Goal: Task Accomplishment & Management: Use online tool/utility

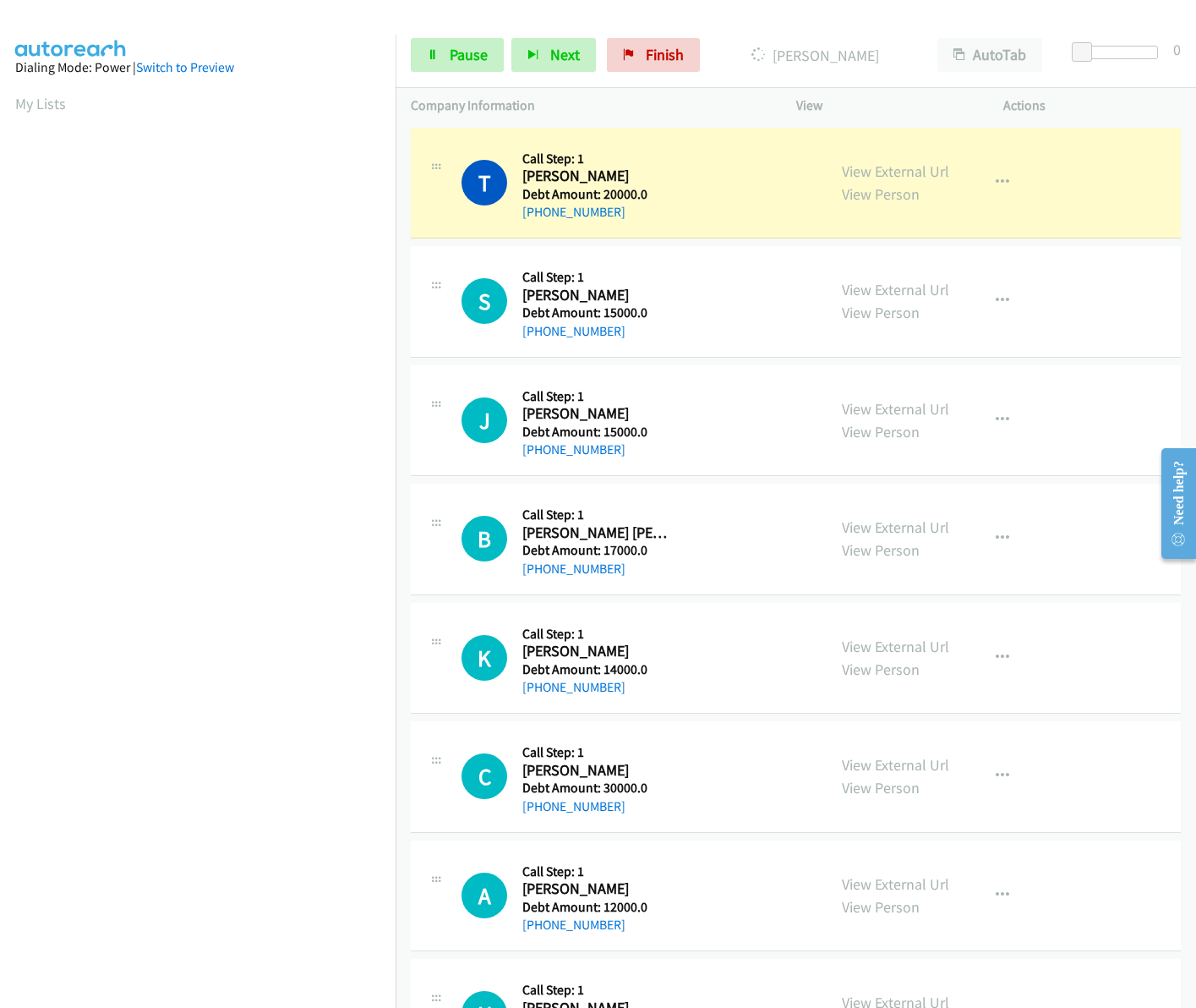
drag, startPoint x: 523, startPoint y: 179, endPoint x: 652, endPoint y: 206, distance: 131.8
click at [652, 206] on div "Callback Scheduled Call Step: 1 Tyler Lee America/Denver Debt Amount: 20000.0 +…" at bounding box center [595, 184] width 145 height 81
drag, startPoint x: 652, startPoint y: 206, endPoint x: 547, endPoint y: 165, distance: 112.7
copy div "Tyler Lee America/Denver Debt Amount: 20000.0 +1 303-257-4862"
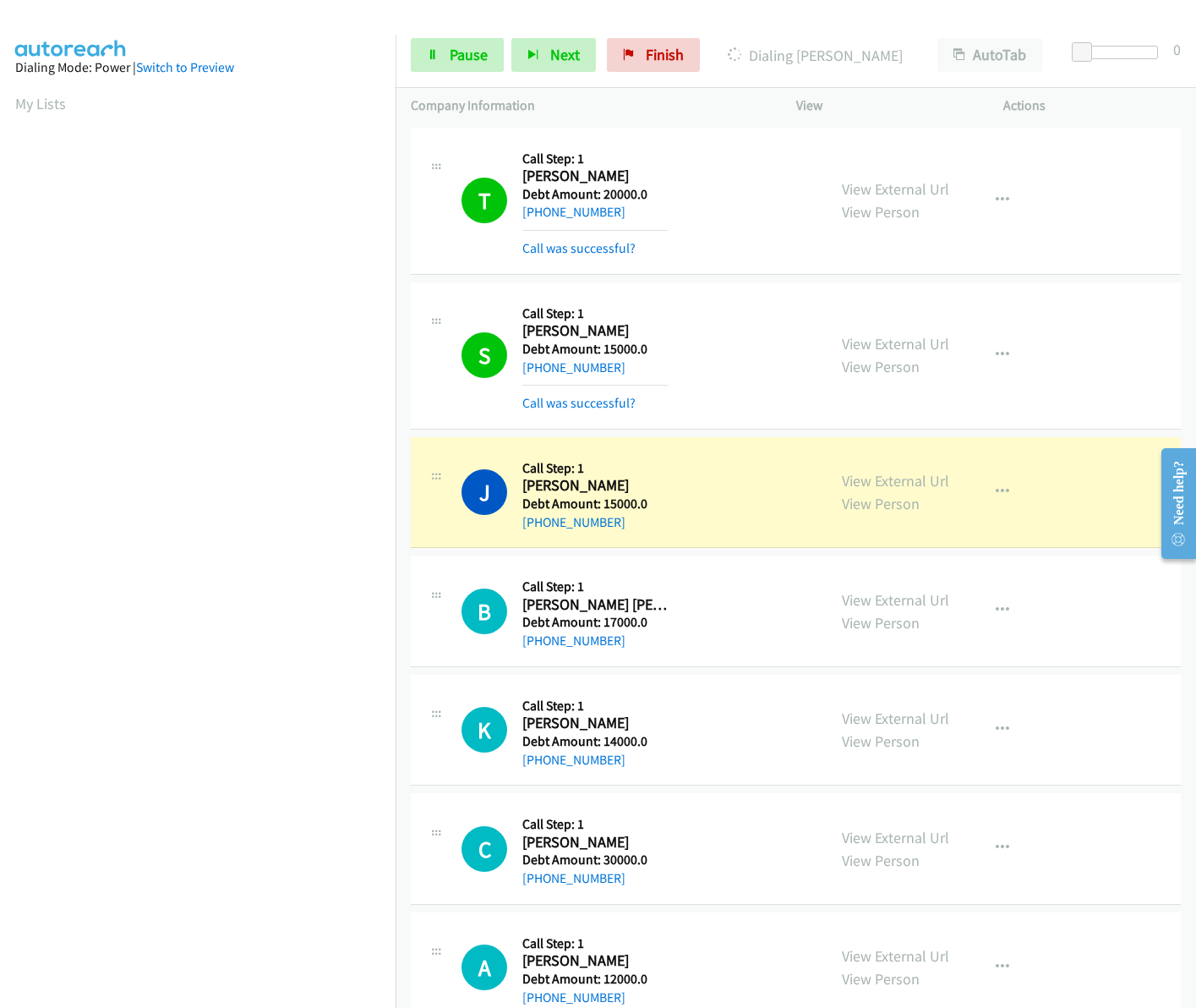
click at [695, 173] on div "T Callback Scheduled Call Step: 1 Tyler Lee America/Denver Debt Amount: 20000.0…" at bounding box center [636, 201] width 350 height 116
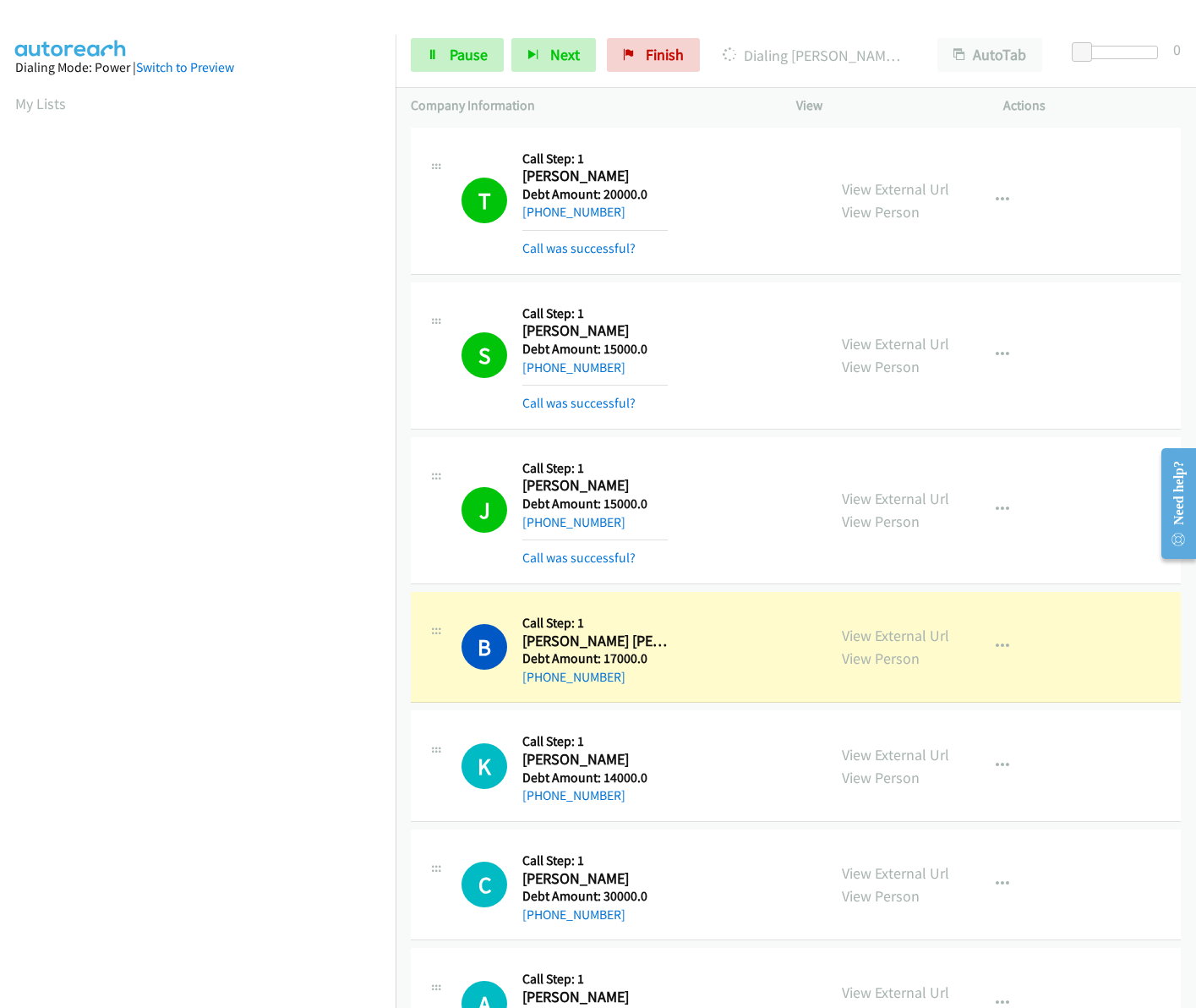
drag, startPoint x: 522, startPoint y: 644, endPoint x: 634, endPoint y: 679, distance: 117.3
click at [634, 679] on div "Callback Scheduled Call Step: 1 Brownell Payne America/Los_Angeles Debt Amount:…" at bounding box center [595, 648] width 145 height 81
drag, startPoint x: 634, startPoint y: 679, endPoint x: 630, endPoint y: 652, distance: 27.3
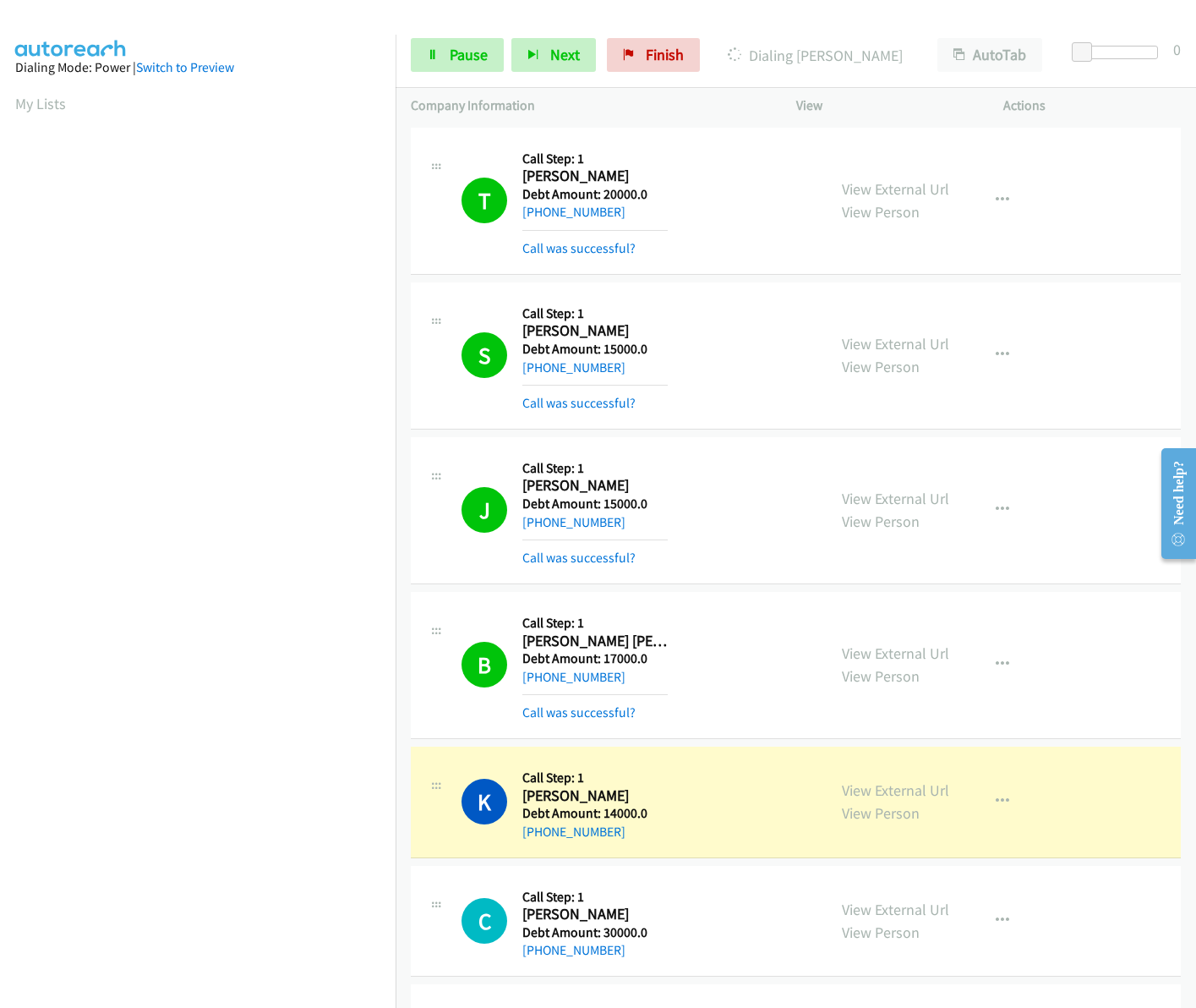
click at [597, 691] on div "Callback Scheduled Call Step: 1 Brownell Payne America/Los_Angeles Debt Amount:…" at bounding box center [595, 665] width 145 height 116
drag, startPoint x: 625, startPoint y: 678, endPoint x: 539, endPoint y: 683, distance: 86.1
click at [539, 683] on div "+1 310-560-9292" at bounding box center [595, 676] width 145 height 20
copy link "310-560-9292"
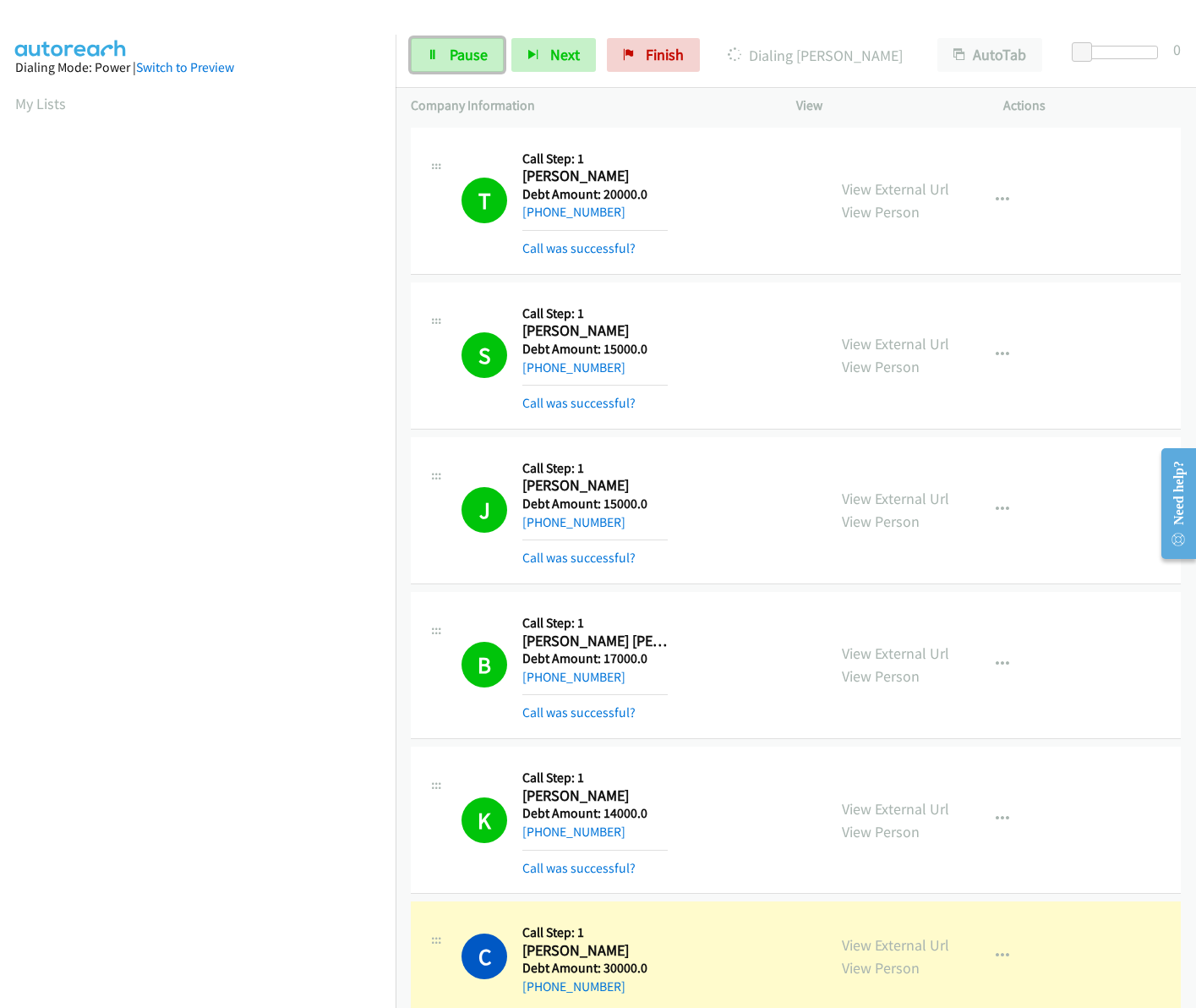
drag, startPoint x: 459, startPoint y: 52, endPoint x: 449, endPoint y: 193, distance: 141.4
click at [459, 52] on span "Pause" at bounding box center [469, 55] width 38 height 19
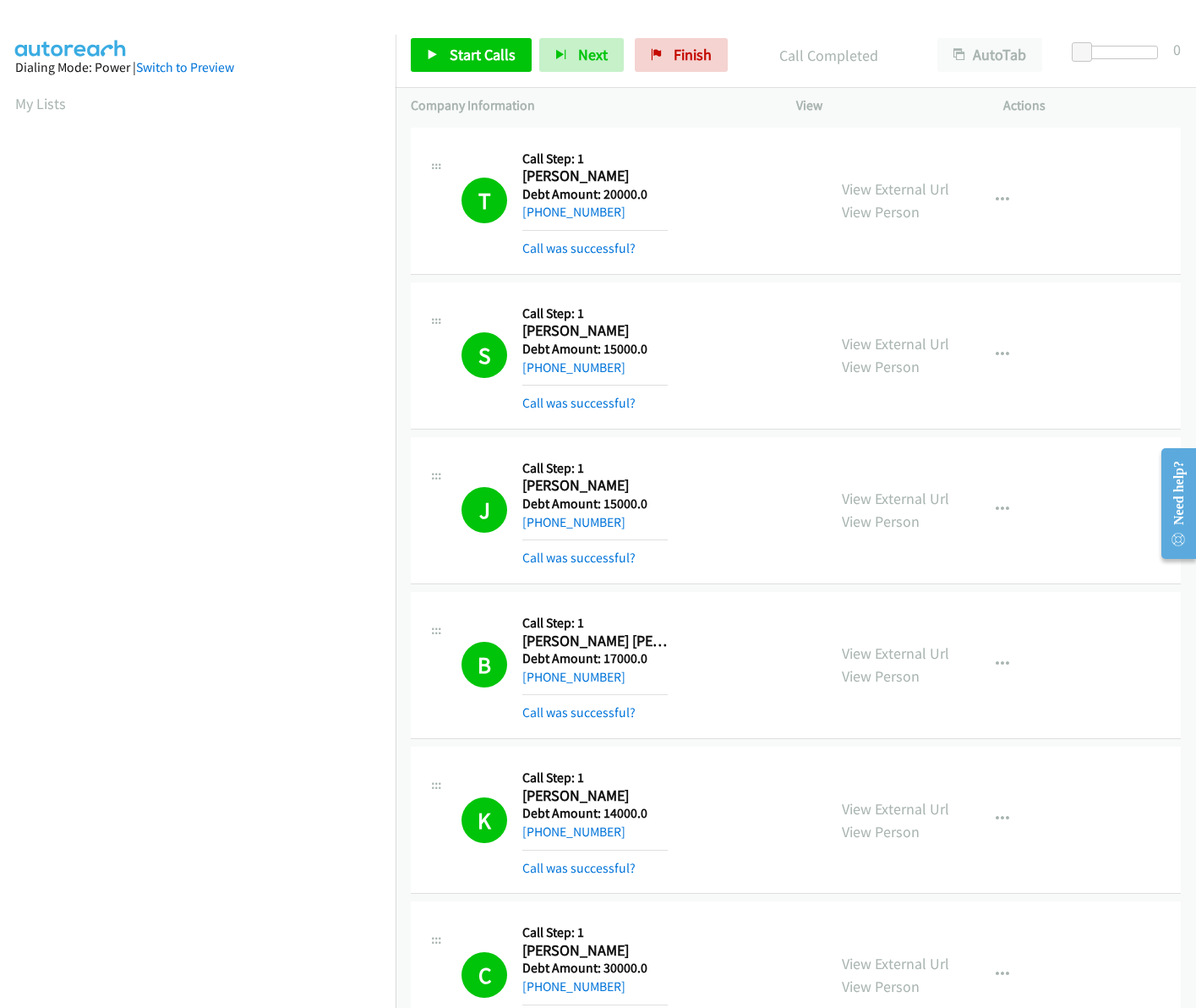
scroll to position [0, 3]
click at [35, 114] on section "My Lists" at bounding box center [198, 104] width 365 height 23
click at [35, 107] on link "My Lists" at bounding box center [40, 104] width 51 height 19
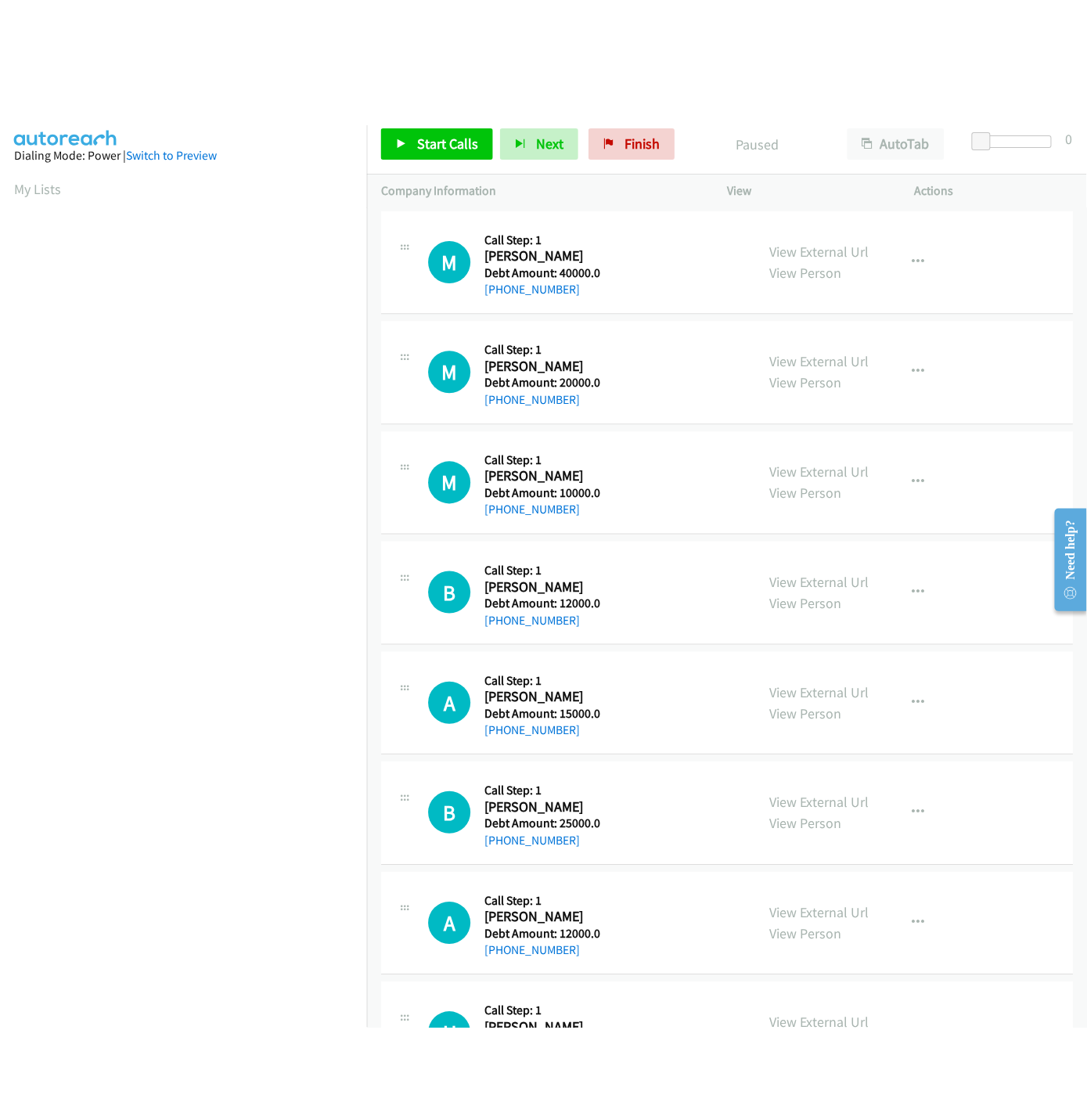
scroll to position [0, 3]
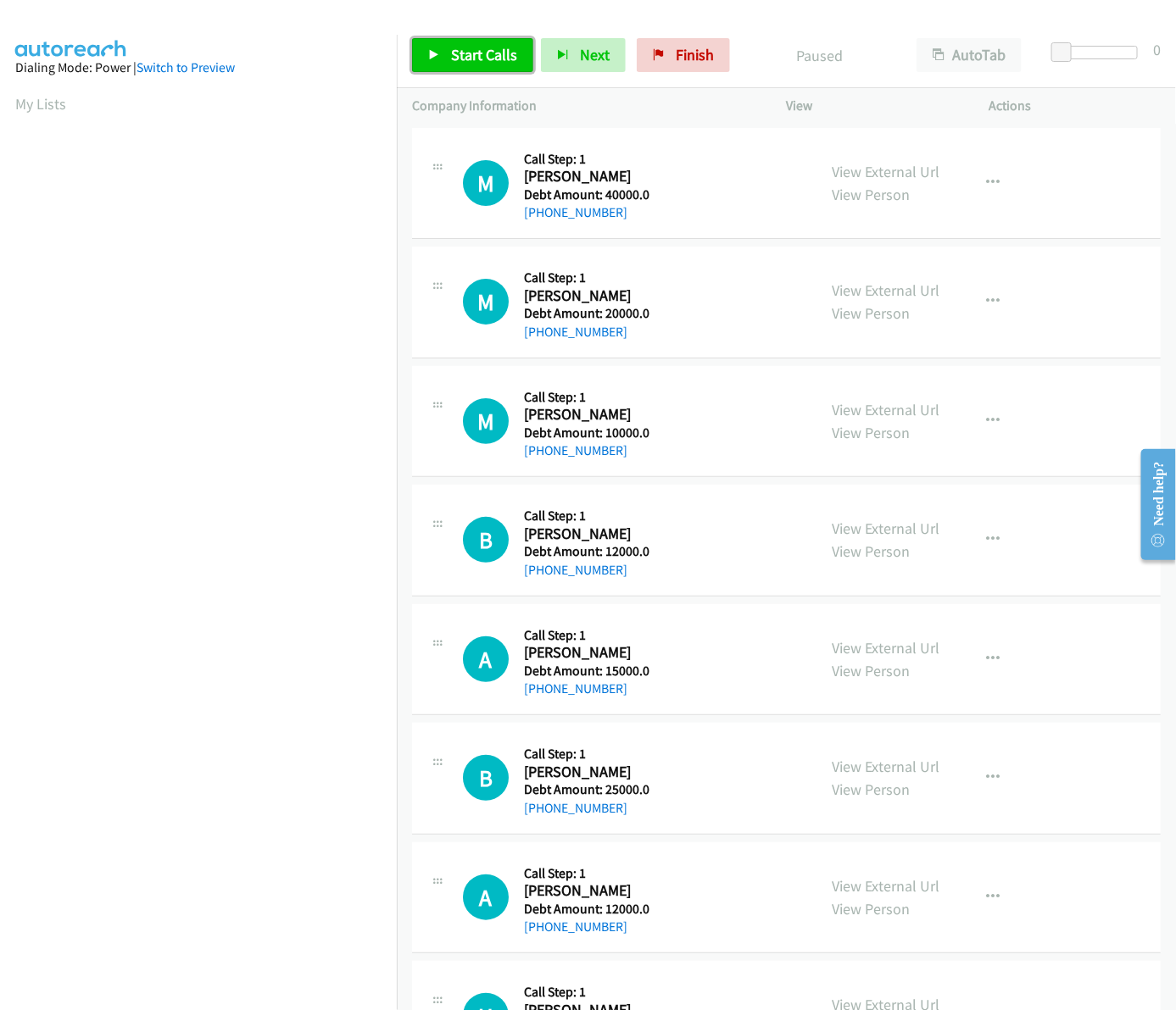
click at [468, 64] on span "Start Calls" at bounding box center [483, 55] width 66 height 19
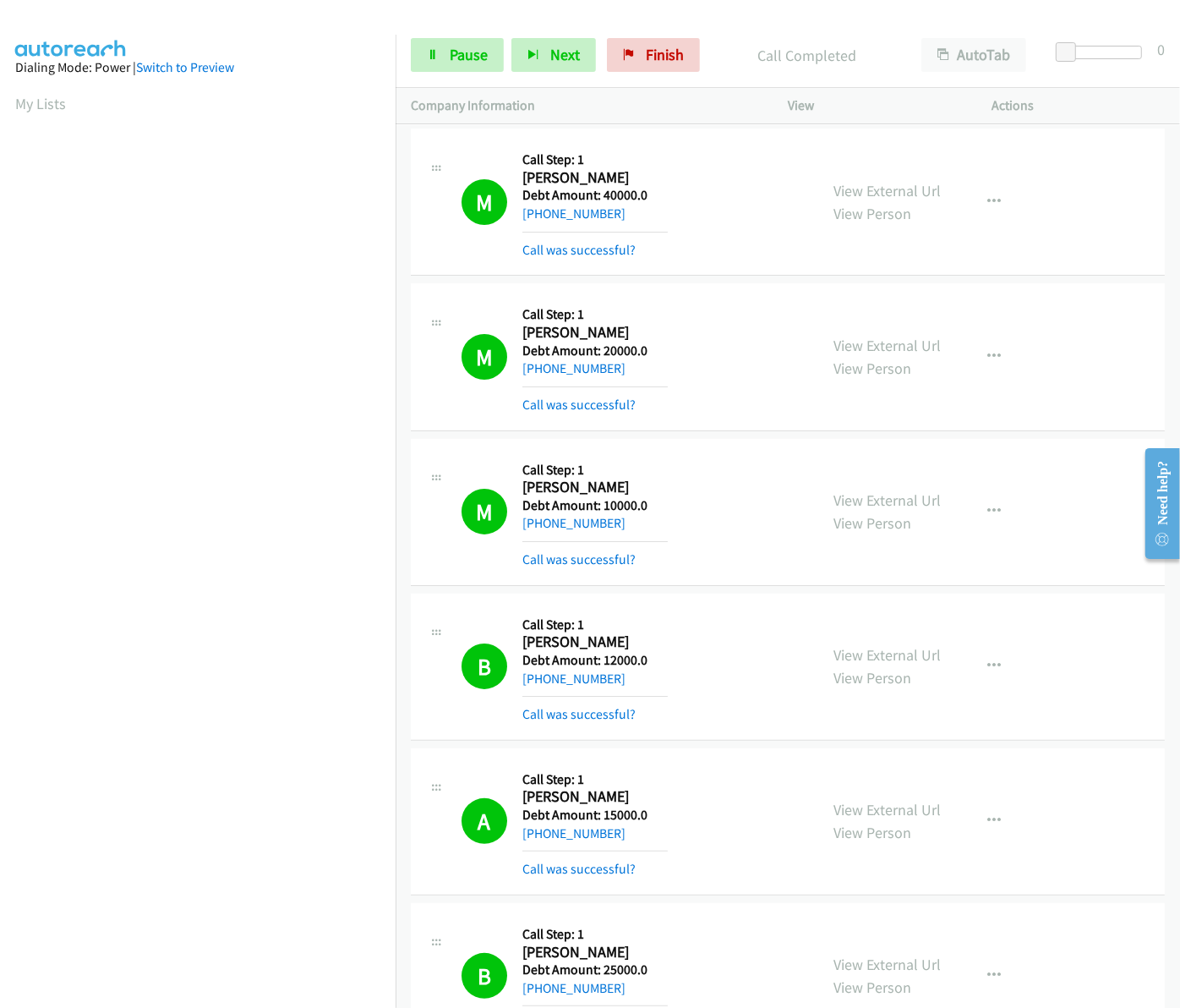
click at [762, 31] on div "Start Calls Pause Next Finish Call Completed AutoTab AutoTab 0" at bounding box center [788, 56] width 785 height 65
drag, startPoint x: 448, startPoint y: 60, endPoint x: 423, endPoint y: 90, distance: 39.1
click at [448, 60] on link "Pause" at bounding box center [457, 55] width 93 height 34
click at [479, 63] on span "Start Calls" at bounding box center [482, 55] width 66 height 19
click at [1104, 152] on div "M Callback Scheduled Call Step: 1 Matthew Teixeira America/Los_Angeles Debt Amo…" at bounding box center [788, 202] width 754 height 147
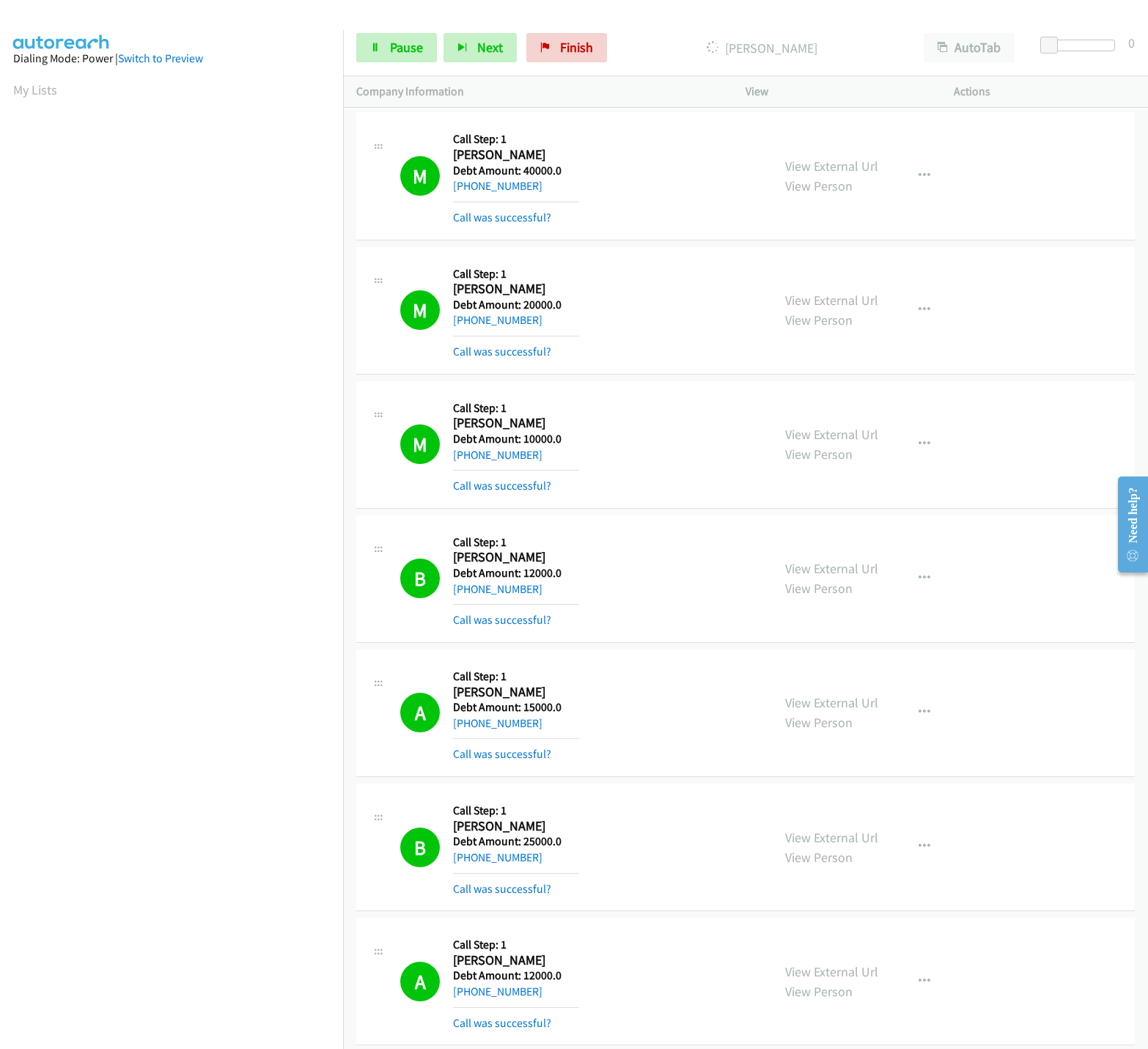
drag, startPoint x: 921, startPoint y: 2, endPoint x: 651, endPoint y: 31, distance: 271.6
click at [651, 31] on div "Start Calls Pause Next Finish Dialing Kelly Page AutoTab AutoTab 0" at bounding box center [746, 48] width 805 height 57
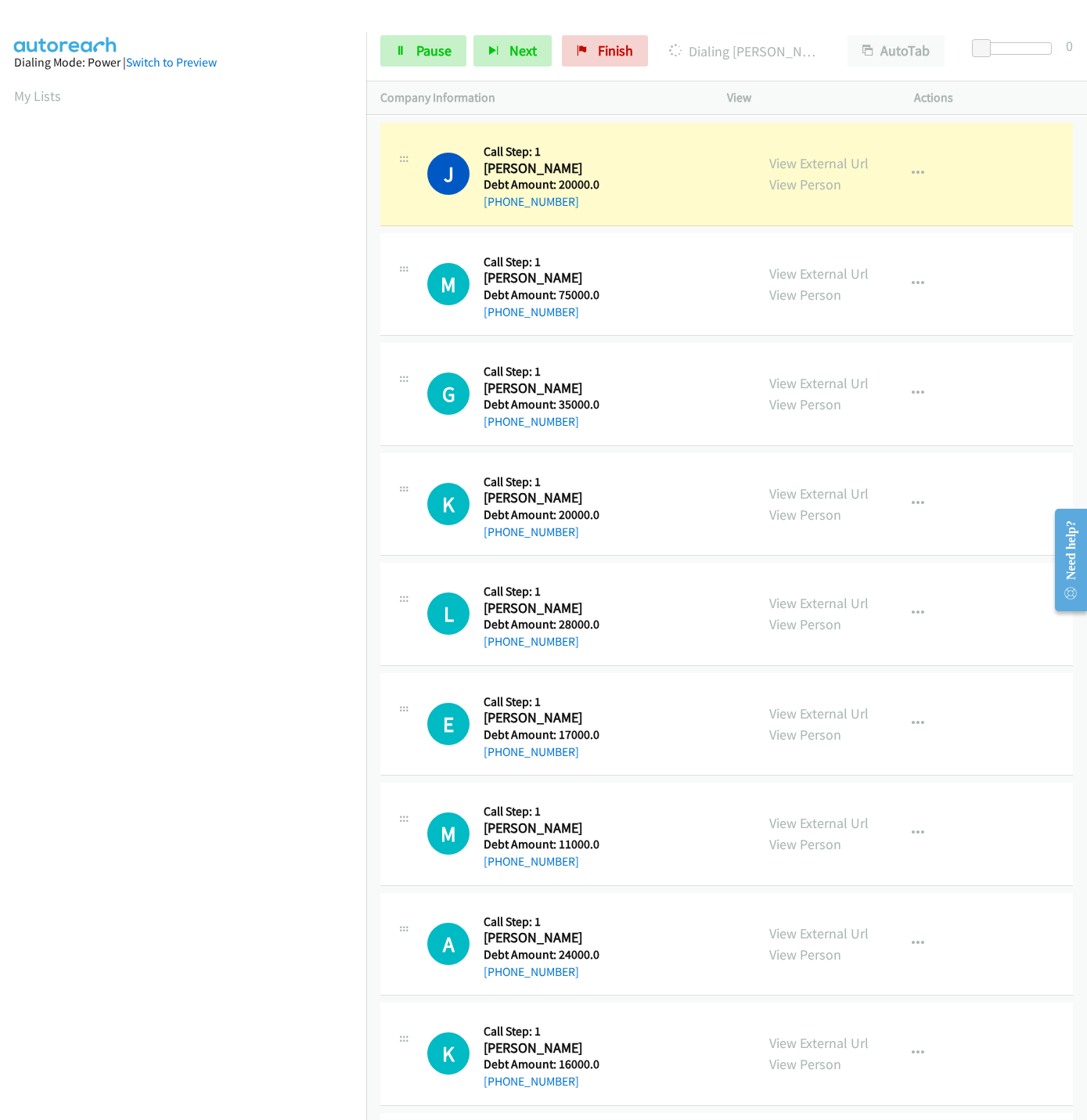
scroll to position [1548, 0]
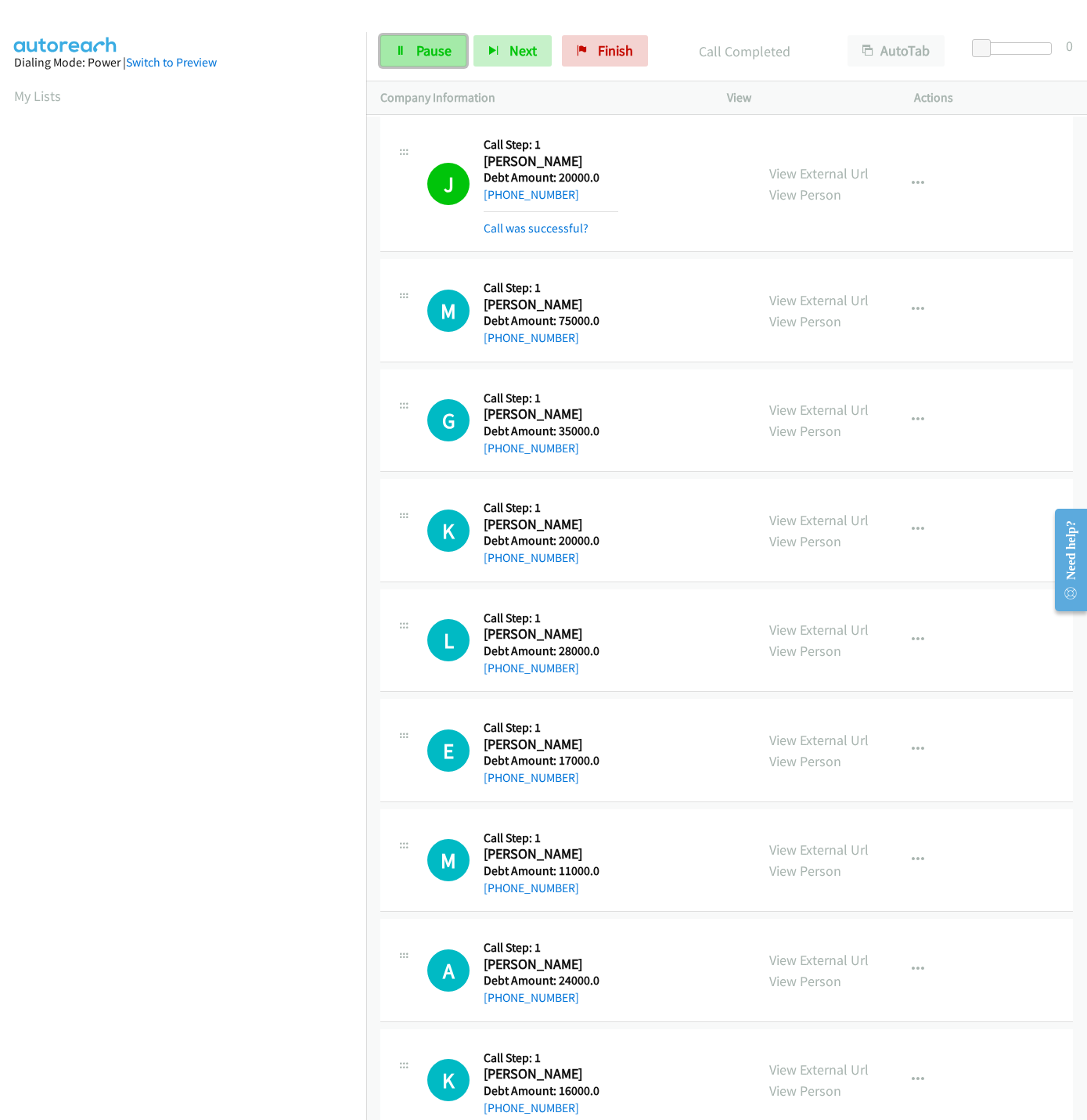
click at [408, 64] on link "Pause" at bounding box center [423, 51] width 86 height 31
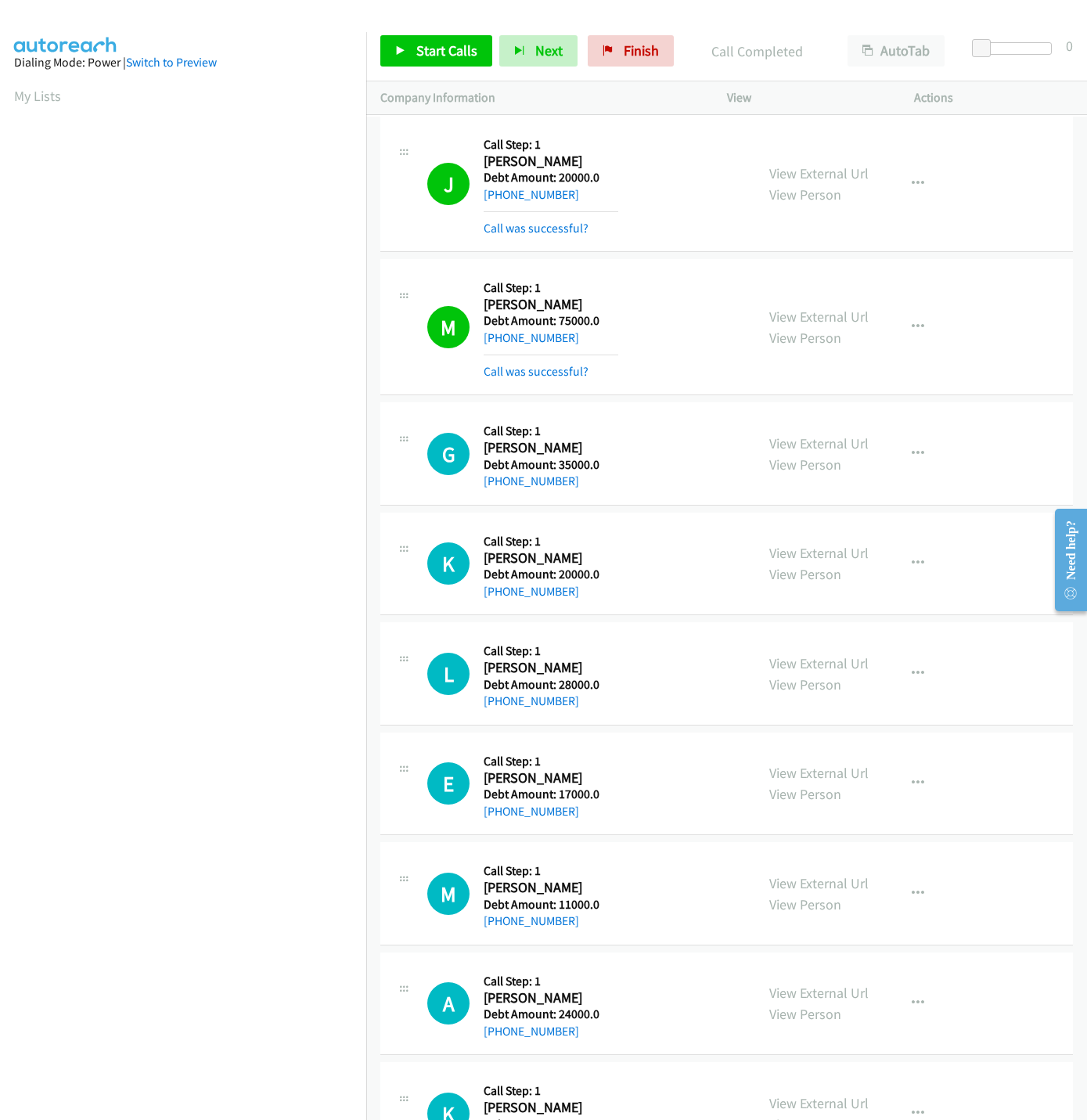
click at [130, 930] on nav "Dialing Mode: Power | Switch to Preview My Lists" at bounding box center [183, 592] width 367 height 1120
click at [408, 70] on div "Start Calls Pause Next Finish Call Completed AutoTab AutoTab 0" at bounding box center [727, 52] width 721 height 60
click at [414, 62] on link "Start Calls" at bounding box center [437, 51] width 112 height 31
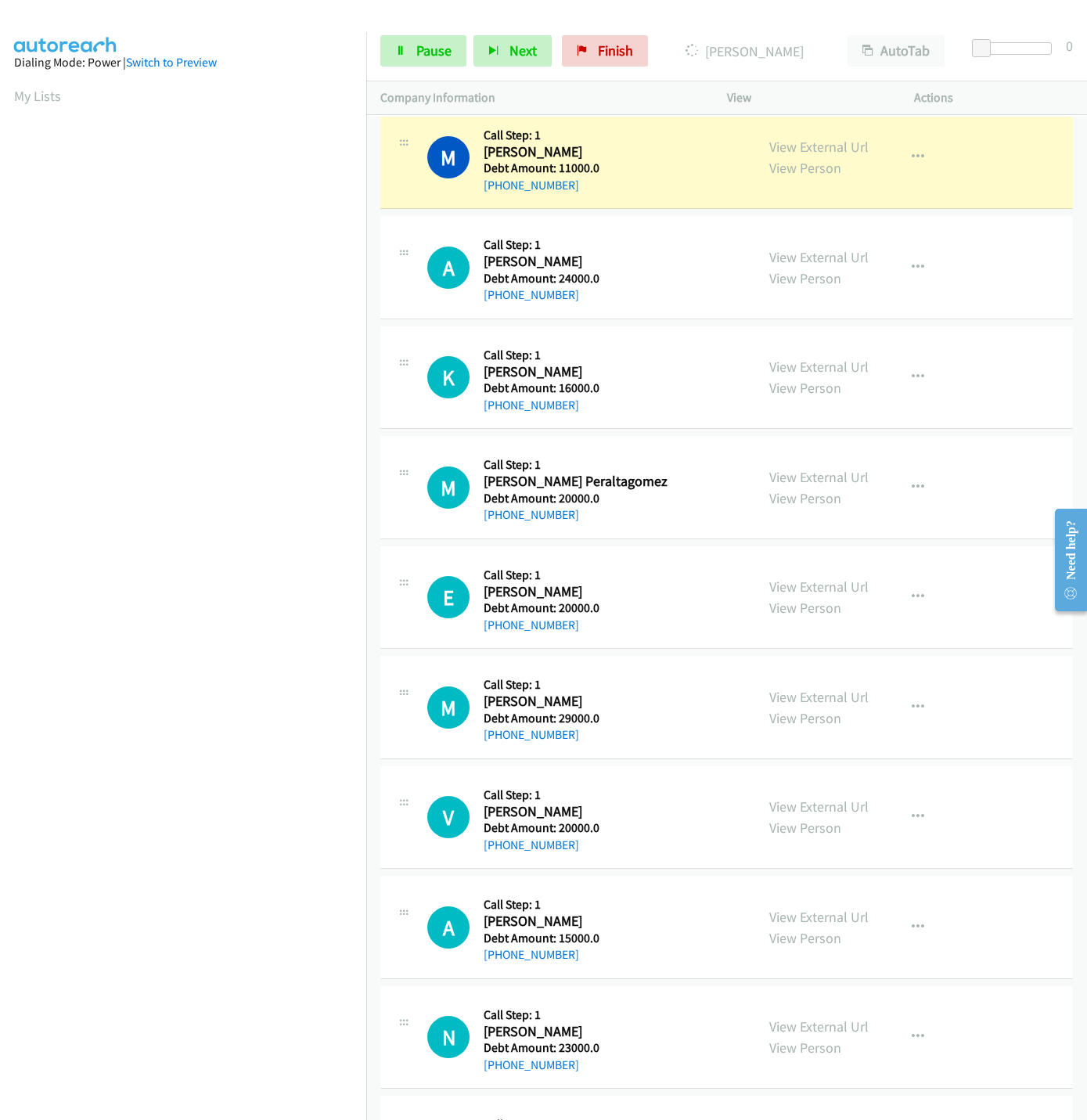
scroll to position [2413, 0]
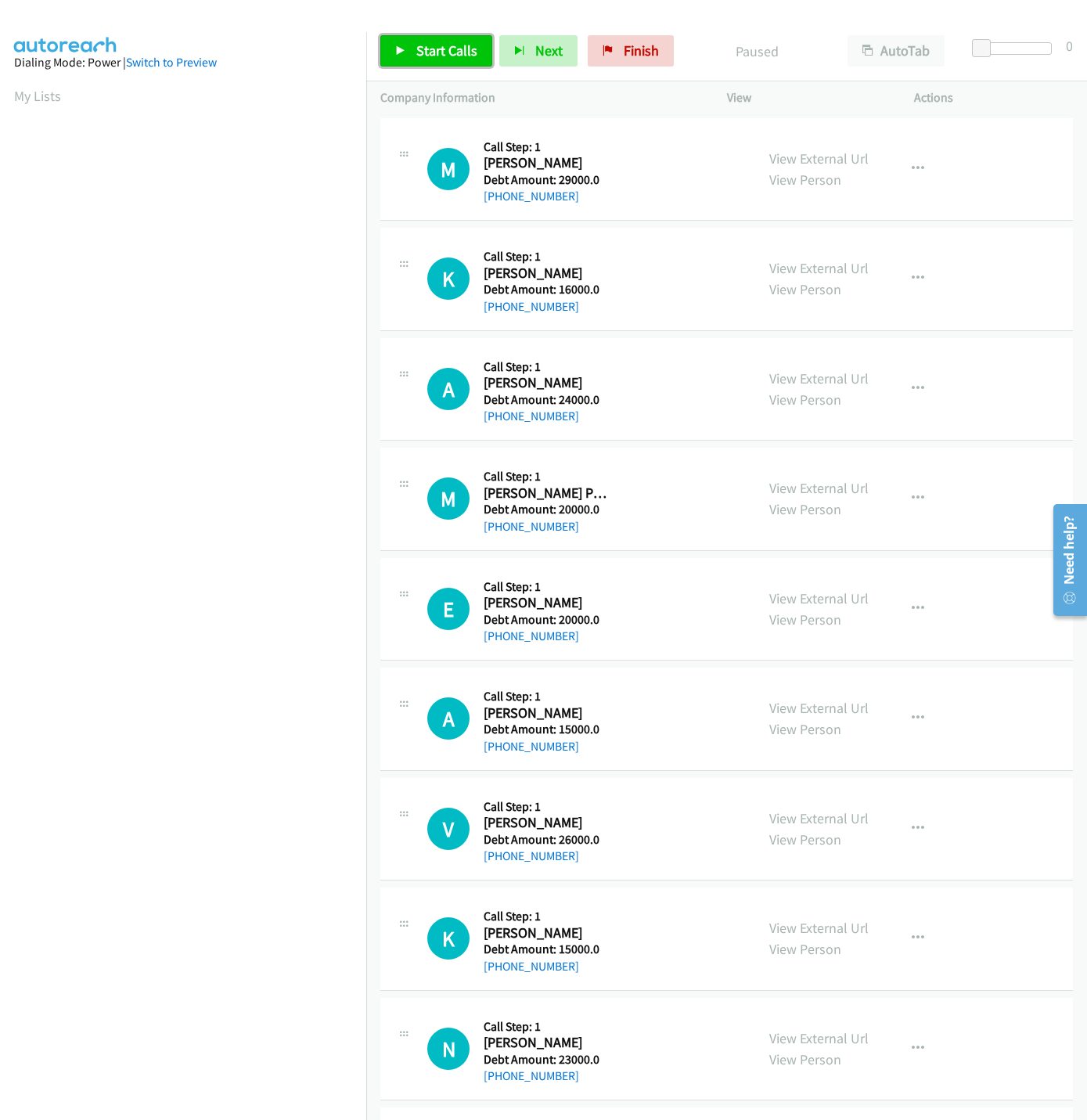
click at [473, 57] on span "Start Calls" at bounding box center [447, 51] width 61 height 18
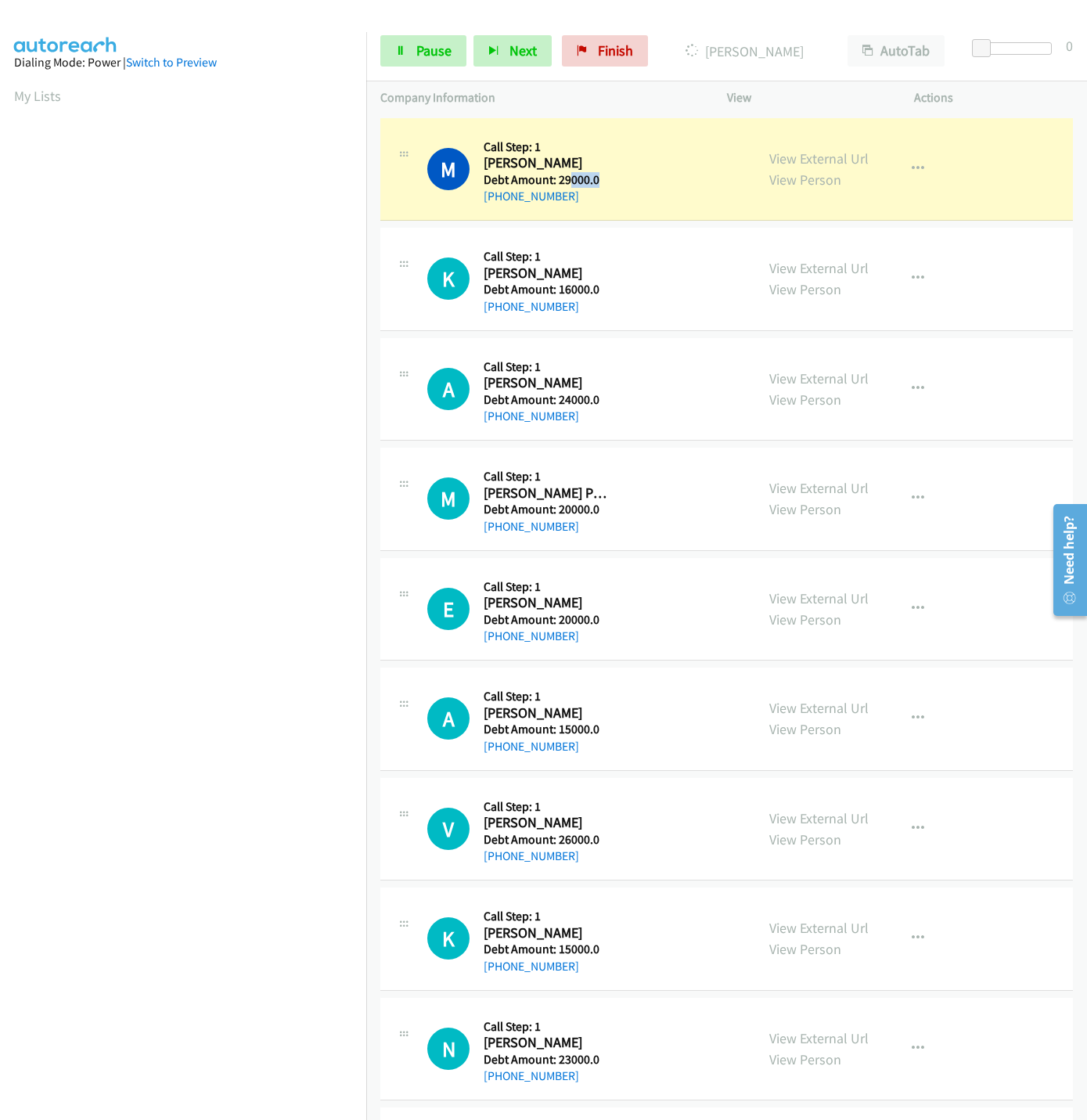
drag, startPoint x: 568, startPoint y: 181, endPoint x: 599, endPoint y: 176, distance: 31.4
click at [599, 176] on h5 "Debt Amount: 29000.0" at bounding box center [545, 181] width 124 height 16
click at [569, 181] on h5 "Debt Amount: 29000.0" at bounding box center [545, 181] width 124 height 16
drag, startPoint x: 555, startPoint y: 180, endPoint x: 607, endPoint y: 181, distance: 52.0
click at [607, 181] on div "M Callback Scheduled Call Step: 1 Mobin Ali America/Chicago Debt Amount: 29000.…" at bounding box center [584, 170] width 314 height 75
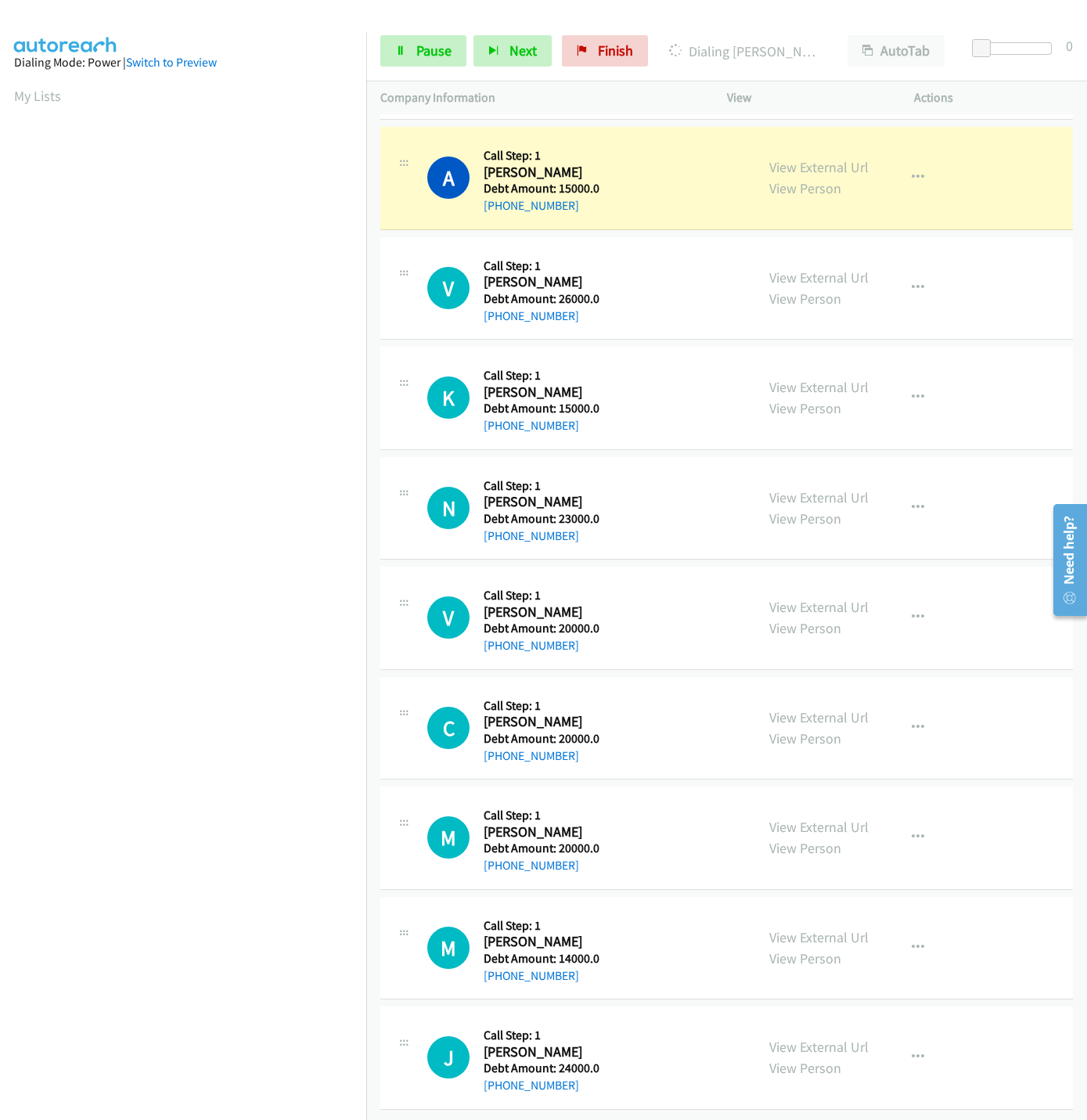
scroll to position [713, 0]
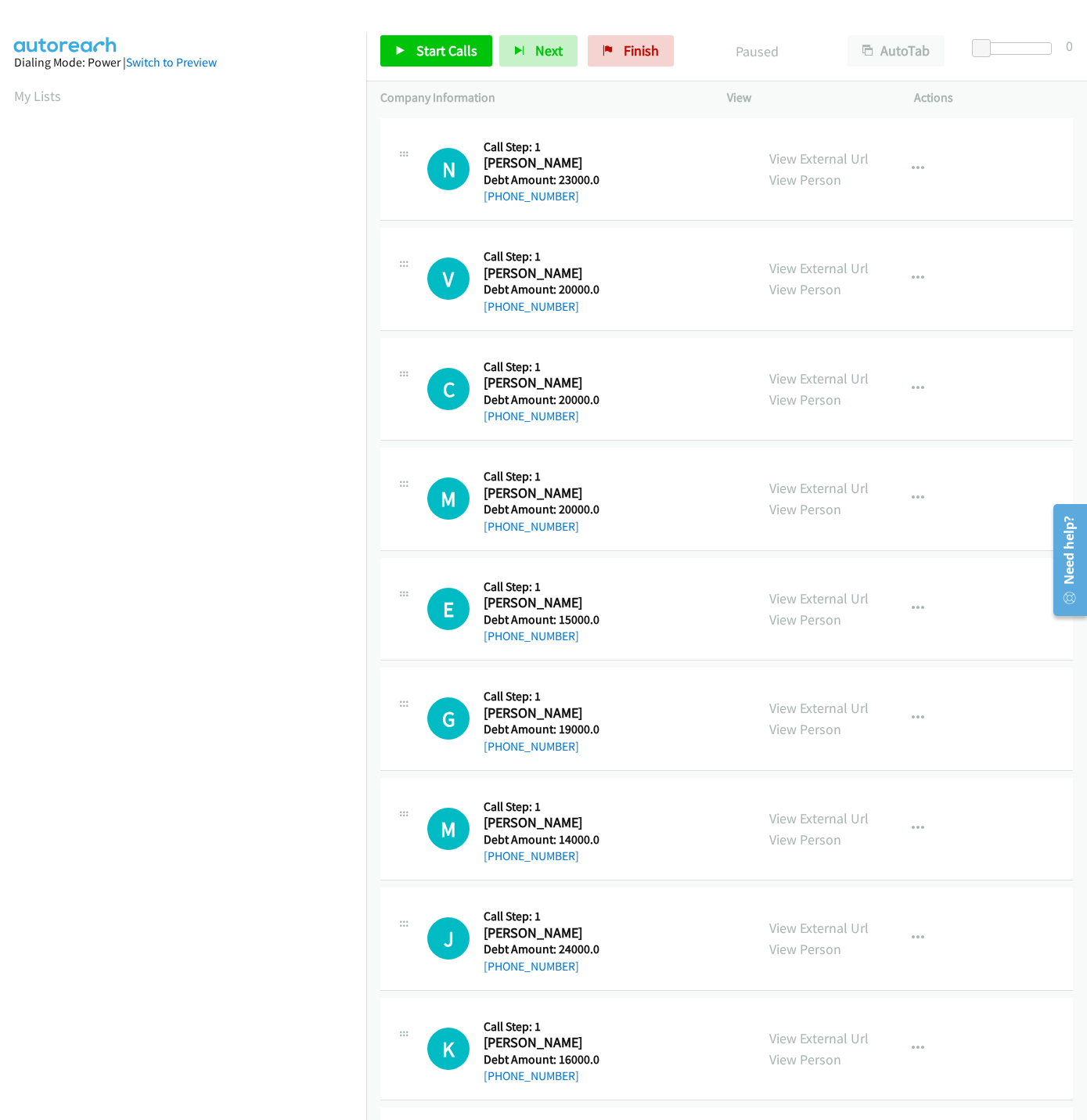
scroll to position [0, 5]
click at [428, 43] on span "Start Calls" at bounding box center [447, 51] width 61 height 18
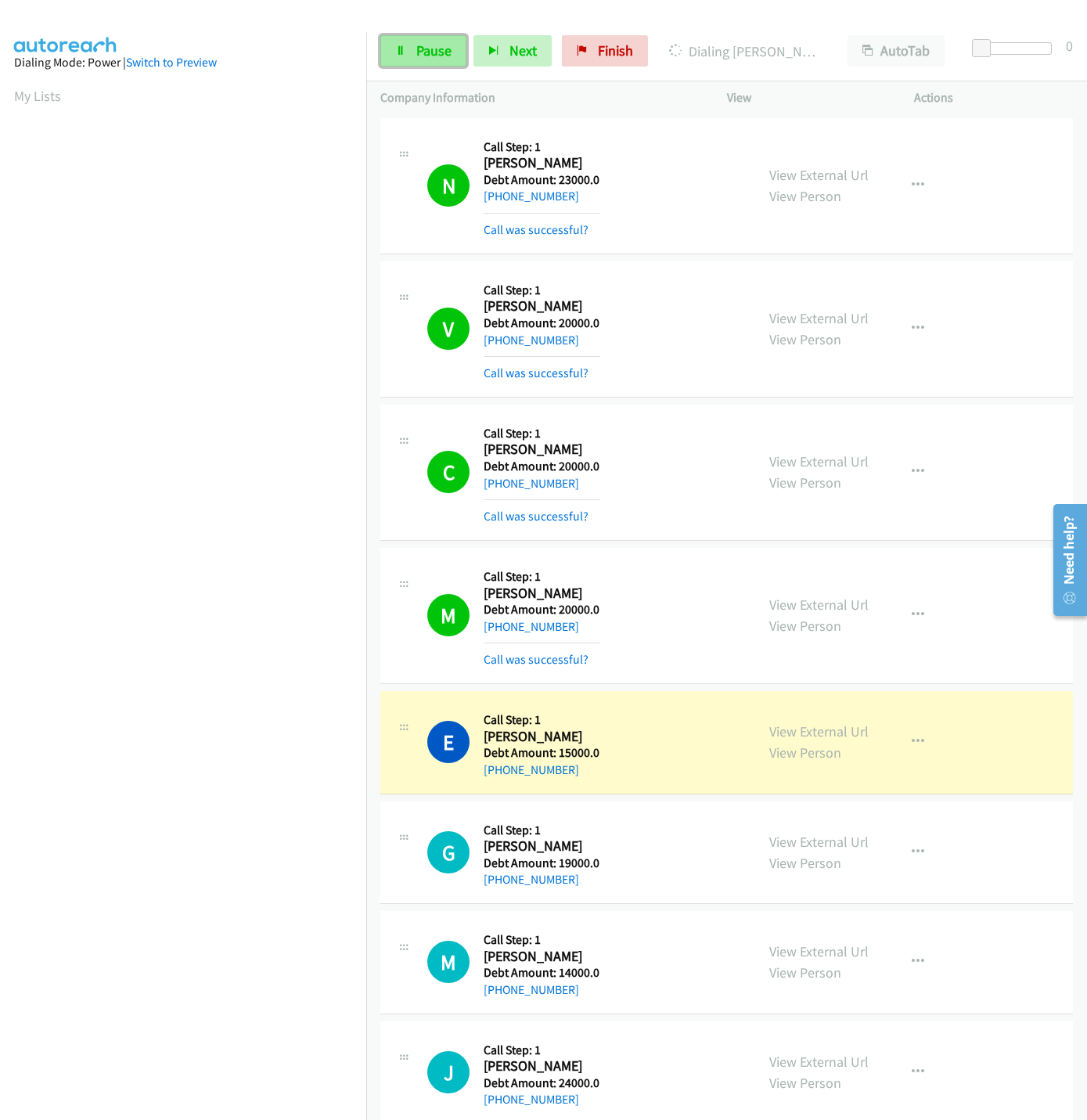
click at [442, 43] on span "Pause" at bounding box center [434, 51] width 36 height 18
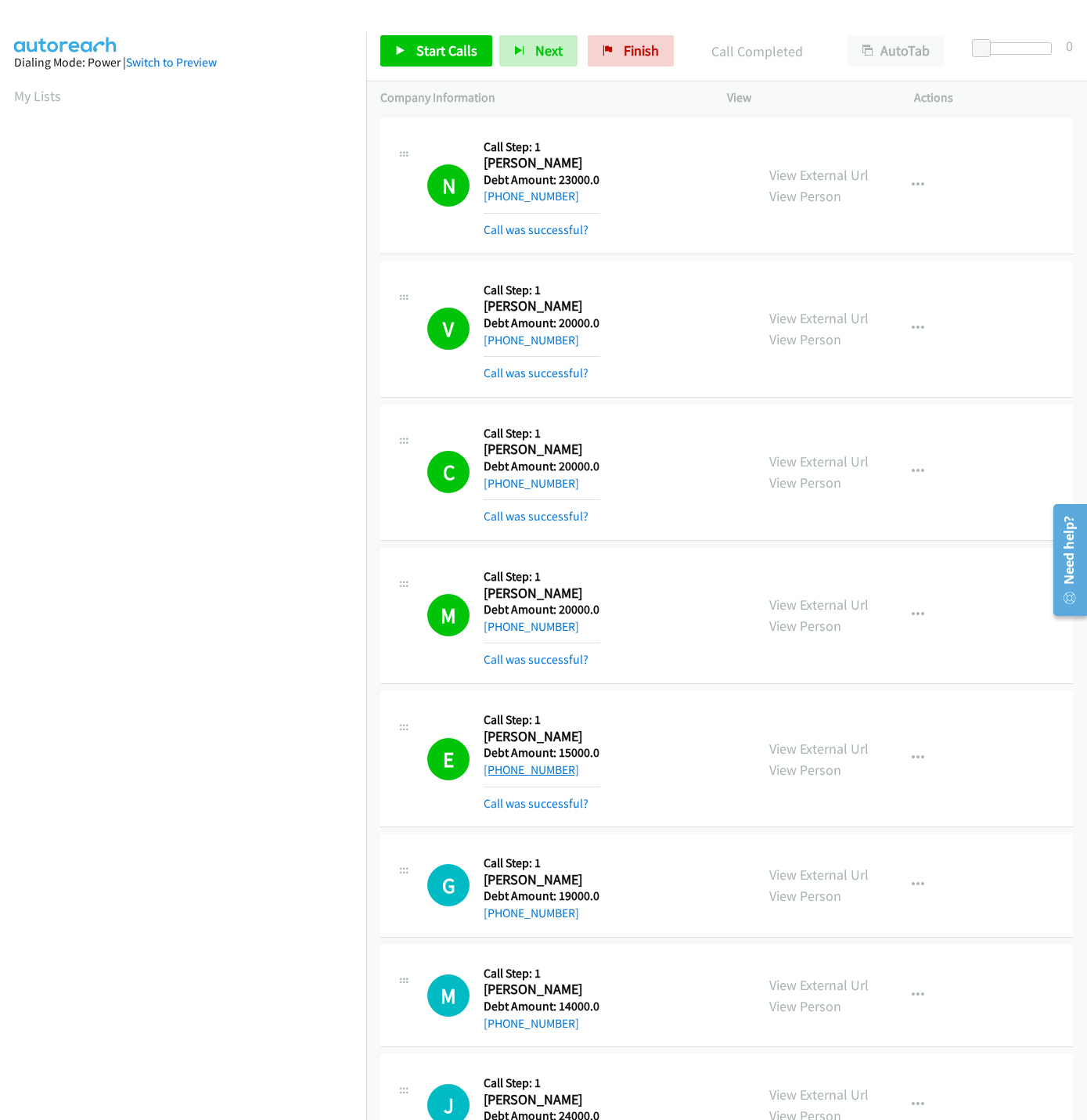
drag, startPoint x: 552, startPoint y: 775, endPoint x: 500, endPoint y: 778, distance: 52.1
click at [500, 778] on div "+1 925-209-0878" at bounding box center [542, 769] width 117 height 19
copy link "925-209-0878"
click at [438, 50] on span "Start Calls" at bounding box center [447, 51] width 61 height 18
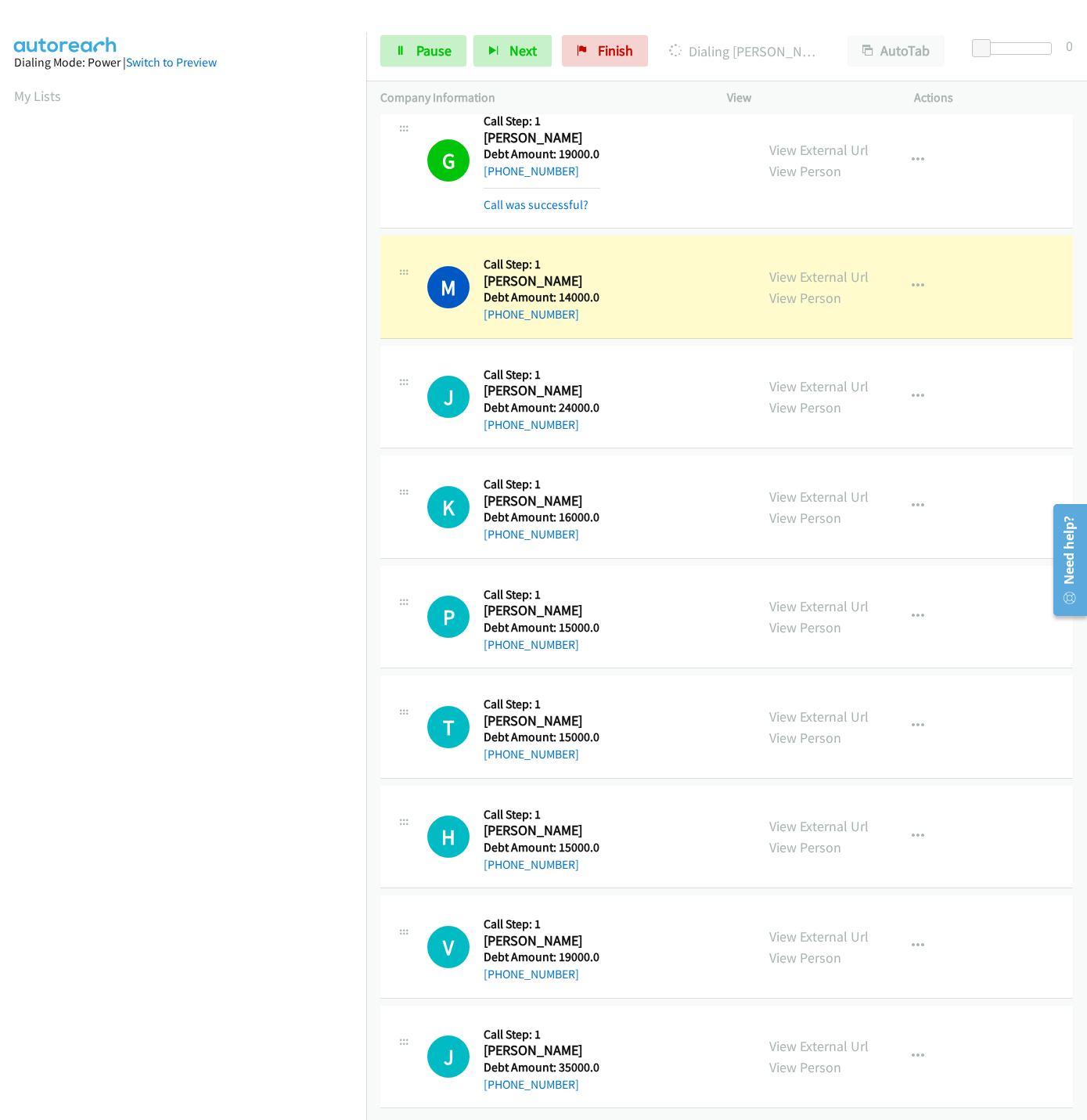
scroll to position [767, 0]
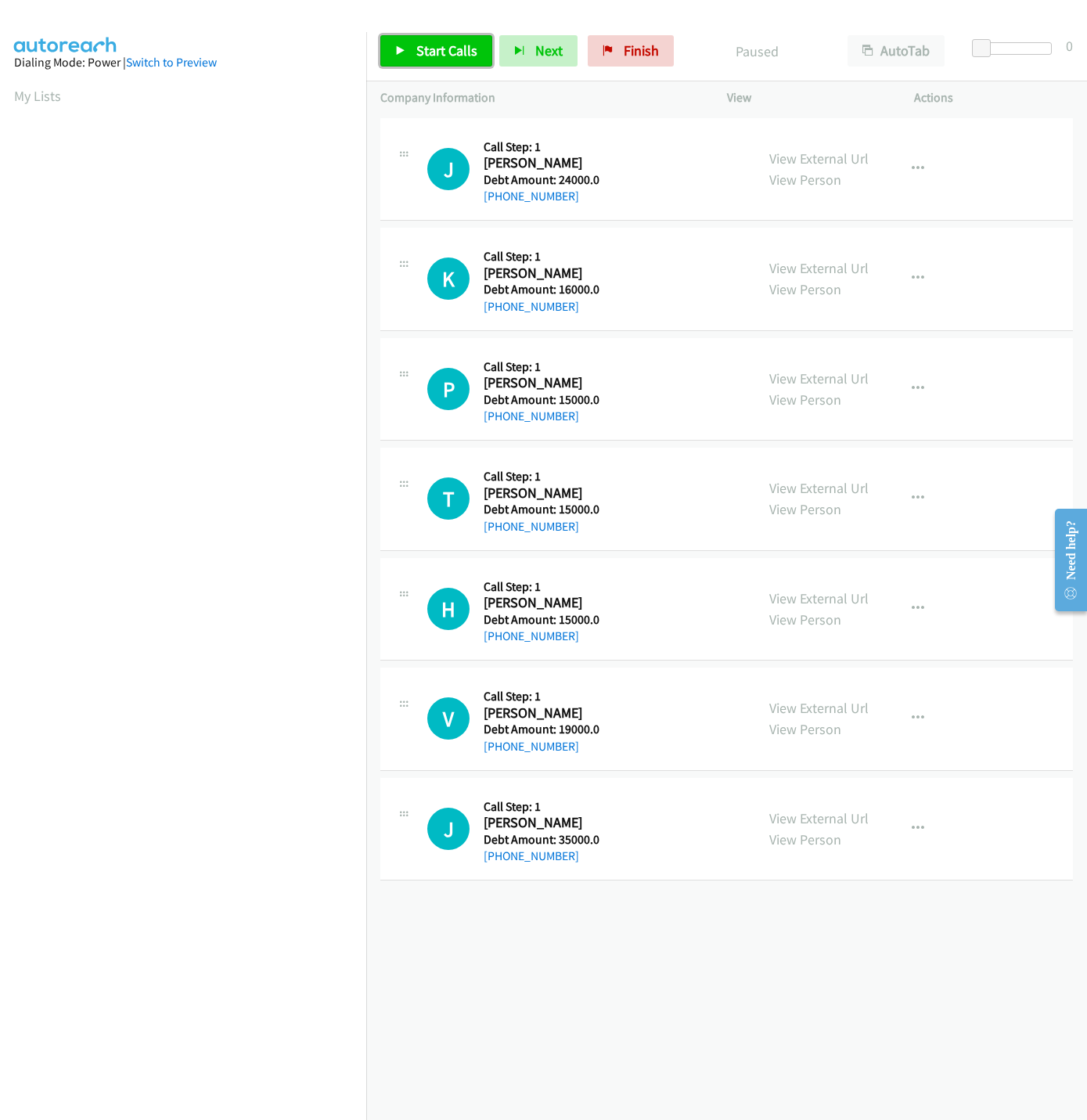
click at [442, 45] on span "Start Calls" at bounding box center [447, 51] width 61 height 18
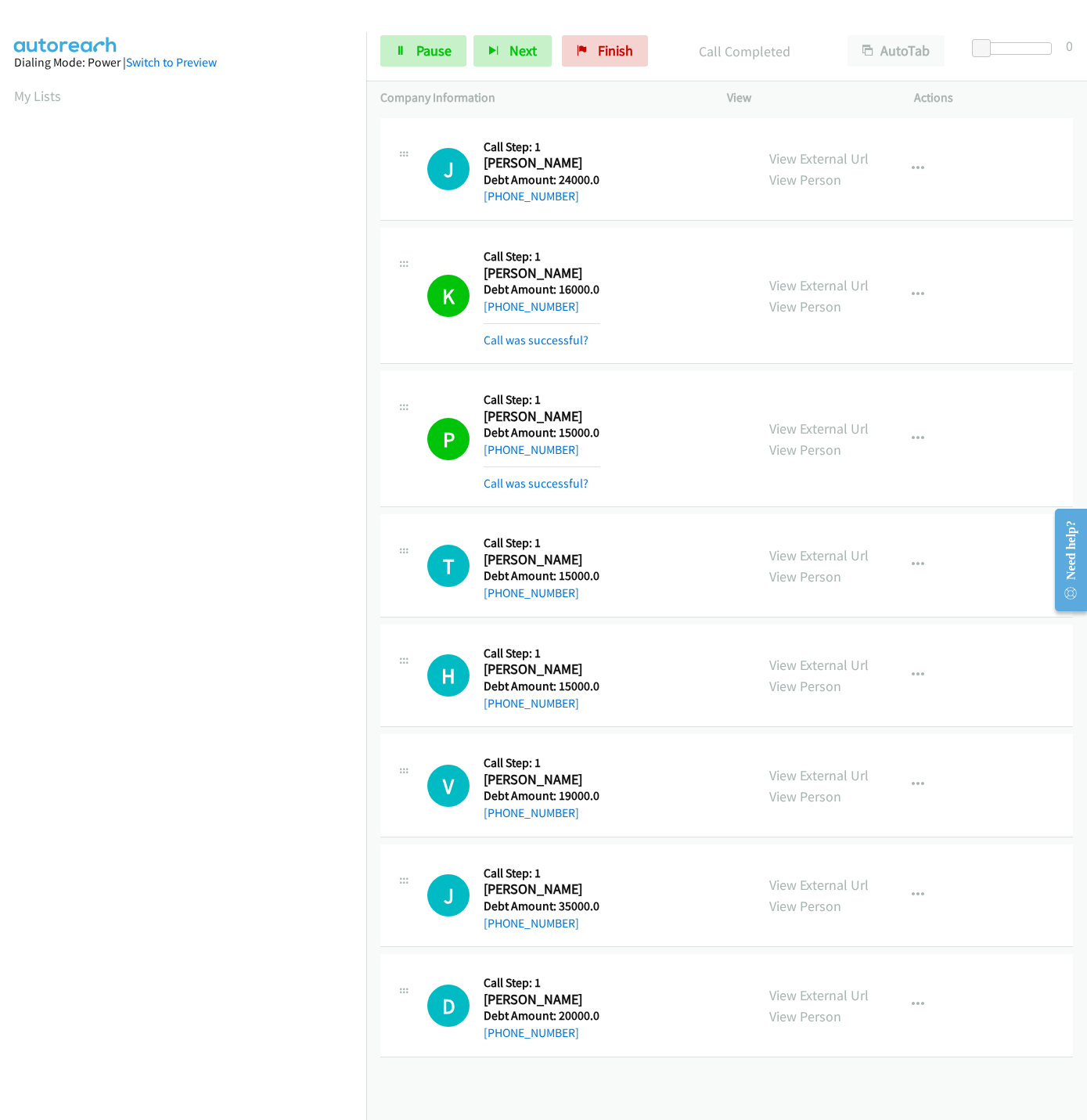
click at [418, 70] on div "Start Calls Pause Next Finish Call Completed AutoTab AutoTab 0" at bounding box center [727, 52] width 721 height 60
click at [418, 64] on link "Pause" at bounding box center [423, 51] width 86 height 31
click at [426, 60] on link "Start Calls" at bounding box center [437, 51] width 112 height 31
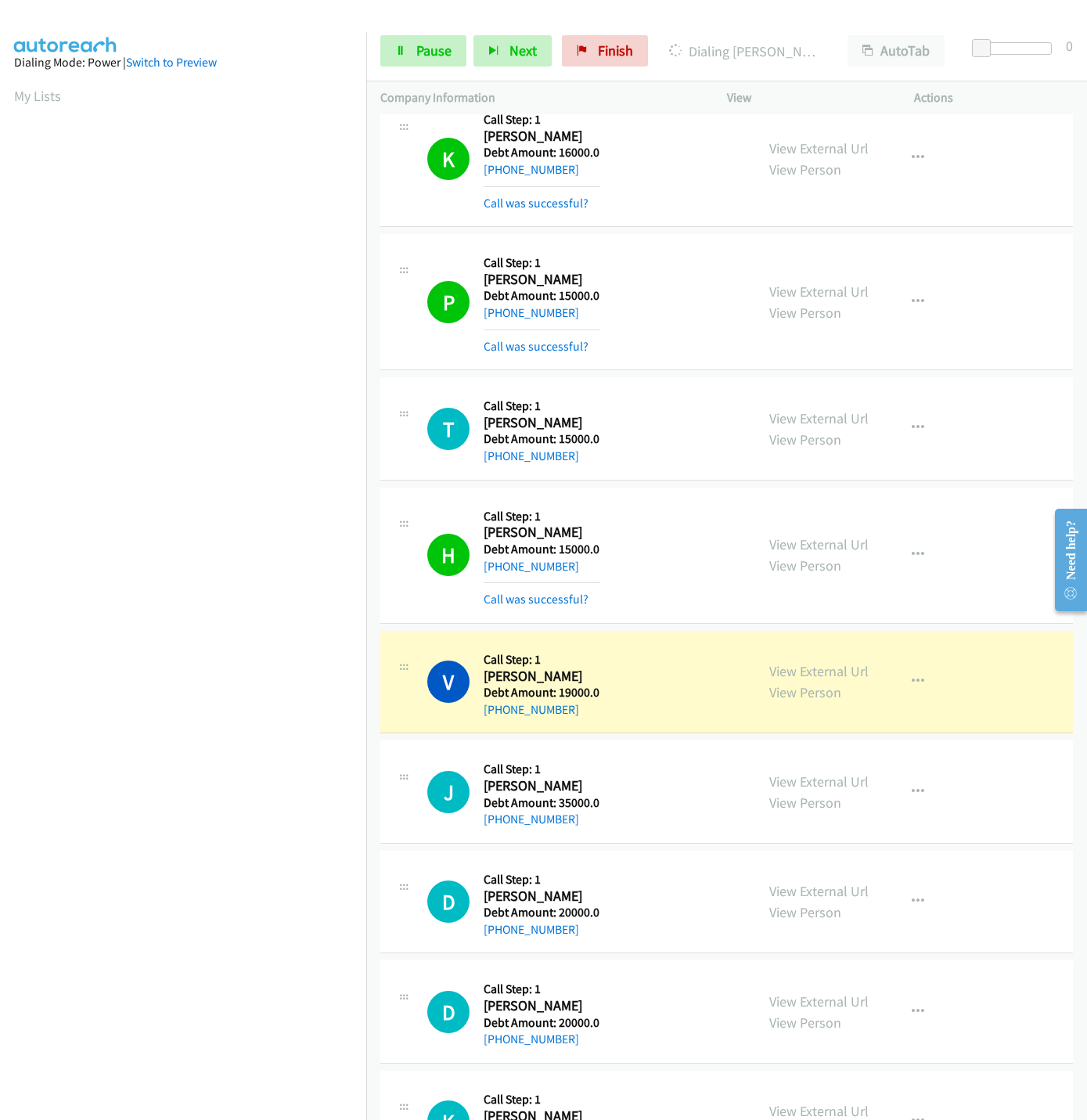
scroll to position [224, 0]
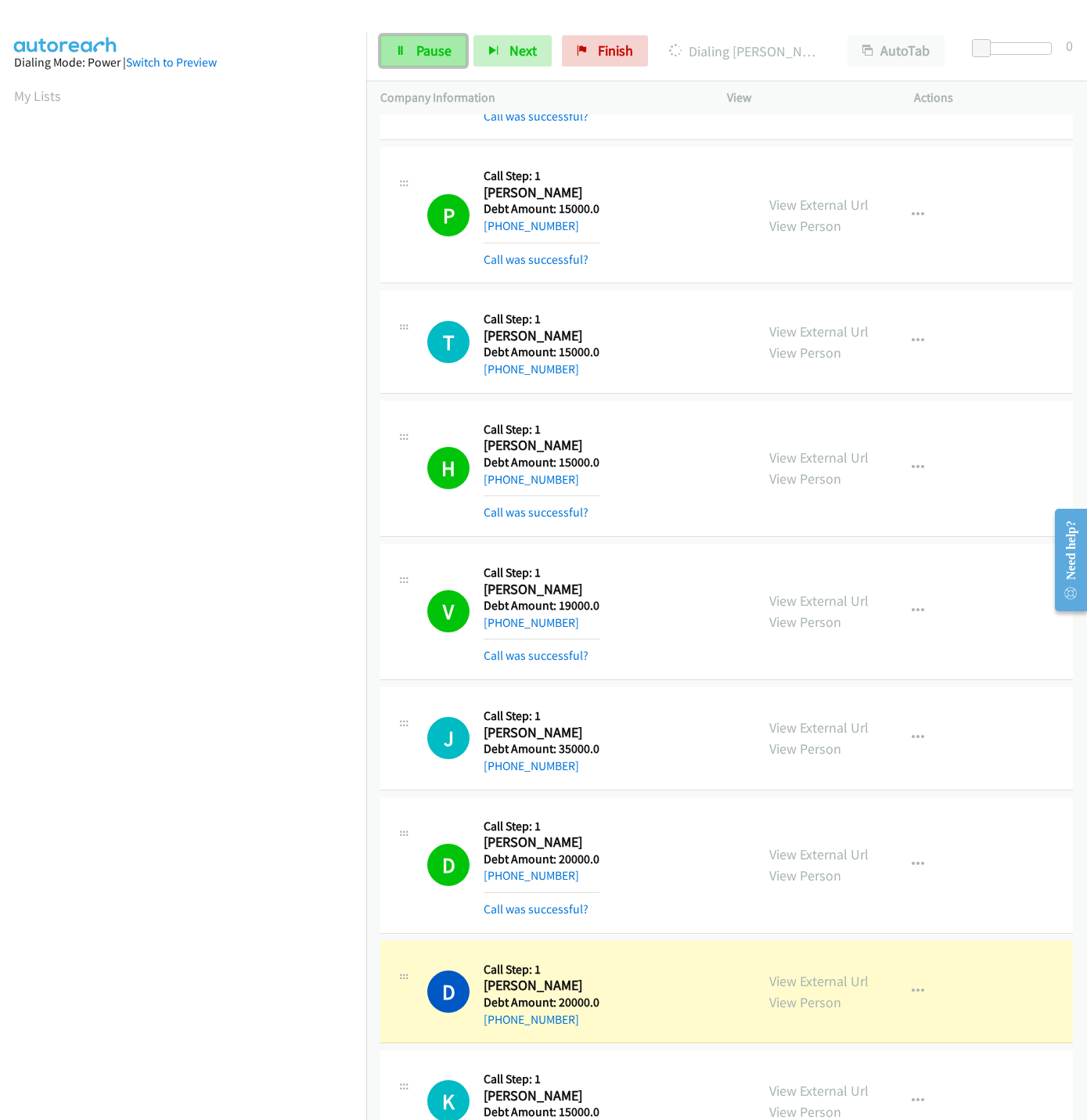
click at [455, 41] on link "Pause" at bounding box center [423, 51] width 86 height 31
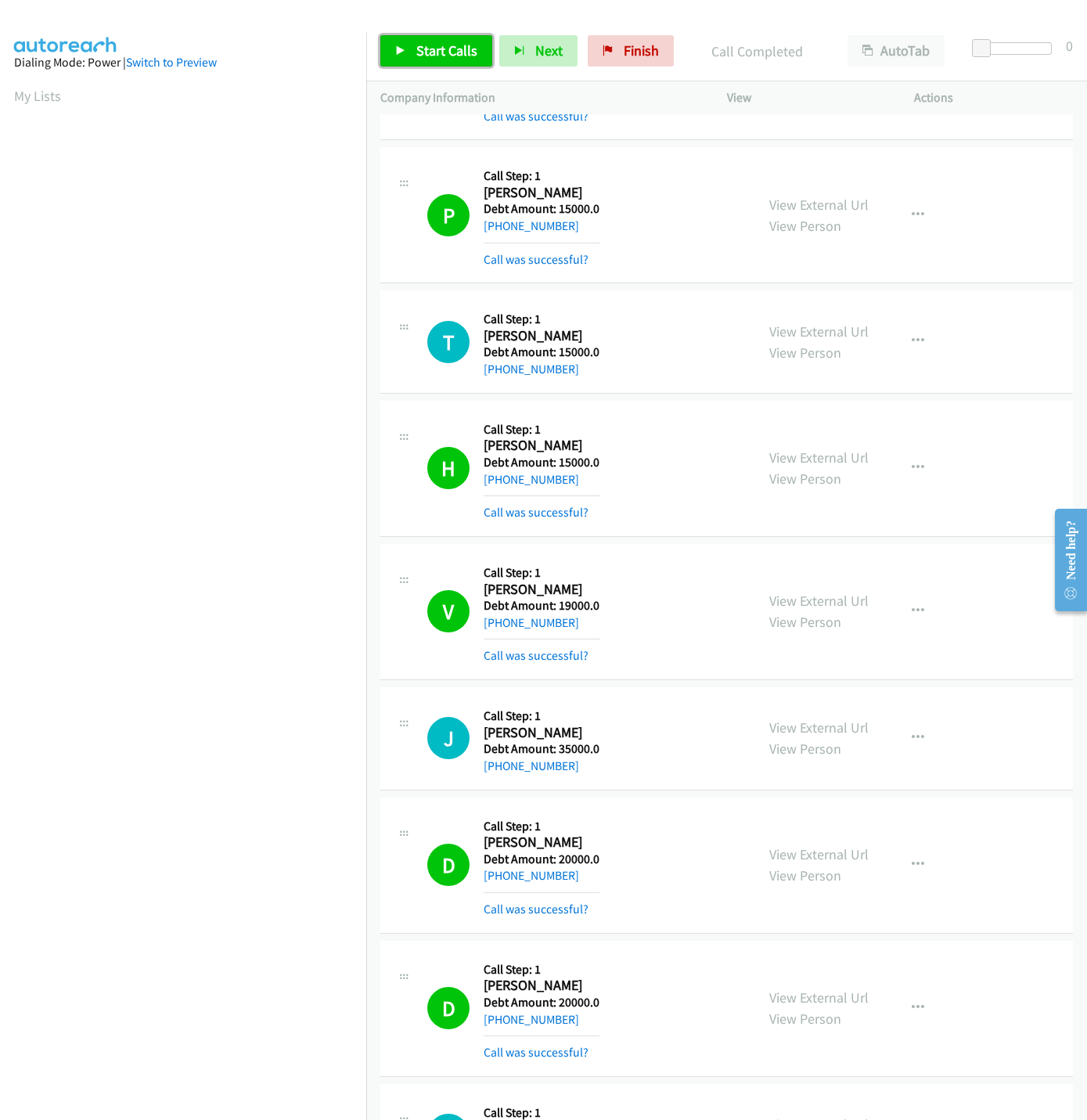
click at [430, 49] on span "Start Calls" at bounding box center [447, 51] width 61 height 18
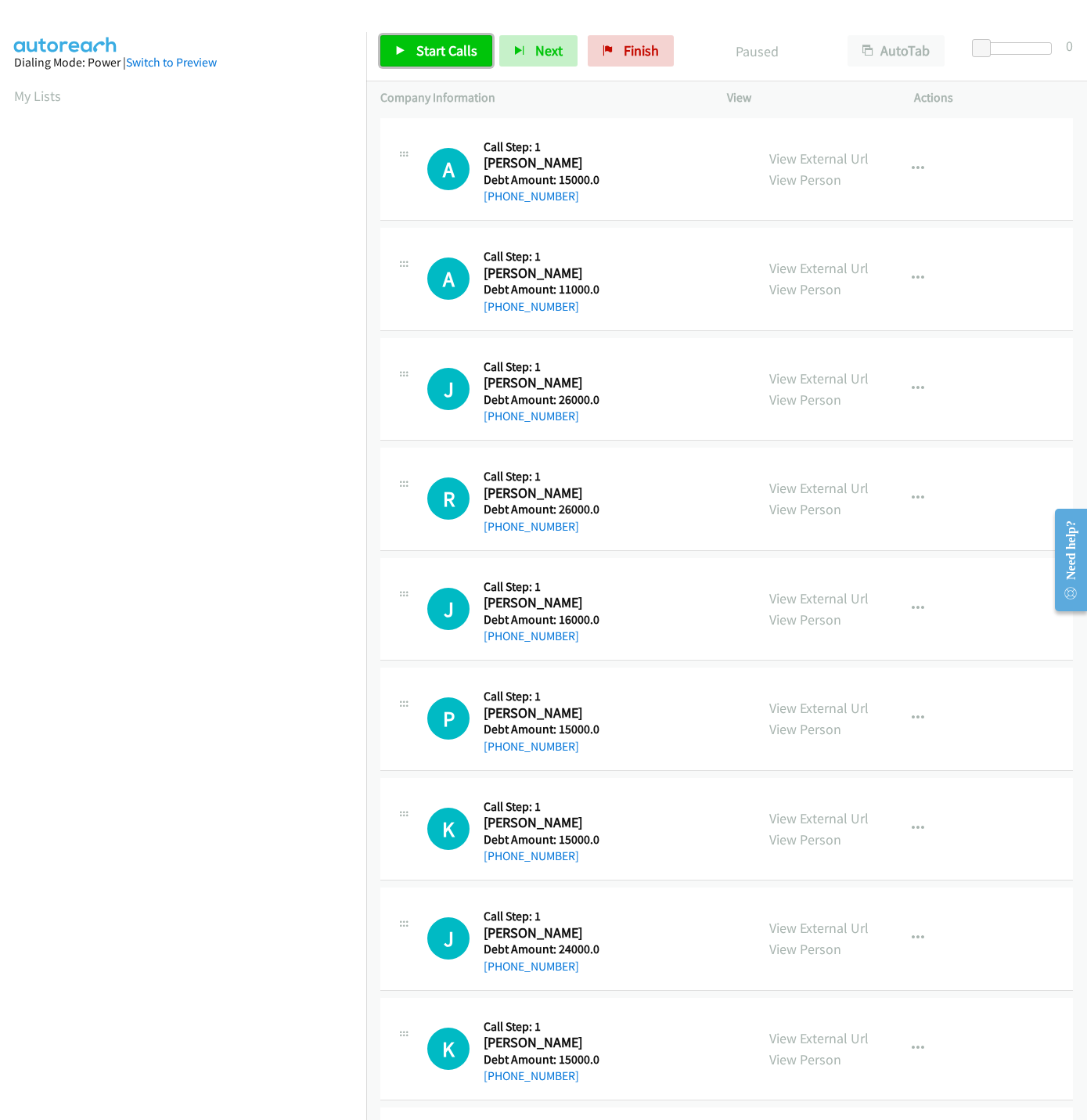
click at [456, 57] on span "Start Calls" at bounding box center [447, 51] width 61 height 18
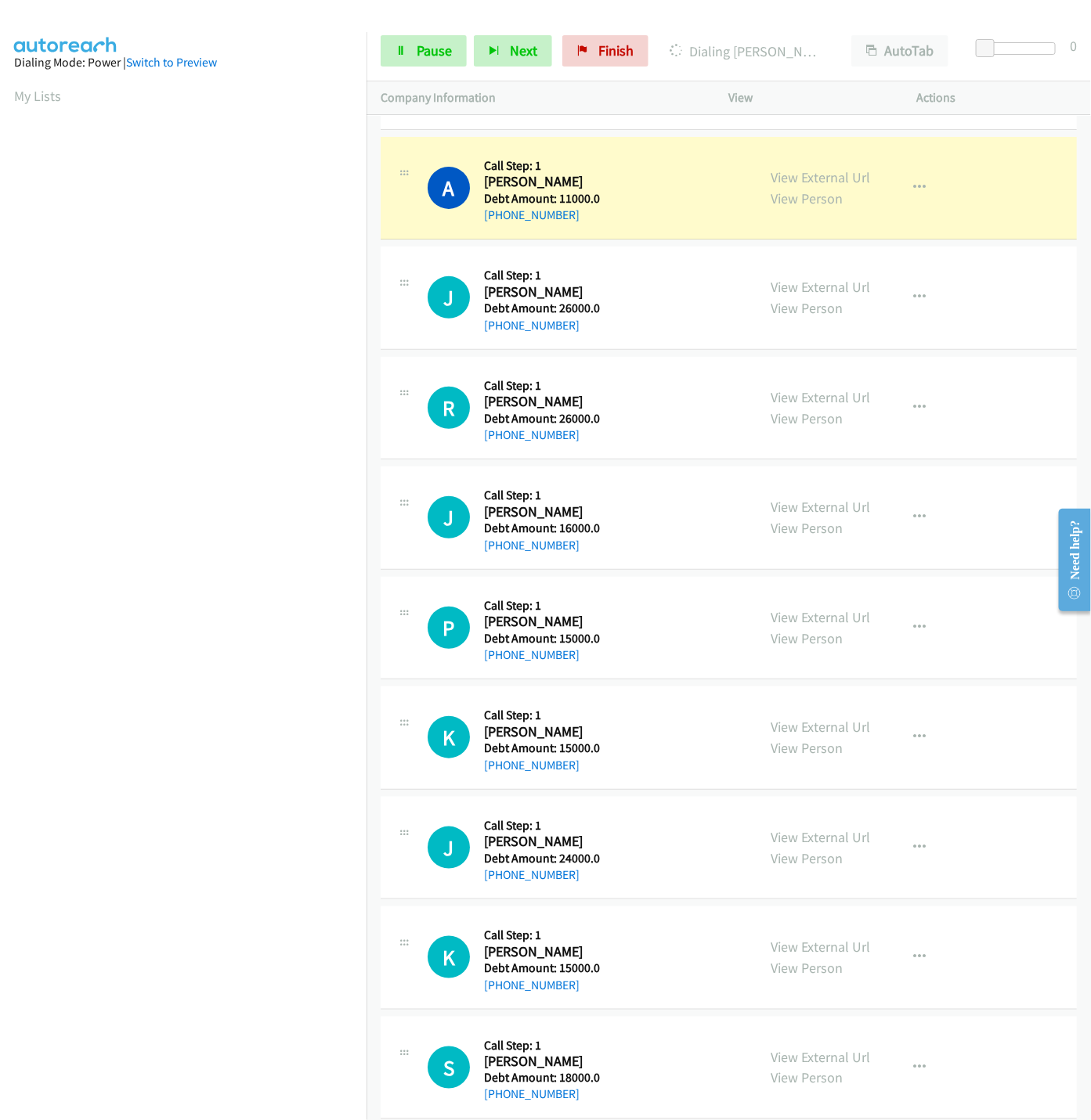
scroll to position [137, 0]
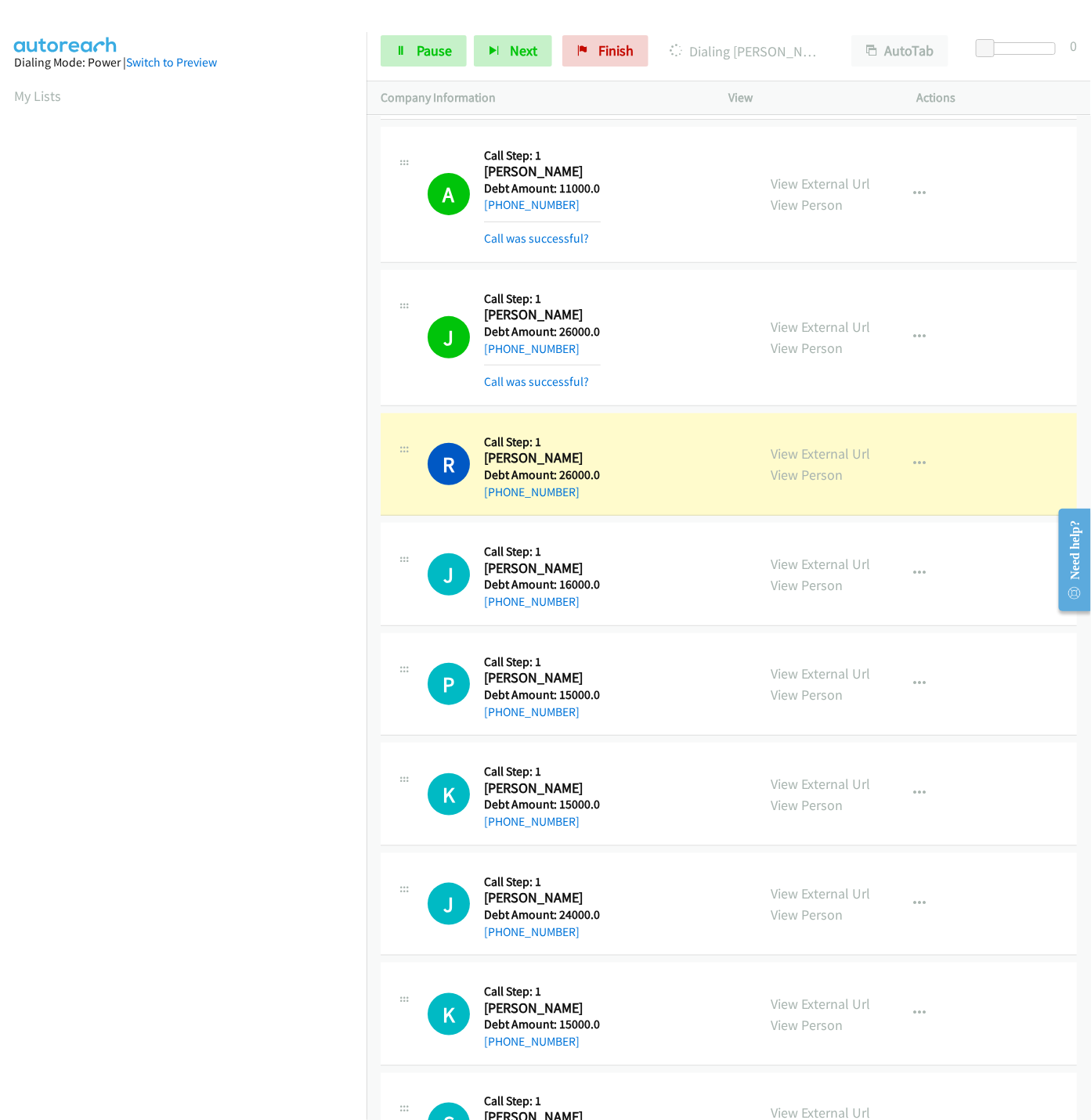
click at [1006, 230] on div "A Callback Scheduled Call Step: 1 Alicia Horner America/New_York Debt Amount: 1…" at bounding box center [729, 195] width 696 height 136
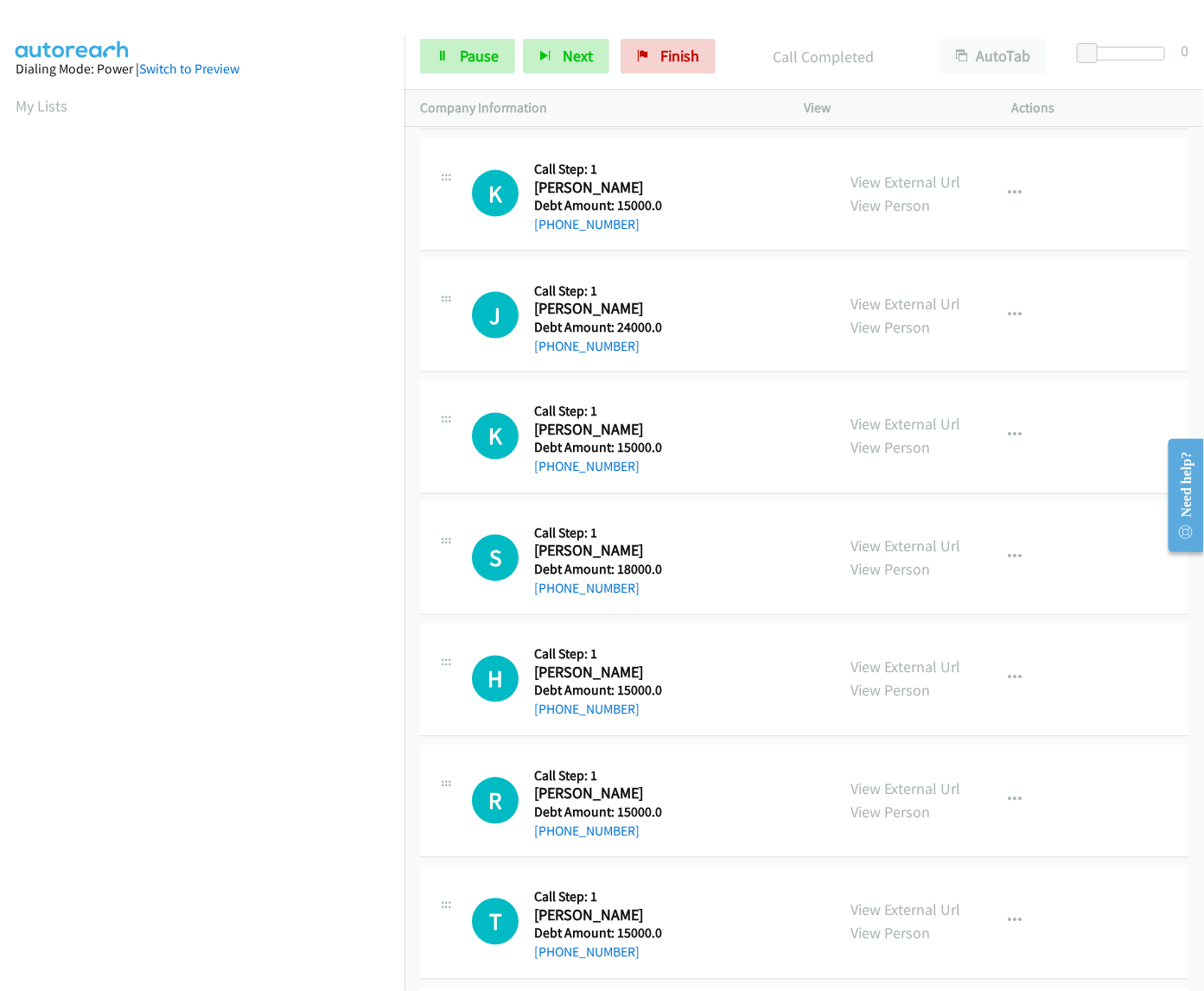
scroll to position [952, 0]
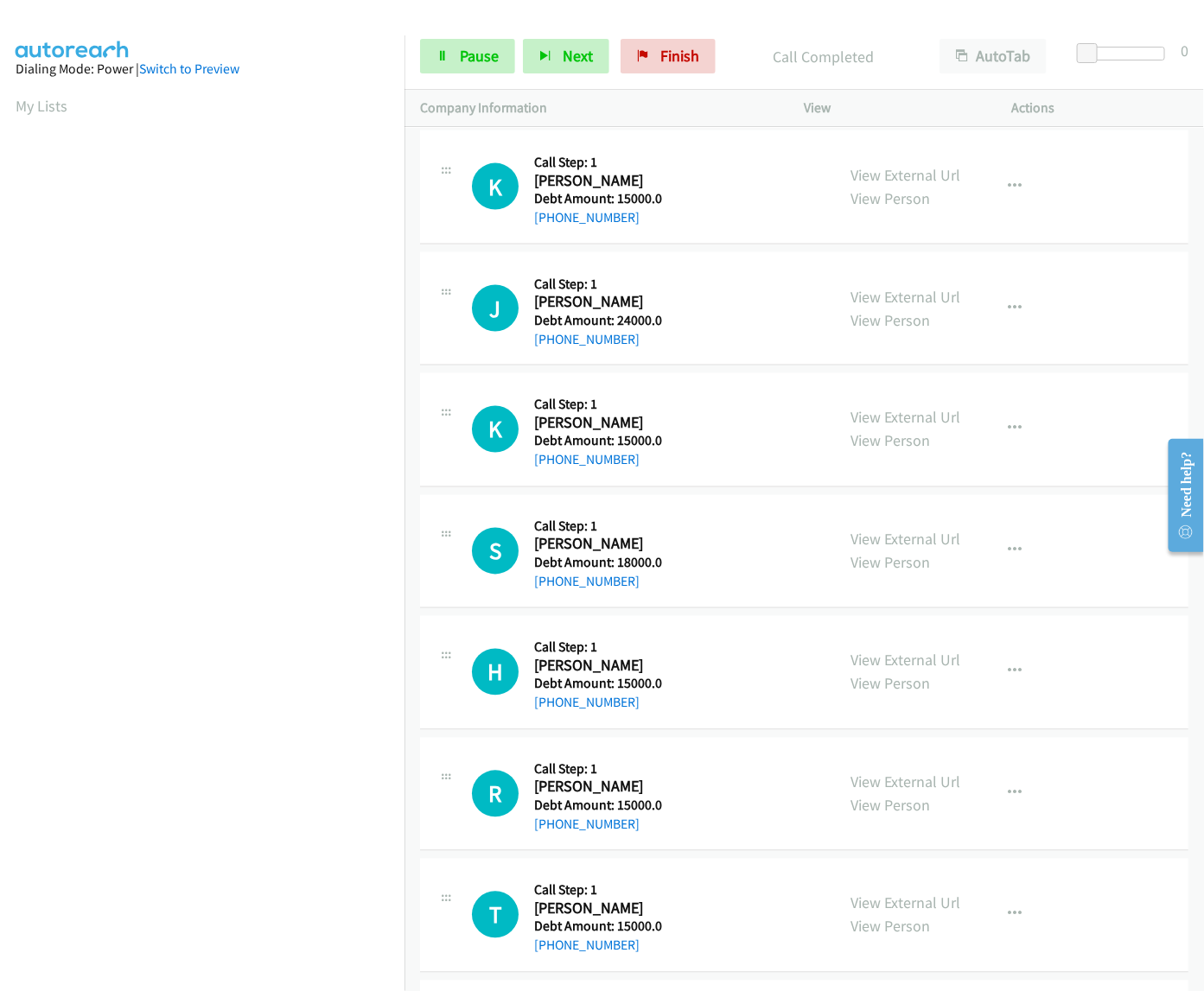
drag, startPoint x: 1190, startPoint y: 422, endPoint x: 21, endPoint y: 121, distance: 1207.1
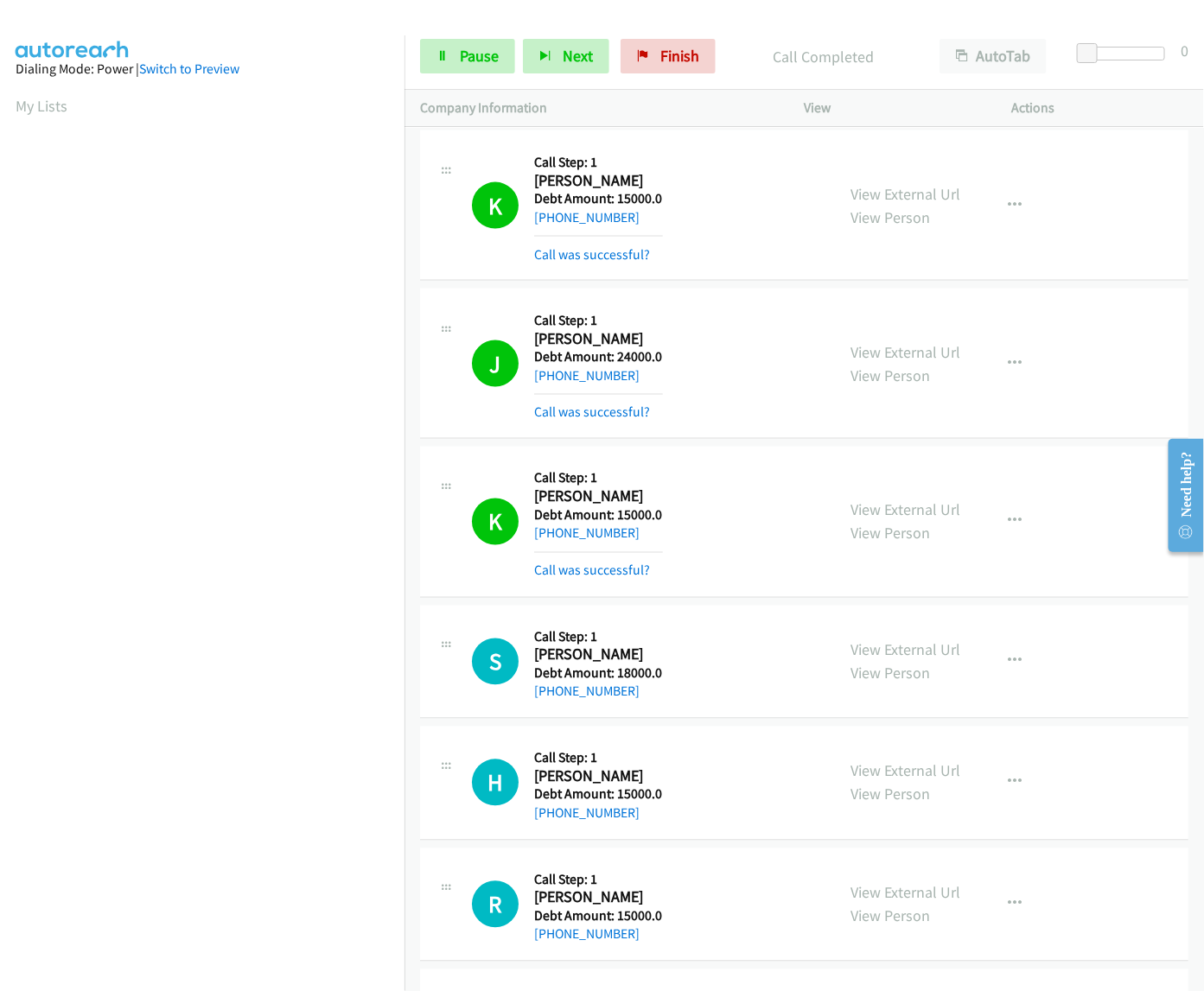
scroll to position [0, 6]
click at [467, 57] on span "Pause" at bounding box center [479, 56] width 39 height 20
click at [506, 49] on span "Start Calls" at bounding box center [493, 56] width 68 height 20
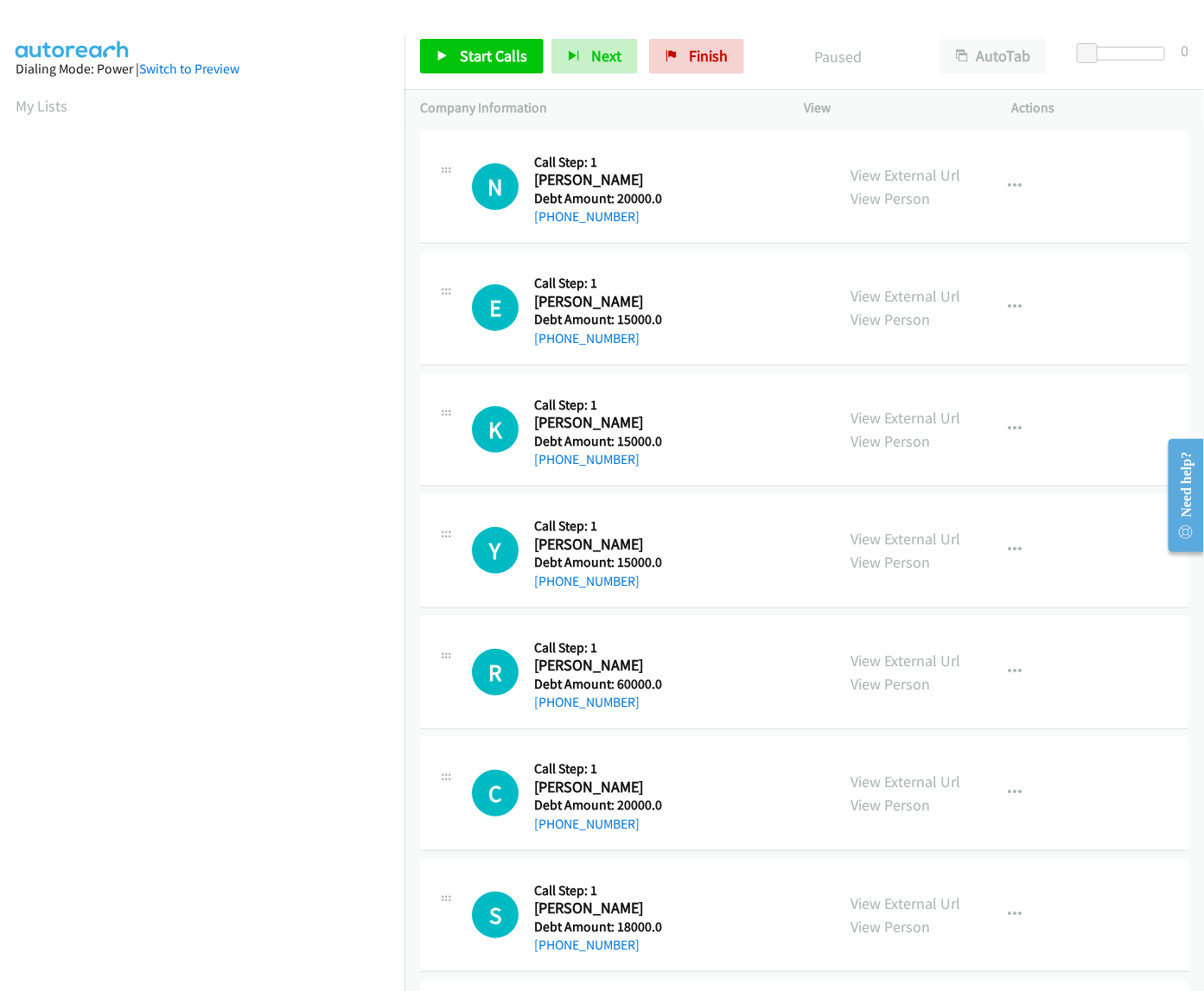
click at [465, 34] on div "Start Calls Pause Next Finish Paused AutoTab AutoTab 0" at bounding box center [804, 57] width 799 height 67
click at [472, 47] on span "Start Calls" at bounding box center [493, 56] width 68 height 20
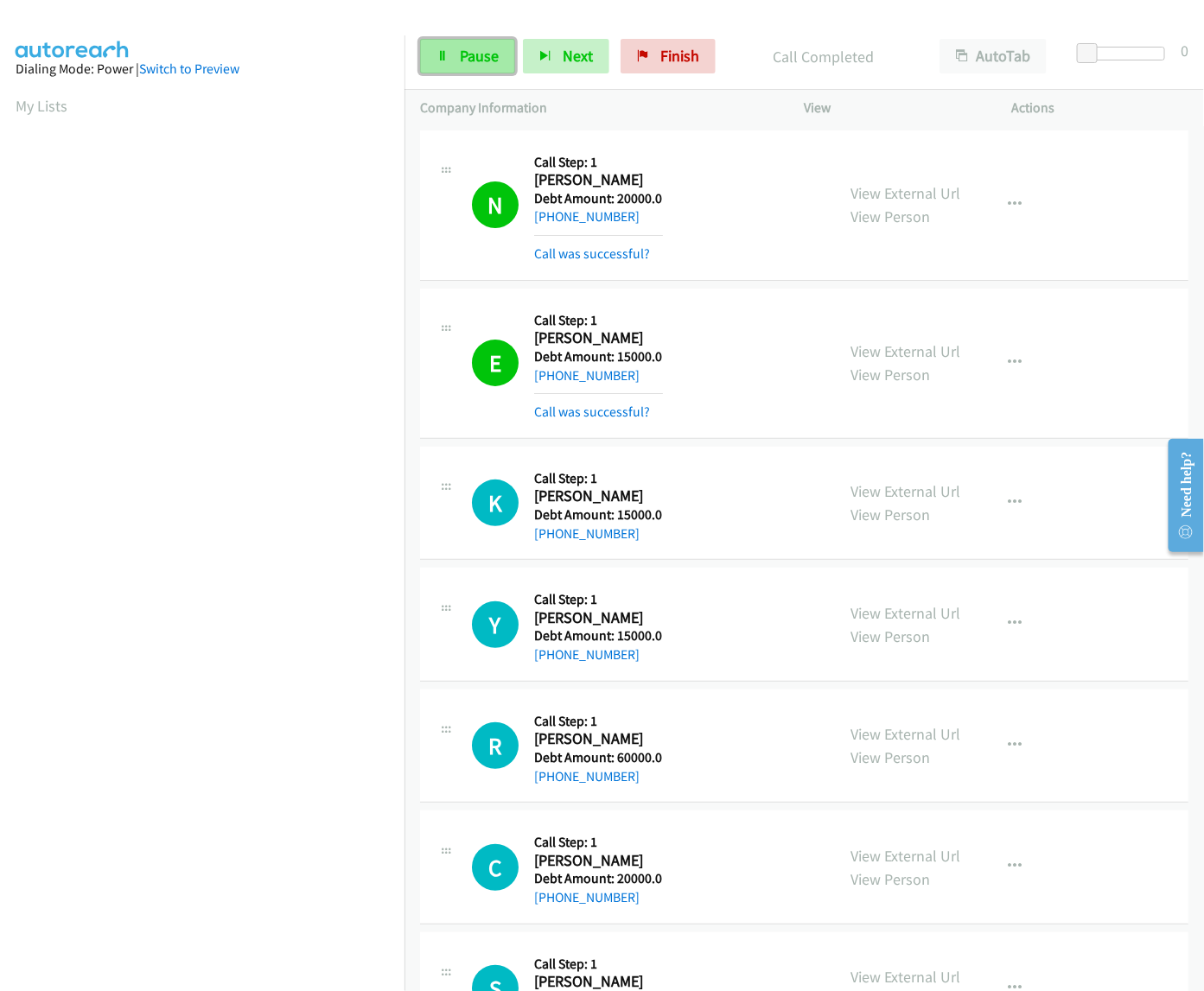
click at [478, 53] on span "Pause" at bounding box center [479, 56] width 39 height 20
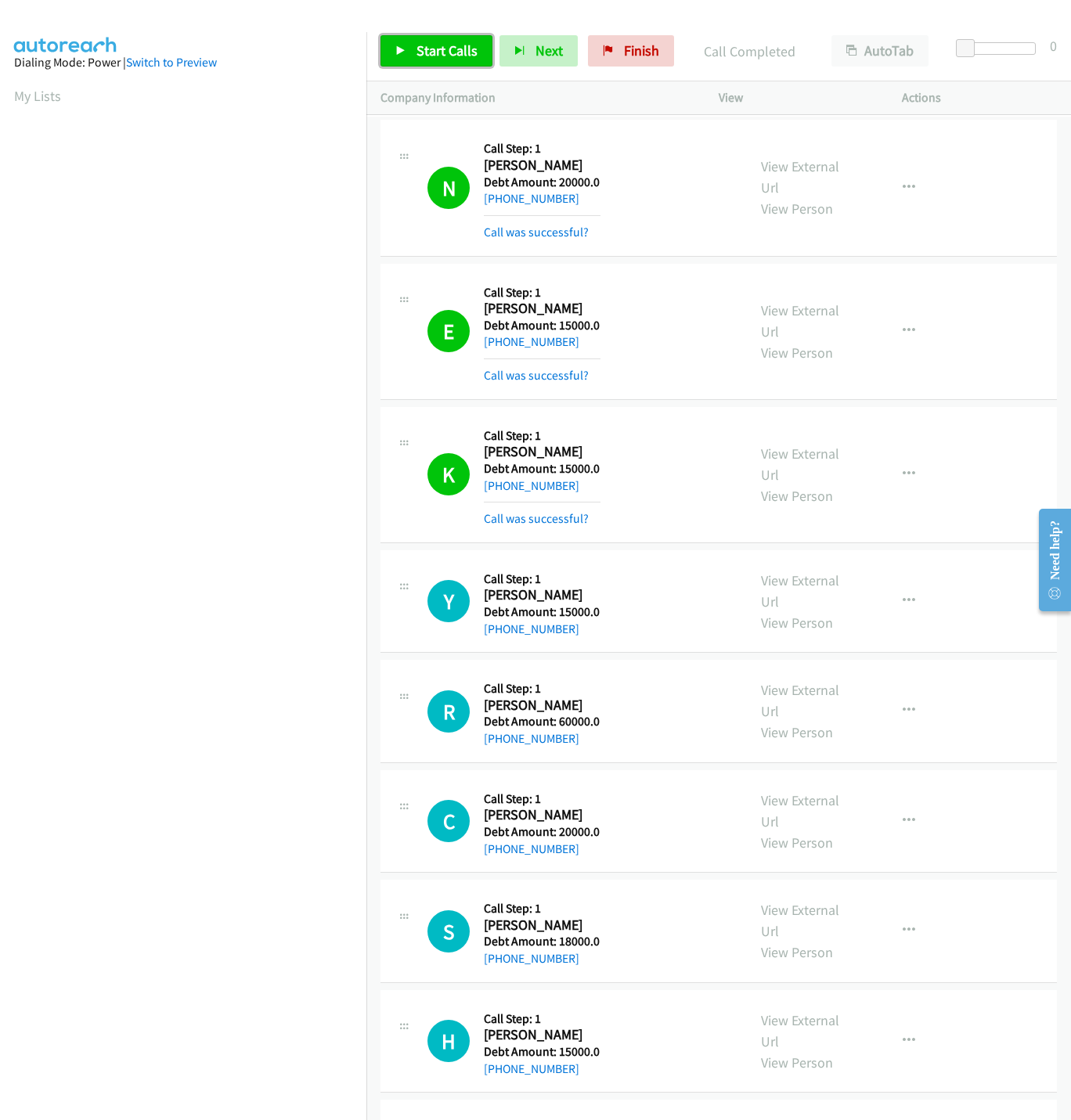
click at [435, 45] on span "Start Calls" at bounding box center [447, 51] width 61 height 18
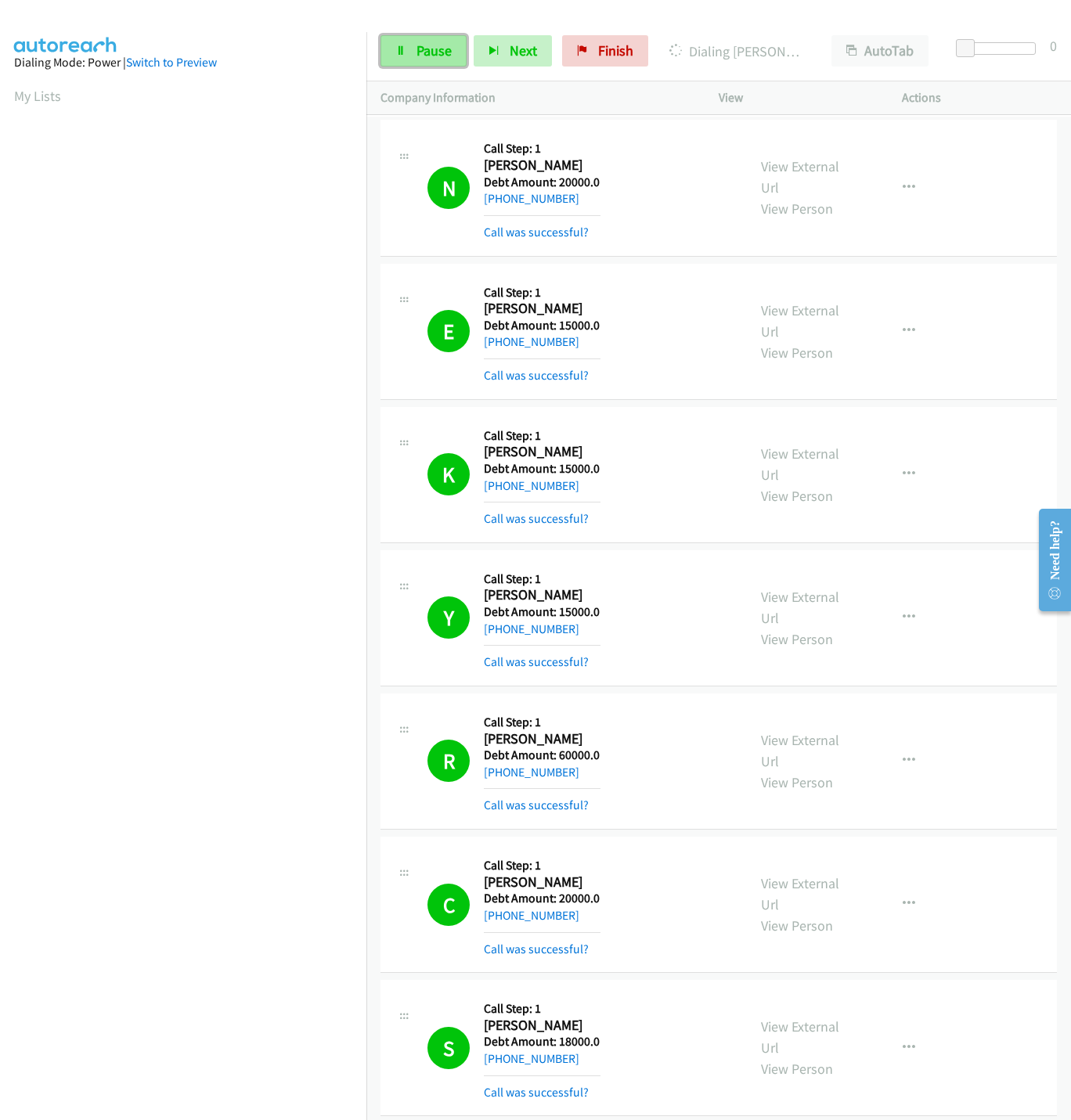
click at [404, 62] on link "Pause" at bounding box center [423, 51] width 86 height 31
click at [228, 897] on nav "Dialing Mode: Power | Switch to Preview My Lists" at bounding box center [183, 592] width 367 height 1120
click at [297, 865] on iframe at bounding box center [190, 493] width 352 height 744
click at [428, 64] on link "Start Calls" at bounding box center [437, 51] width 112 height 31
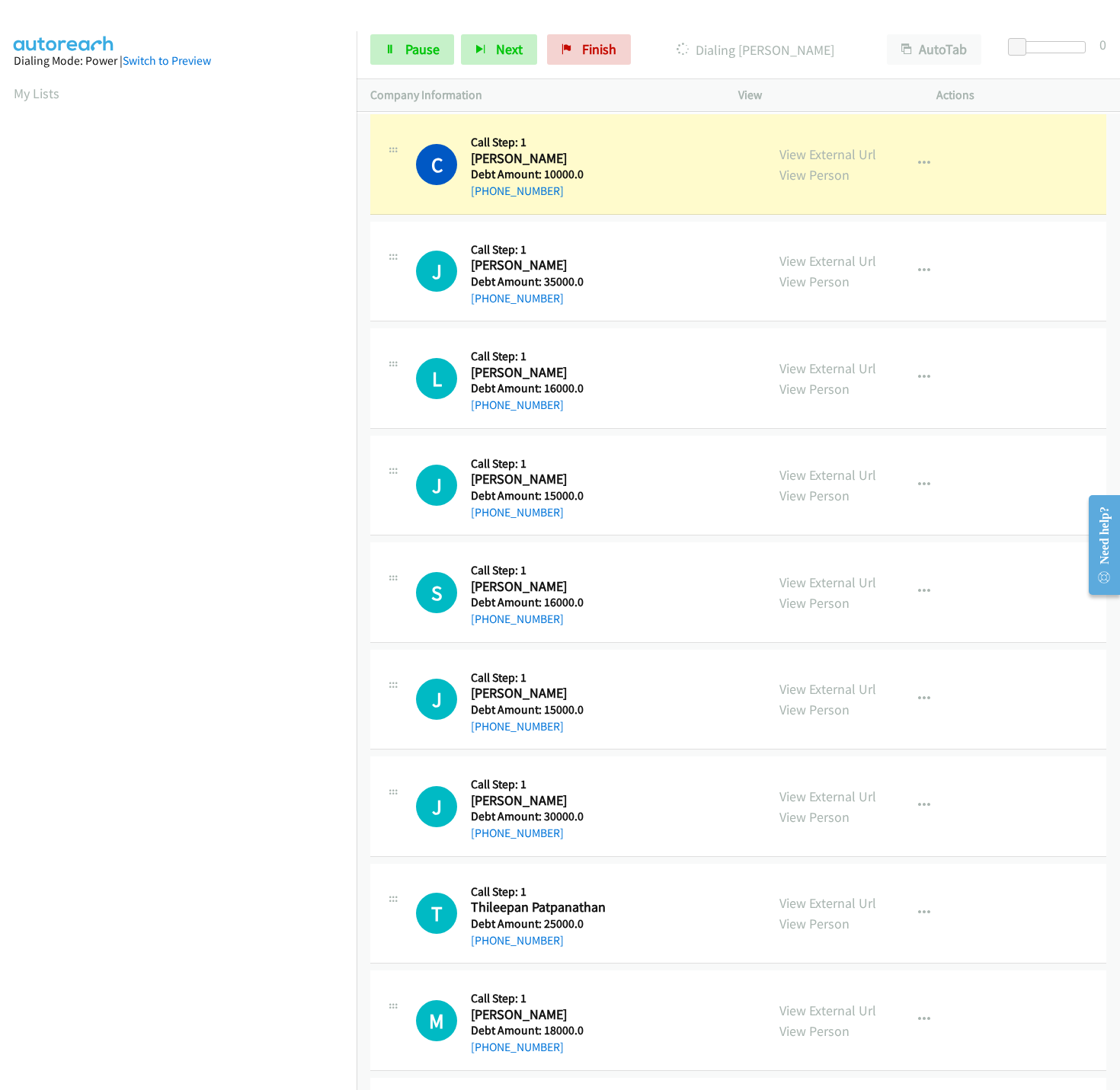
scroll to position [1658, 0]
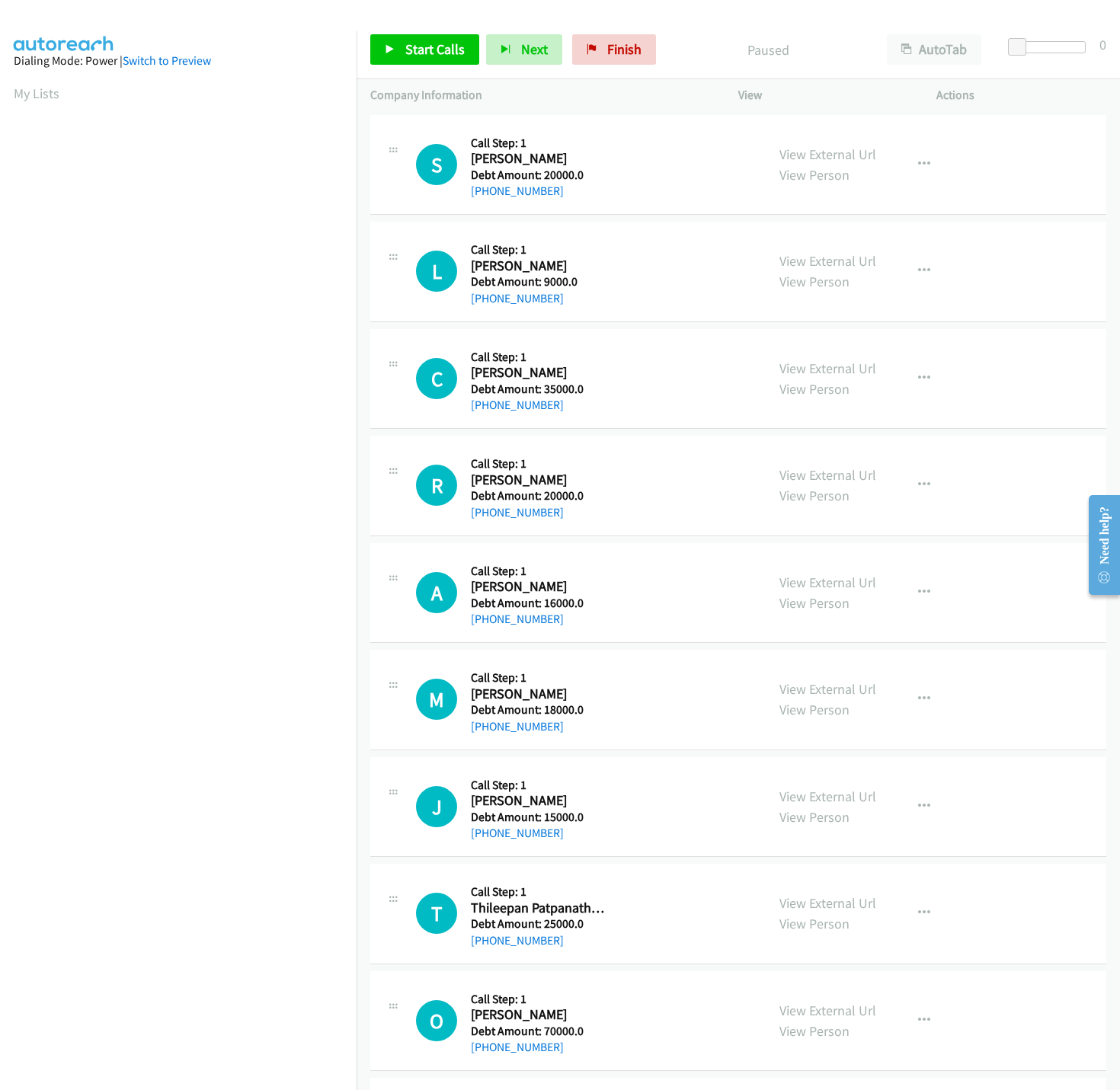
scroll to position [0, 5]
click at [217, 875] on nav "Dialing Mode: Power | Switch to Preview My Lists" at bounding box center [178, 576] width 357 height 1090
click at [453, 61] on link "Start Calls" at bounding box center [425, 49] width 109 height 30
click at [408, 61] on link "Start Calls" at bounding box center [425, 49] width 109 height 30
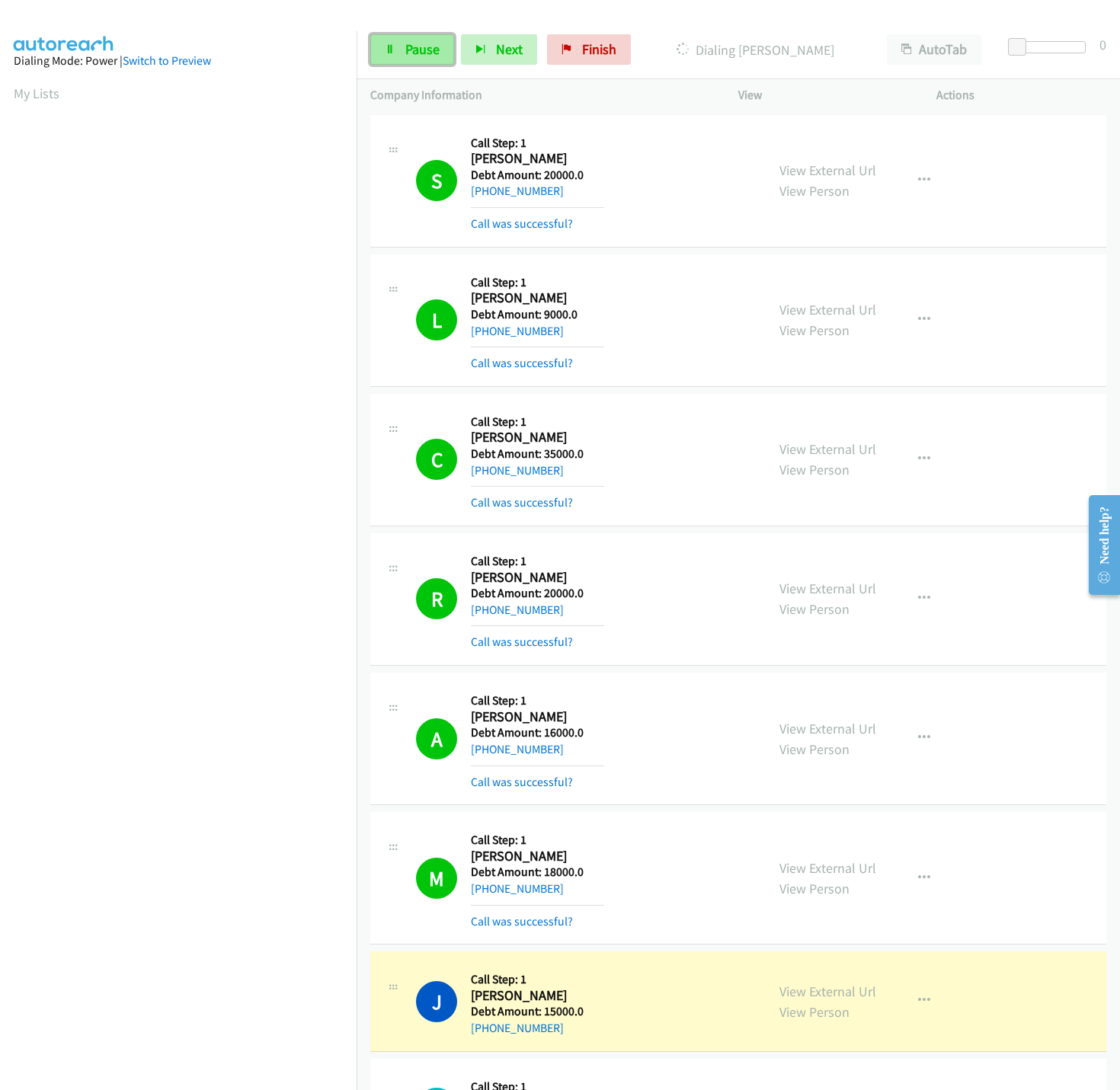
click at [423, 50] on span "Pause" at bounding box center [422, 49] width 35 height 17
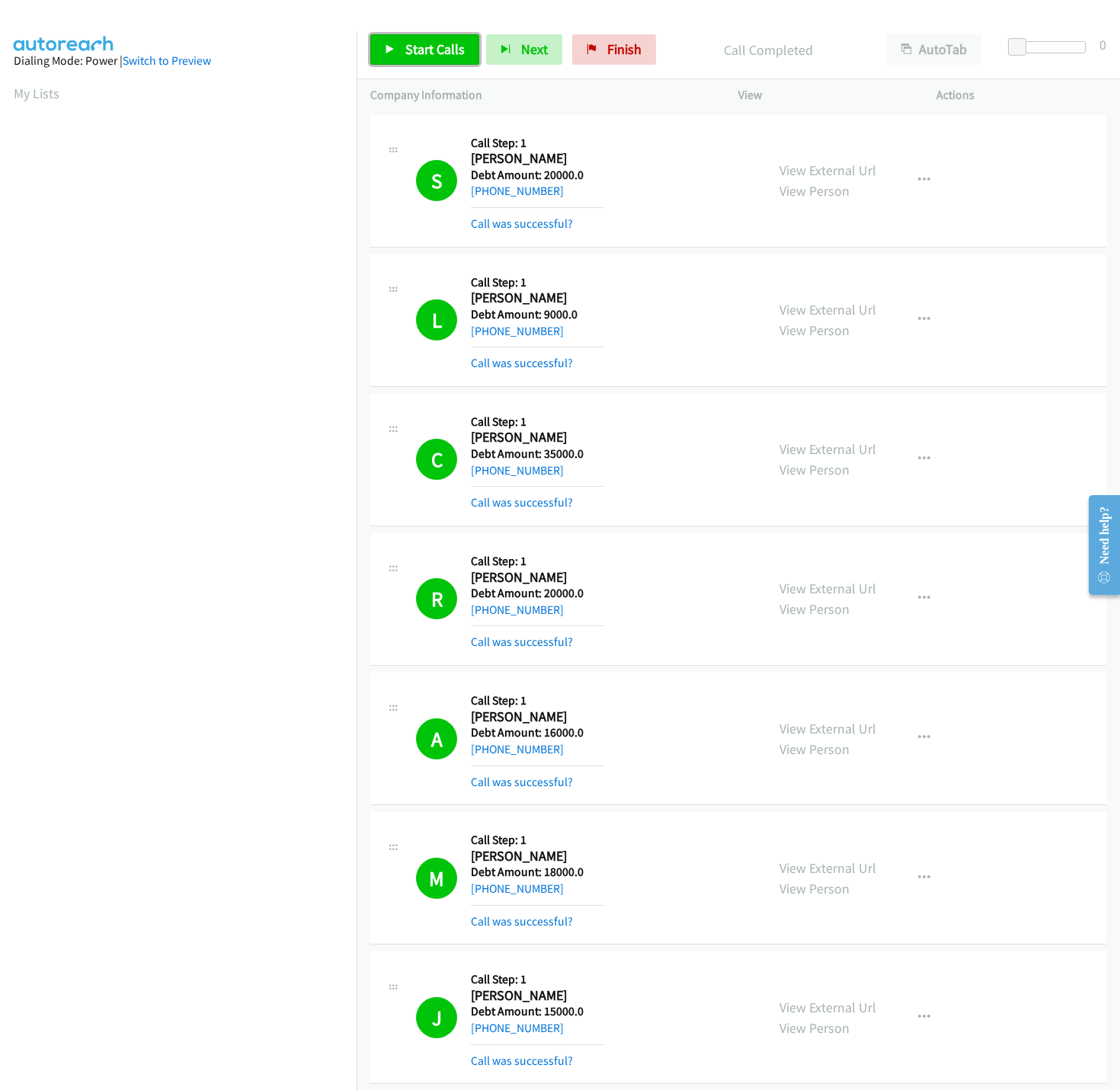
click at [433, 42] on span "Start Calls" at bounding box center [434, 49] width 60 height 17
click at [204, 924] on nav "Dialing Mode: Power | Switch to Preview My Lists" at bounding box center [178, 576] width 357 height 1090
click at [101, 894] on nav "Dialing Mode: Power | Switch to Preview My Lists" at bounding box center [178, 576] width 357 height 1090
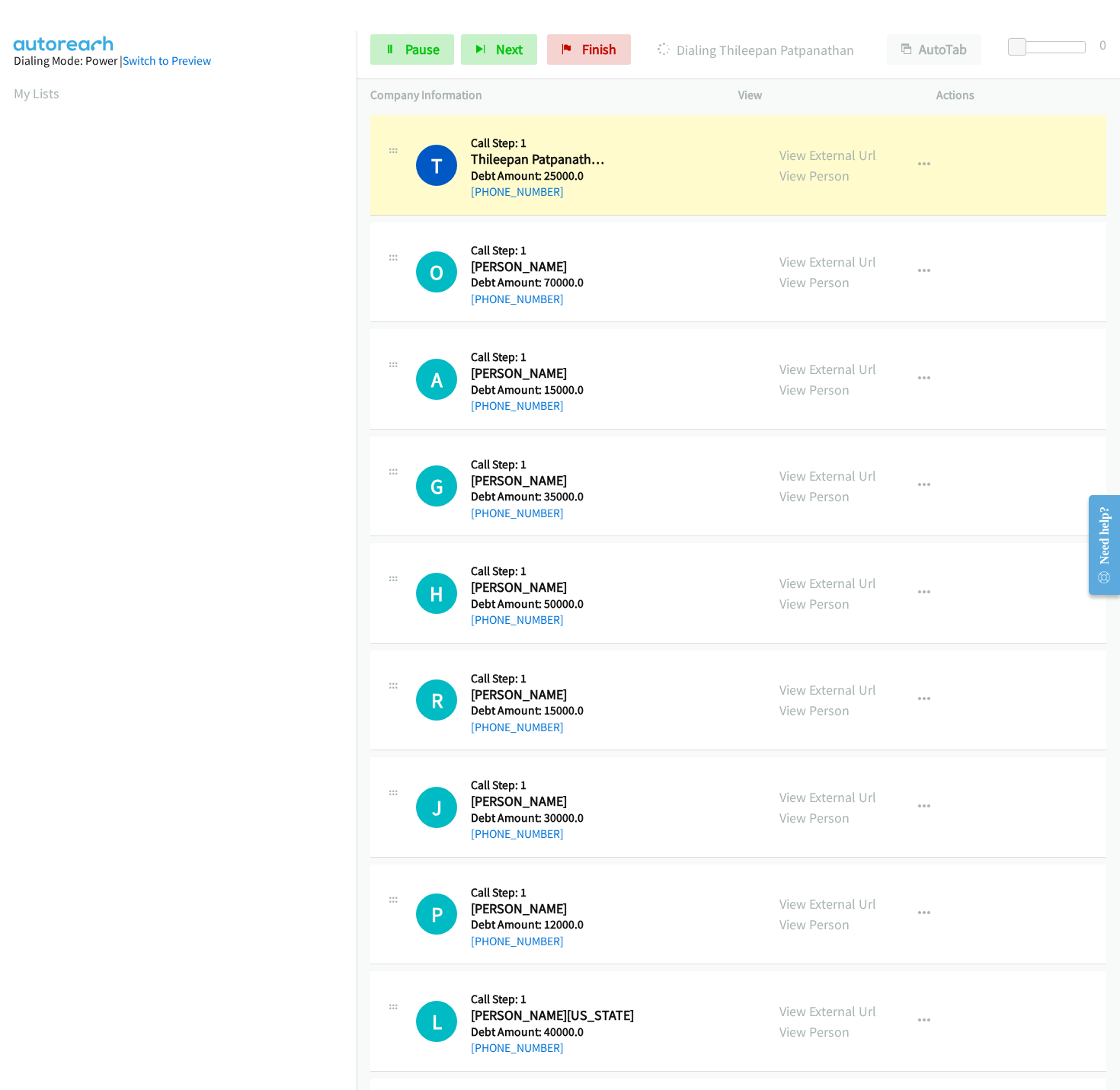
scroll to position [979, 0]
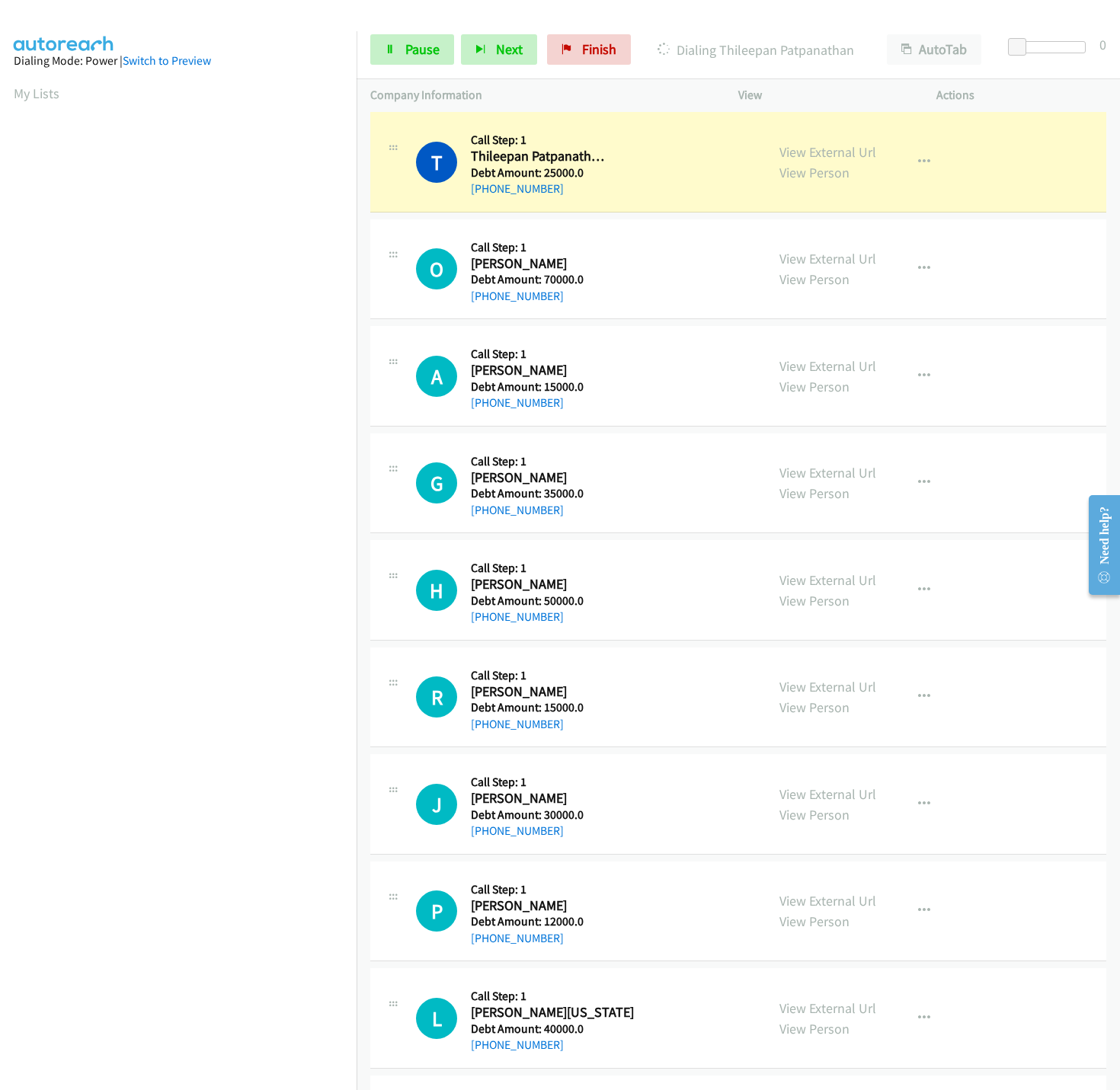
drag, startPoint x: 574, startPoint y: 185, endPoint x: 578, endPoint y: 192, distance: 8.1
click at [578, 192] on div "Callback Scheduled Call Step: 1 Thileepan Patpanathan America/New_York Debt Amo…" at bounding box center [537, 162] width 133 height 73
copy div "Thileepan Patpanathan America/New_York Debt Amount: 25000.0 +1 717-434-2696"
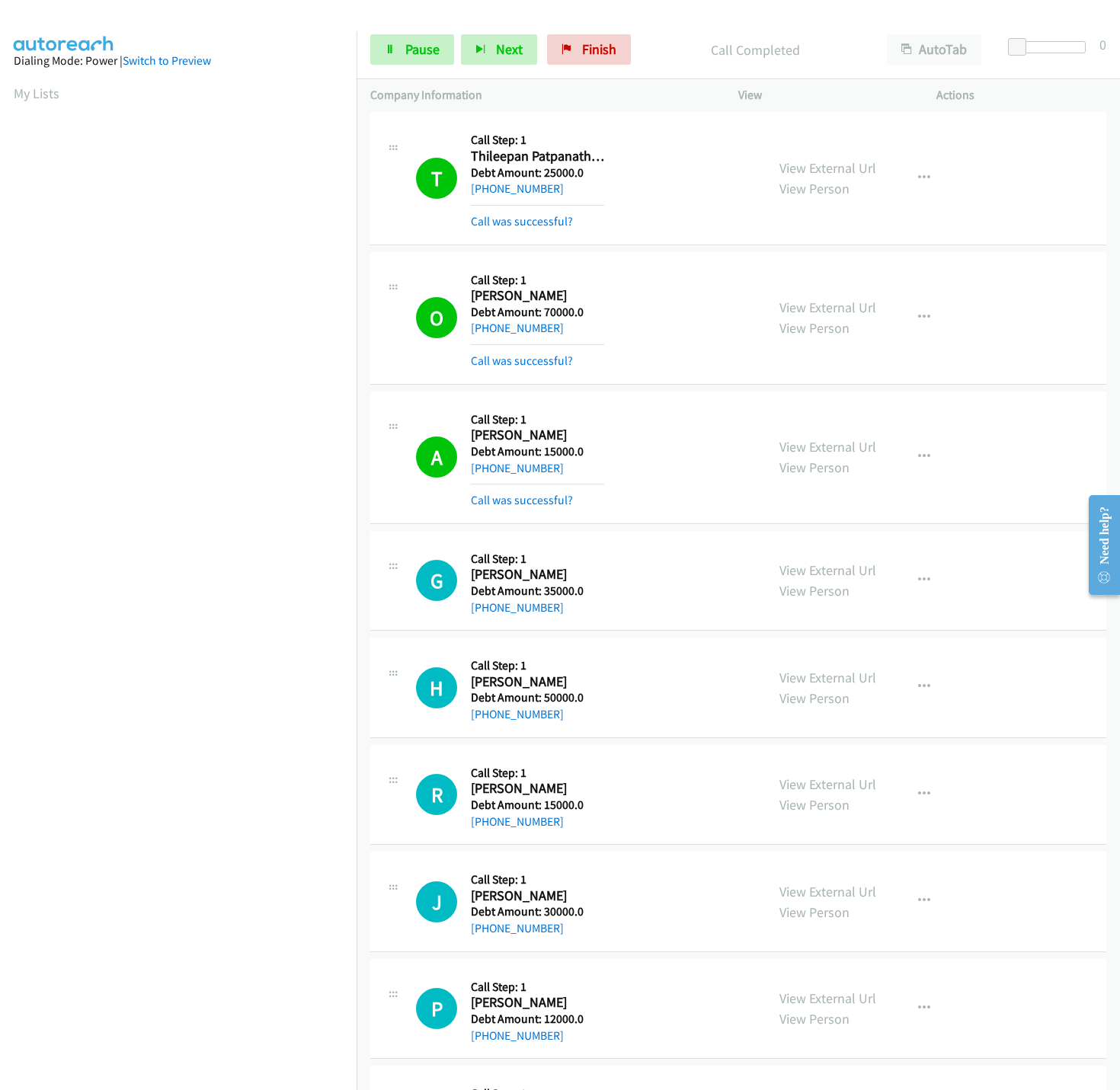
scroll to position [0, 5]
click at [415, 54] on span "Pause" at bounding box center [422, 49] width 35 height 17
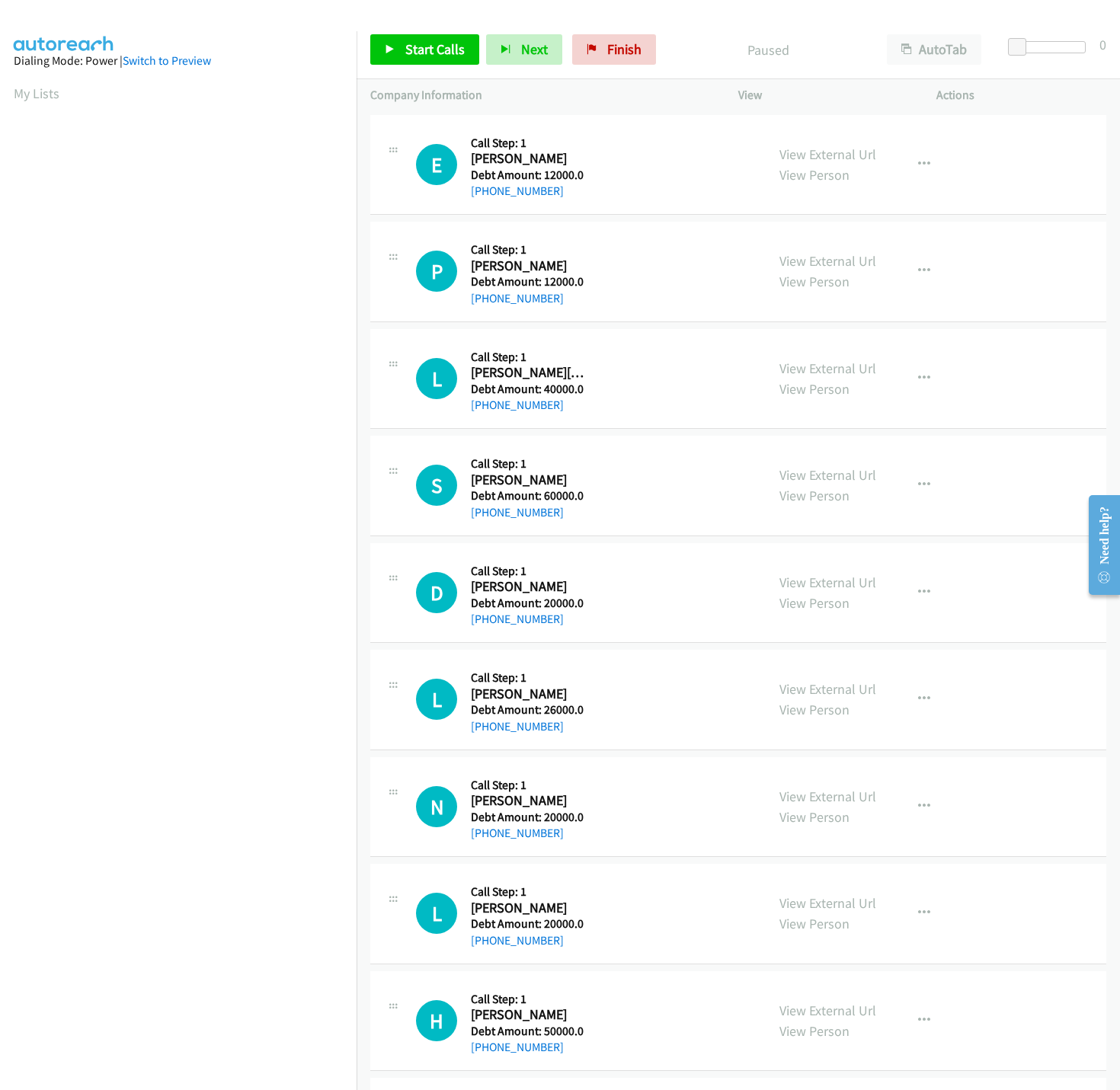
scroll to position [0, 5]
click at [412, 51] on span "Start Calls" at bounding box center [434, 49] width 60 height 17
click at [434, 57] on span "Start Calls" at bounding box center [434, 49] width 60 height 17
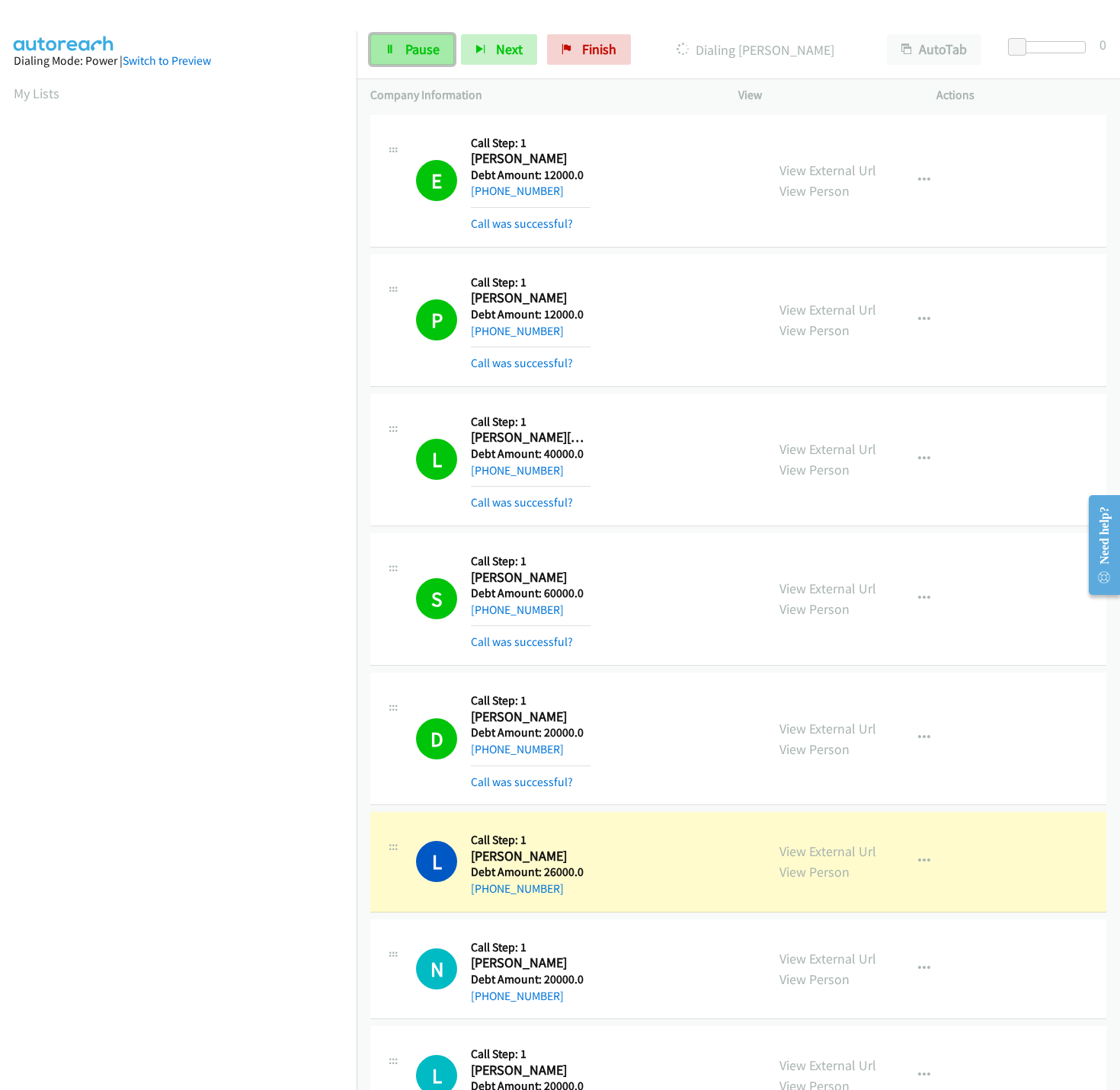
click at [409, 48] on span "Pause" at bounding box center [422, 49] width 35 height 17
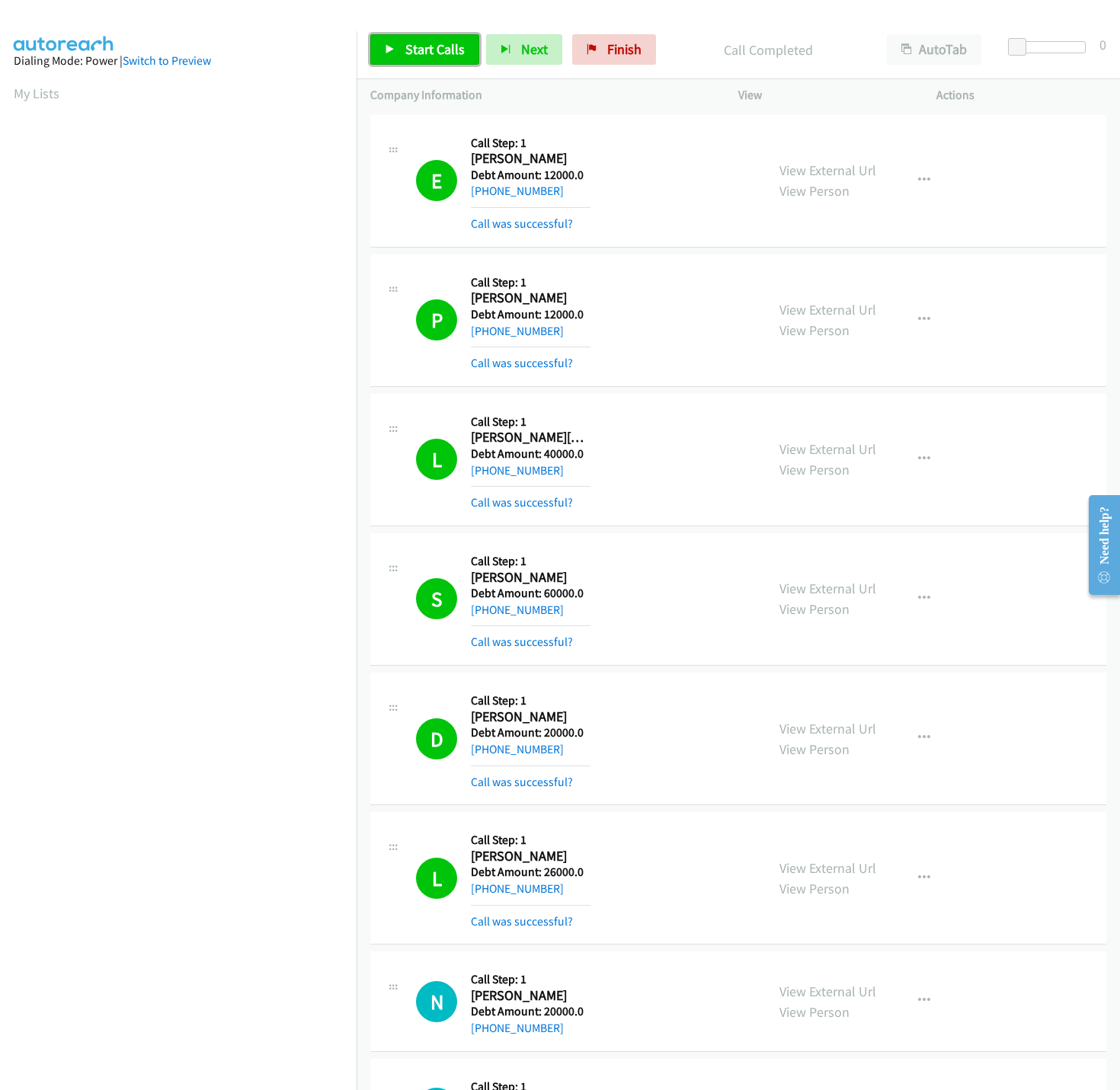
click at [409, 43] on span "Start Calls" at bounding box center [434, 49] width 60 height 17
click at [430, 35] on link "Pause" at bounding box center [412, 49] width 84 height 30
click at [426, 43] on span "Start Calls" at bounding box center [434, 49] width 60 height 17
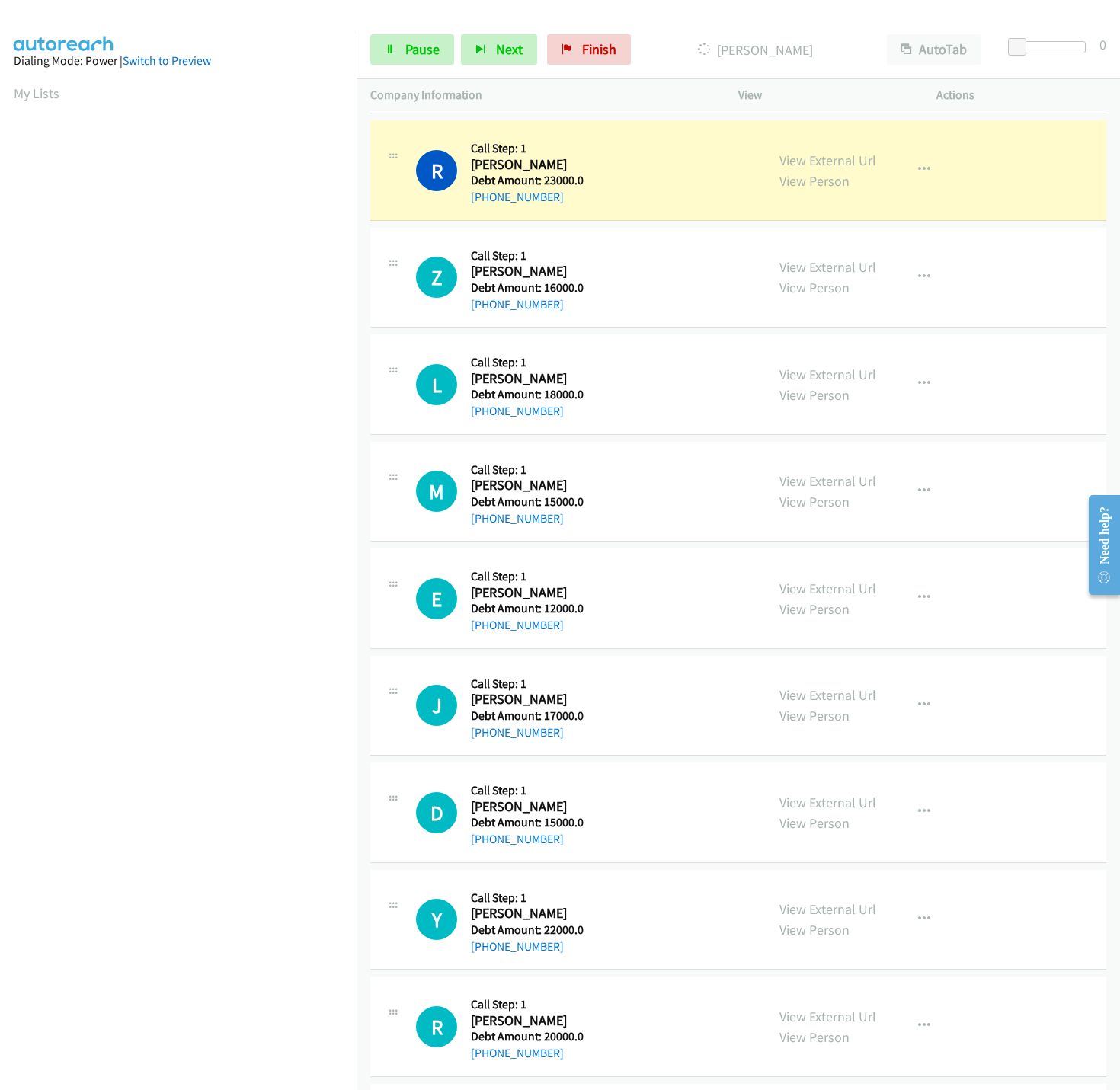
scroll to position [1959, 0]
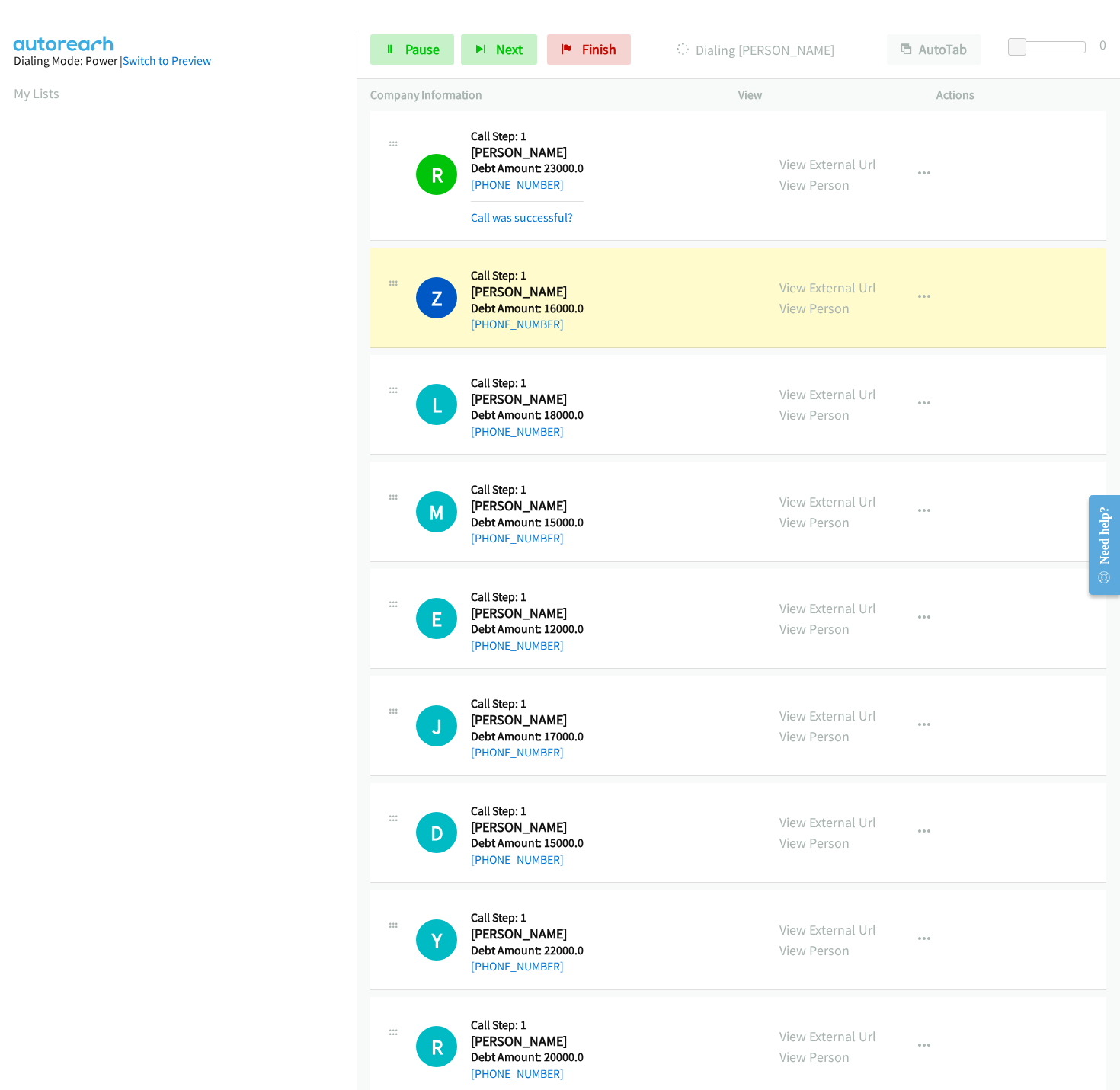
click at [409, 67] on div "Start Calls Pause Next Finish Dialing Zachary Sanders AutoTab AutoTab 0" at bounding box center [738, 50] width 763 height 59
click at [409, 48] on span "Pause" at bounding box center [422, 49] width 35 height 17
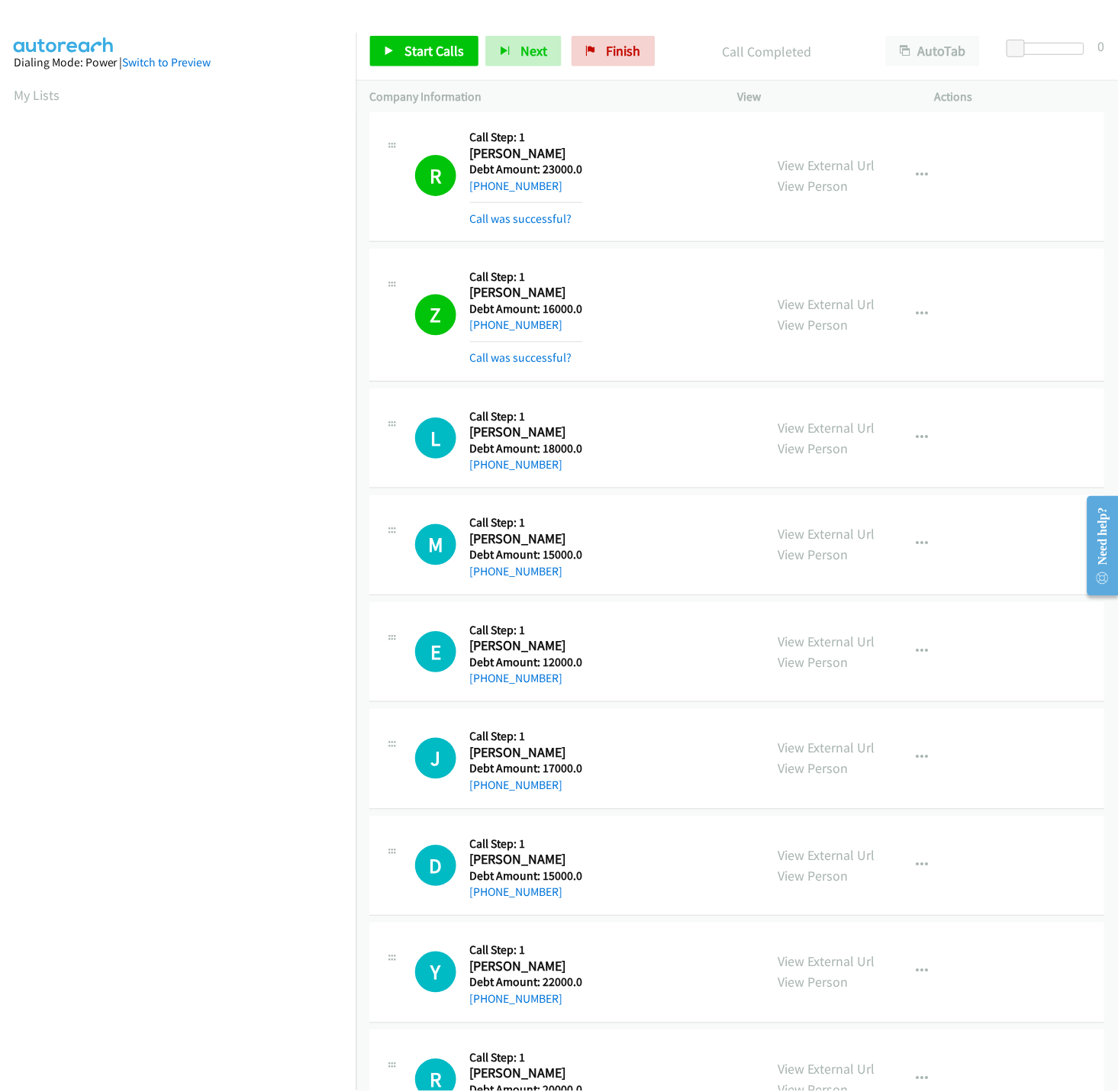
scroll to position [0, 5]
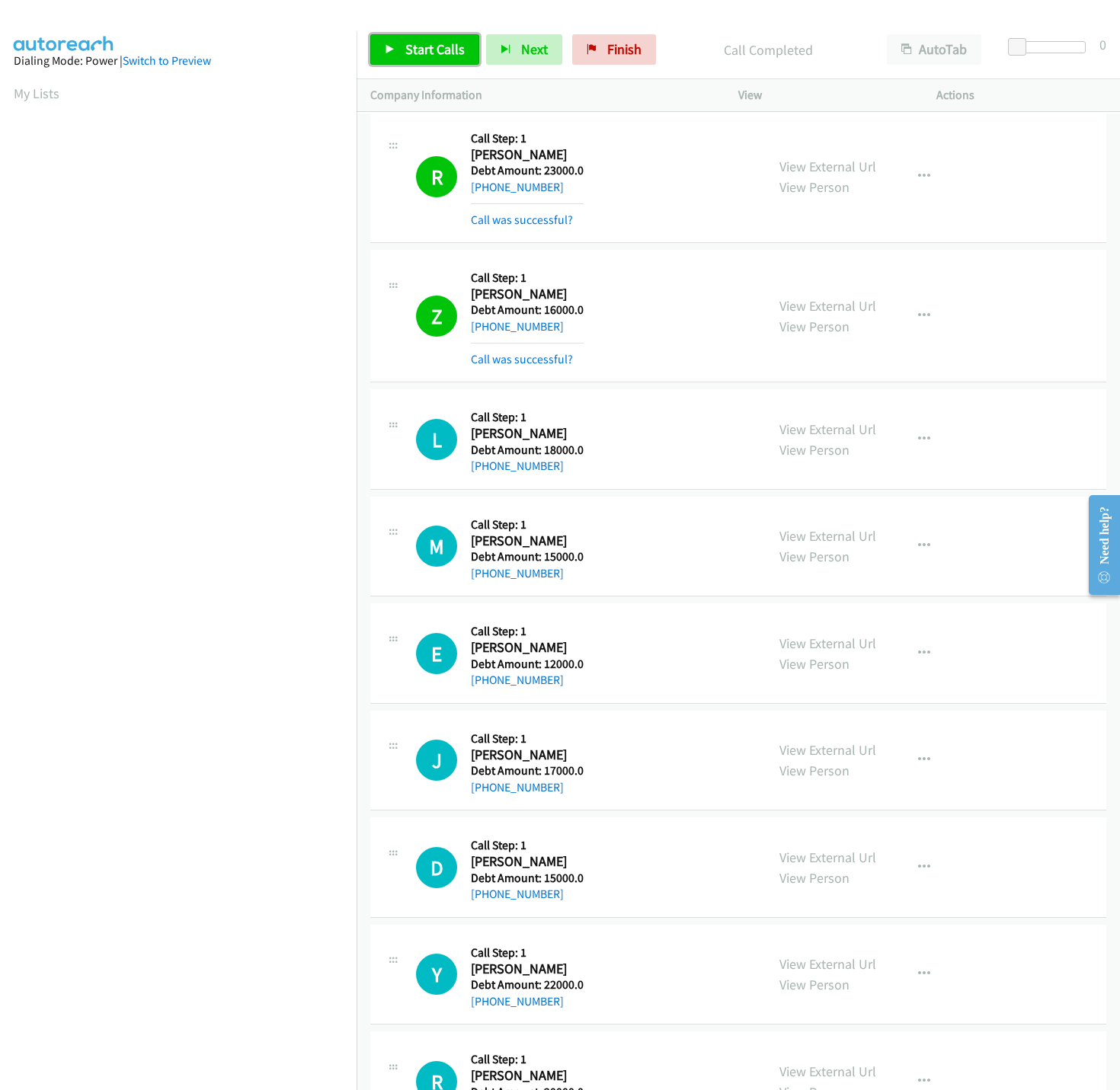
click at [455, 53] on span "Start Calls" at bounding box center [434, 49] width 60 height 17
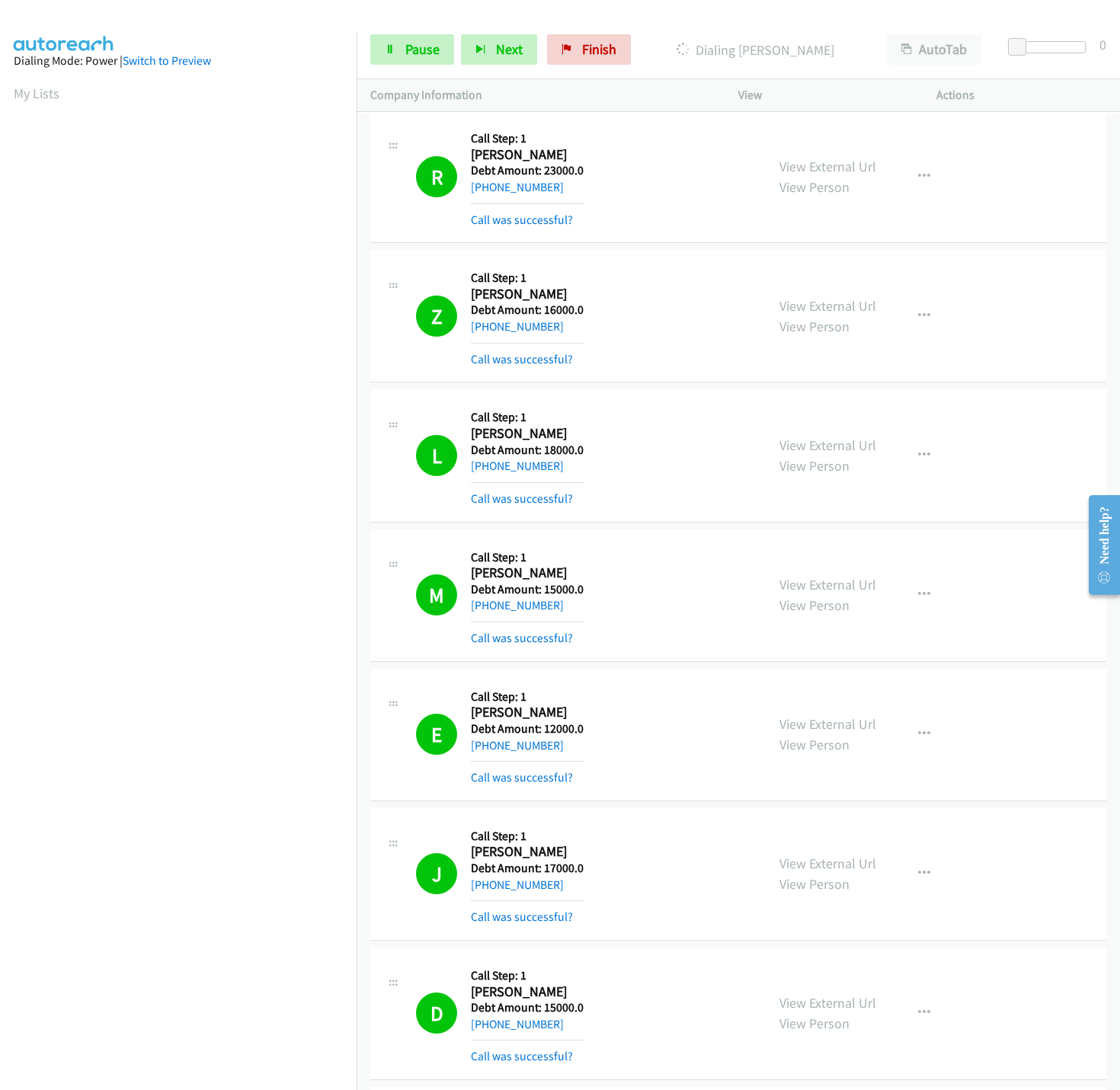
click at [656, 105] on p "Company Information" at bounding box center [540, 94] width 340 height 18
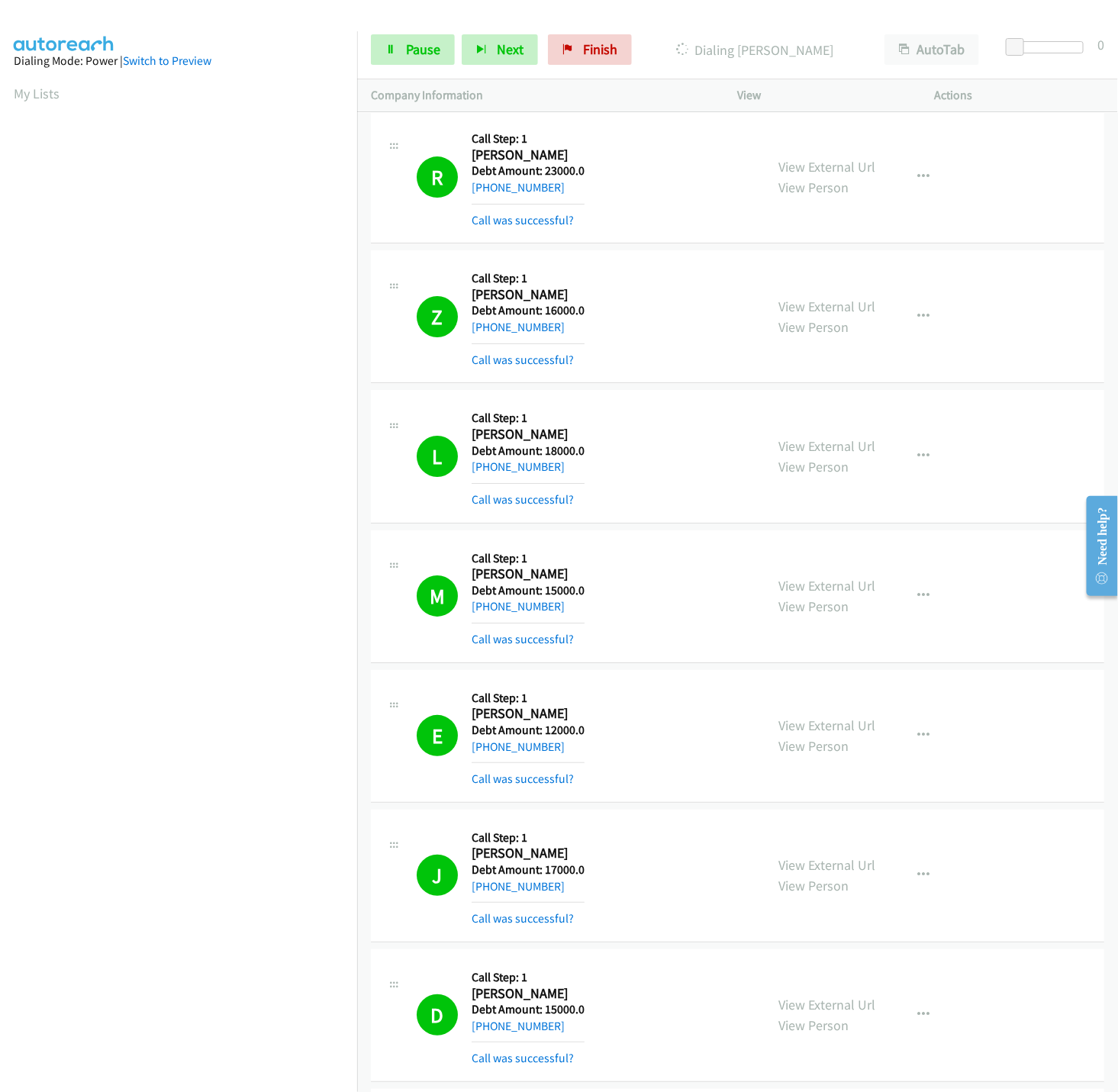
click at [795, 16] on div at bounding box center [552, 29] width 1104 height 59
click at [420, 57] on span "Pause" at bounding box center [423, 49] width 35 height 17
click at [447, 62] on link "Start Calls" at bounding box center [426, 49] width 109 height 30
click at [417, 29] on div "Start Calls Pause Next Finish Dialing Charlene Gile AutoTab AutoTab 0" at bounding box center [737, 50] width 761 height 59
click at [417, 42] on span "Pause" at bounding box center [423, 49] width 35 height 17
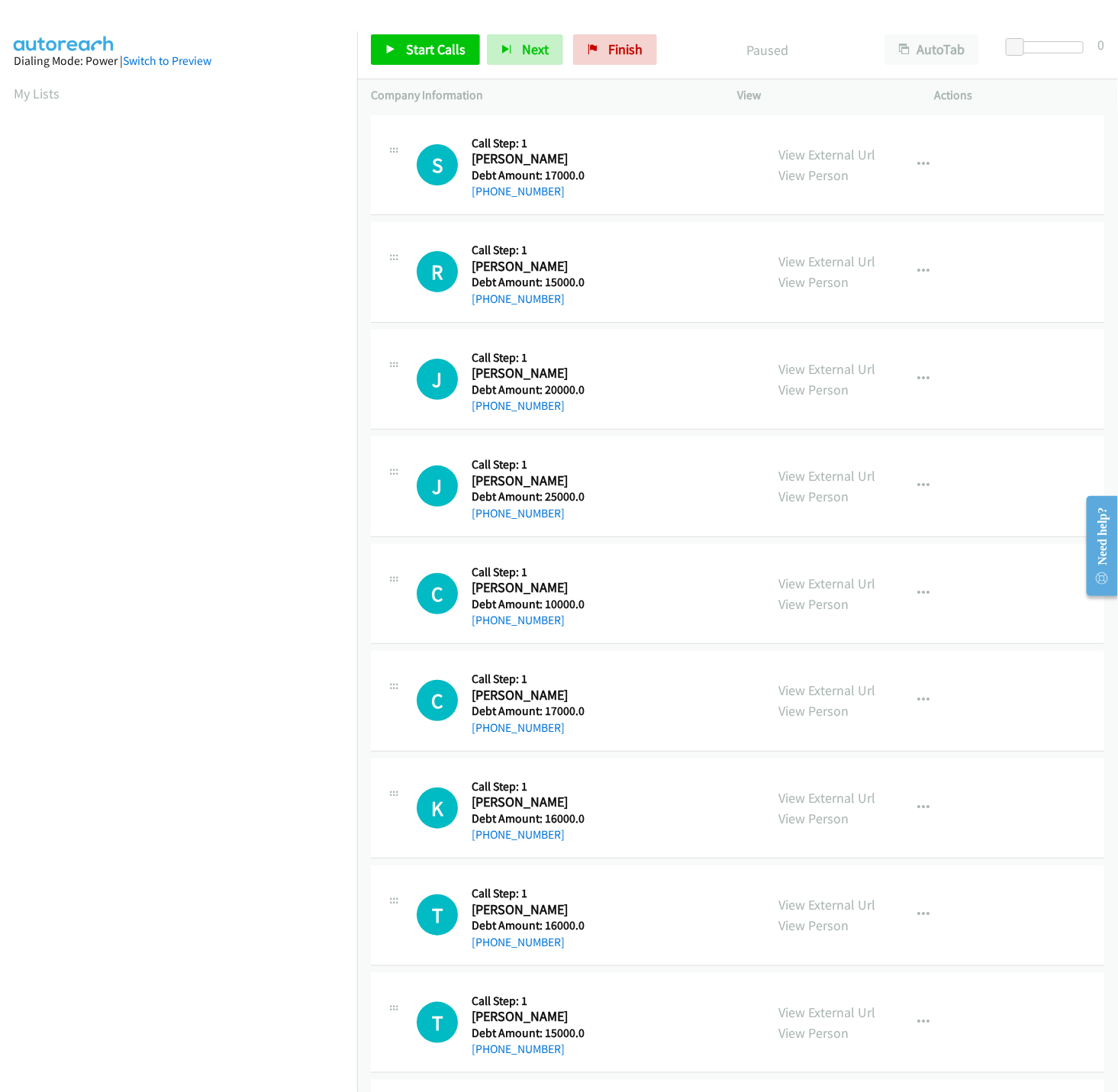
scroll to position [0, 5]
click at [437, 49] on span "Start Calls" at bounding box center [435, 49] width 60 height 17
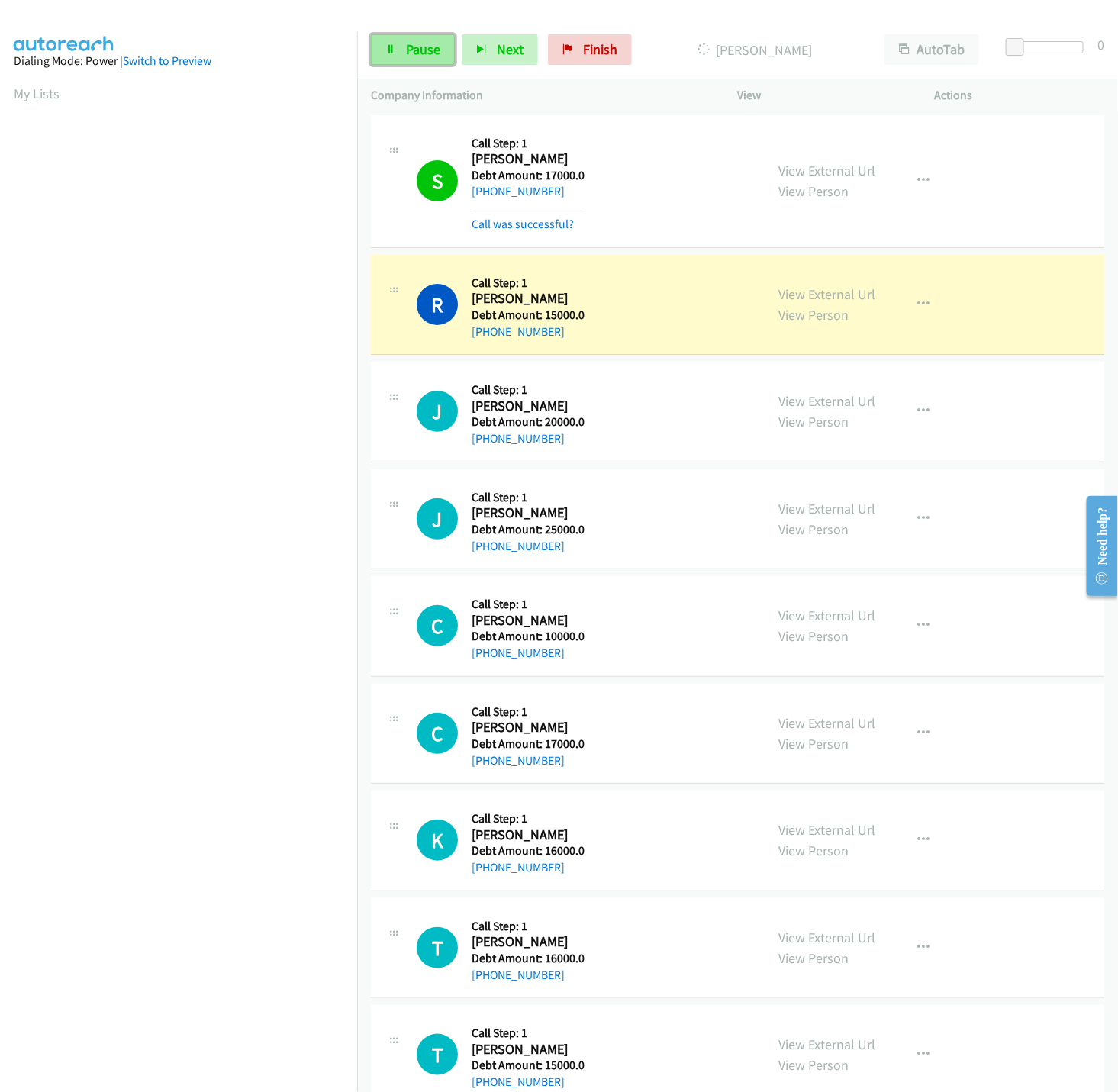
click at [427, 49] on span "Pause" at bounding box center [423, 49] width 35 height 17
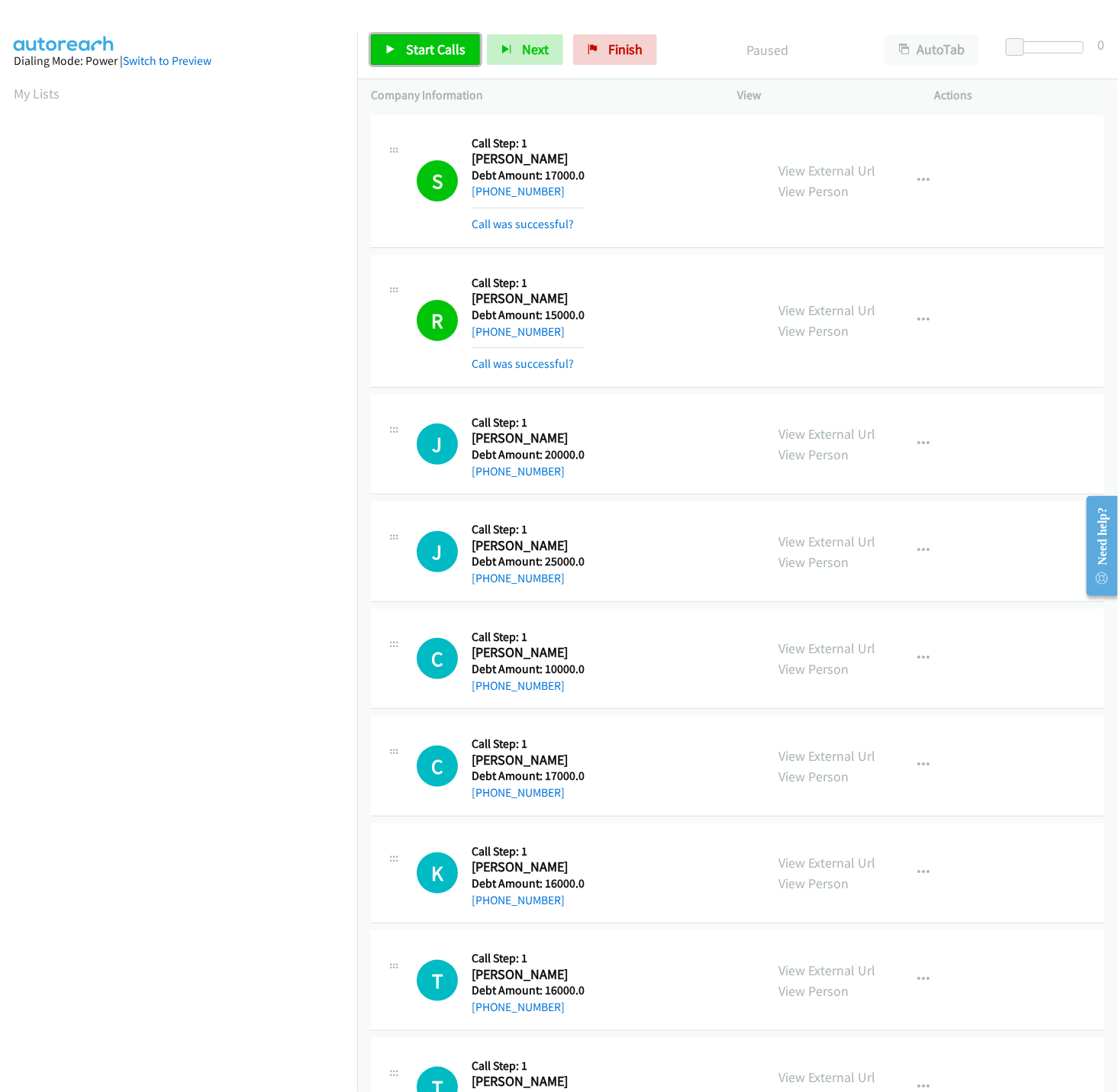
click at [426, 35] on link "Start Calls" at bounding box center [426, 49] width 109 height 30
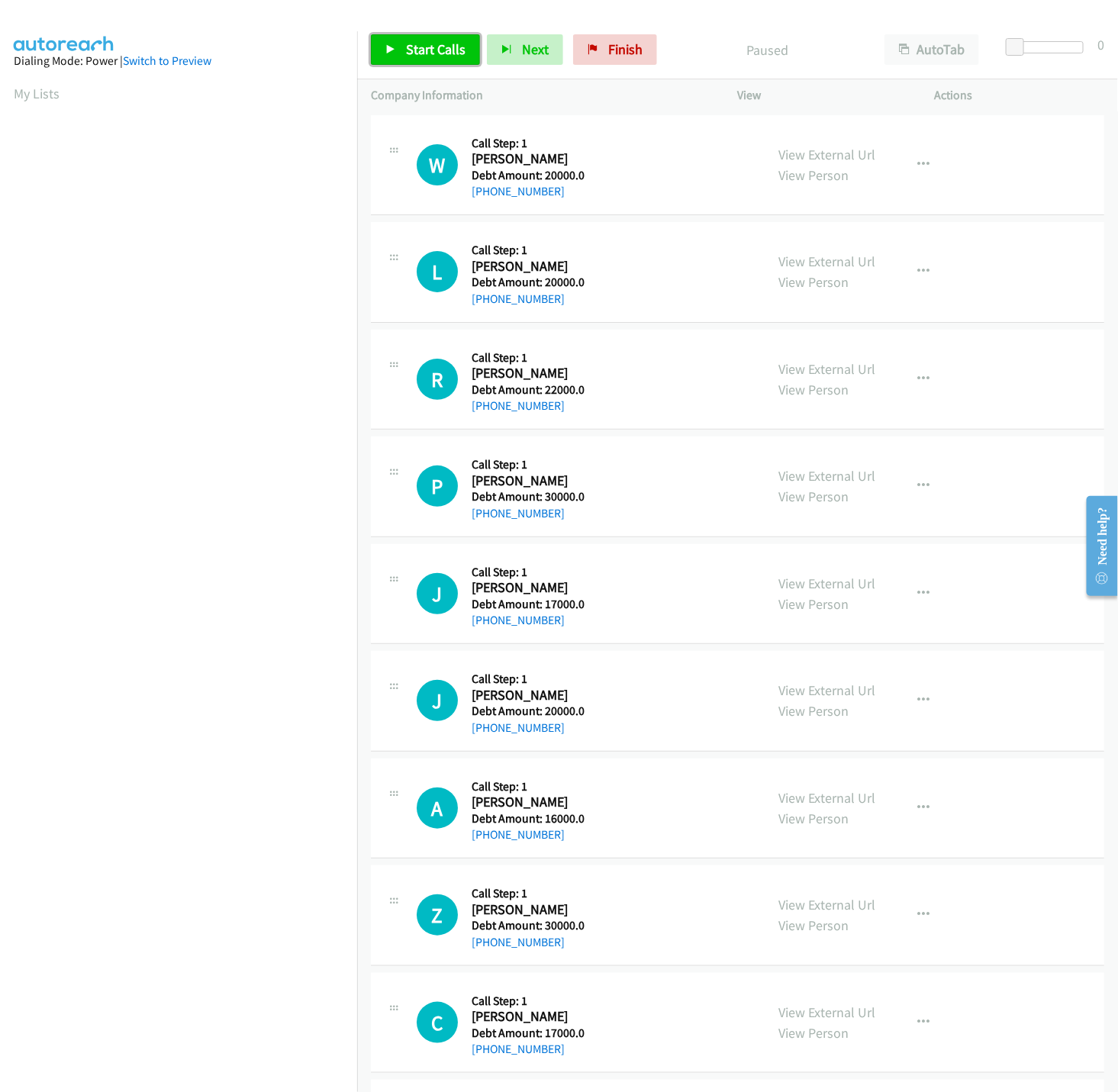
click at [422, 53] on span "Start Calls" at bounding box center [435, 49] width 60 height 17
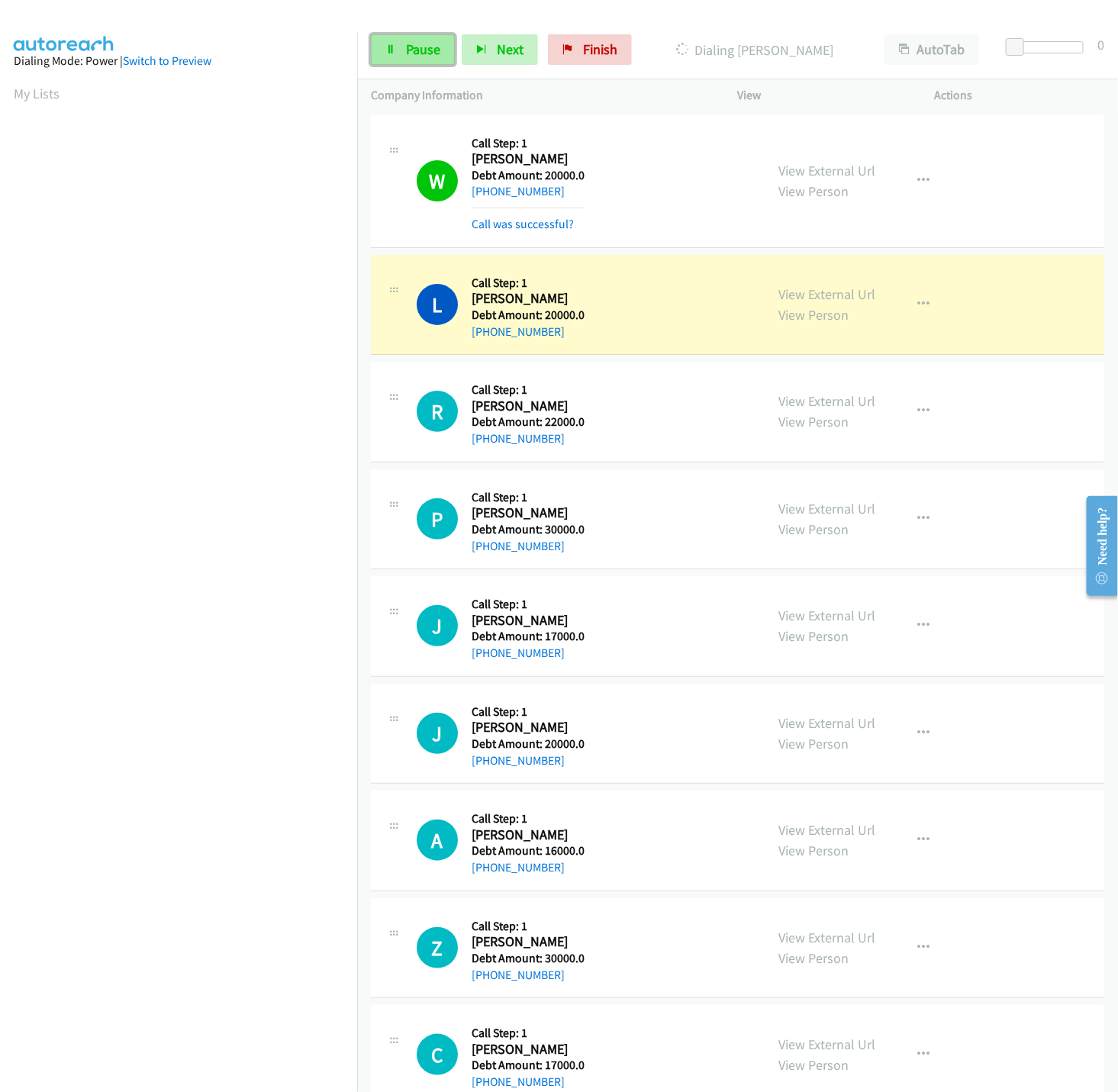
click at [419, 46] on span "Pause" at bounding box center [423, 49] width 35 height 17
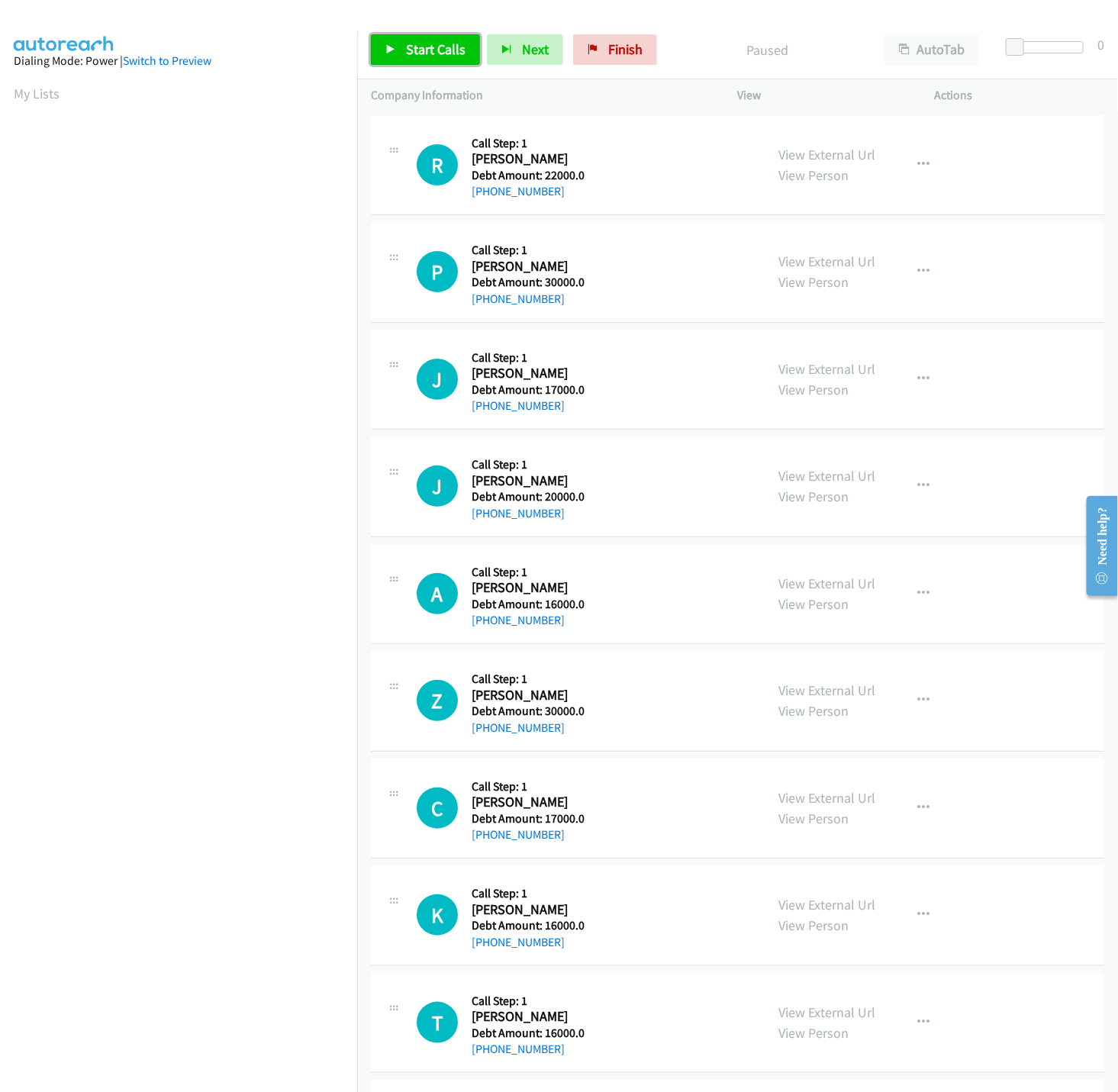
click at [392, 62] on link "Start Calls" at bounding box center [426, 49] width 109 height 30
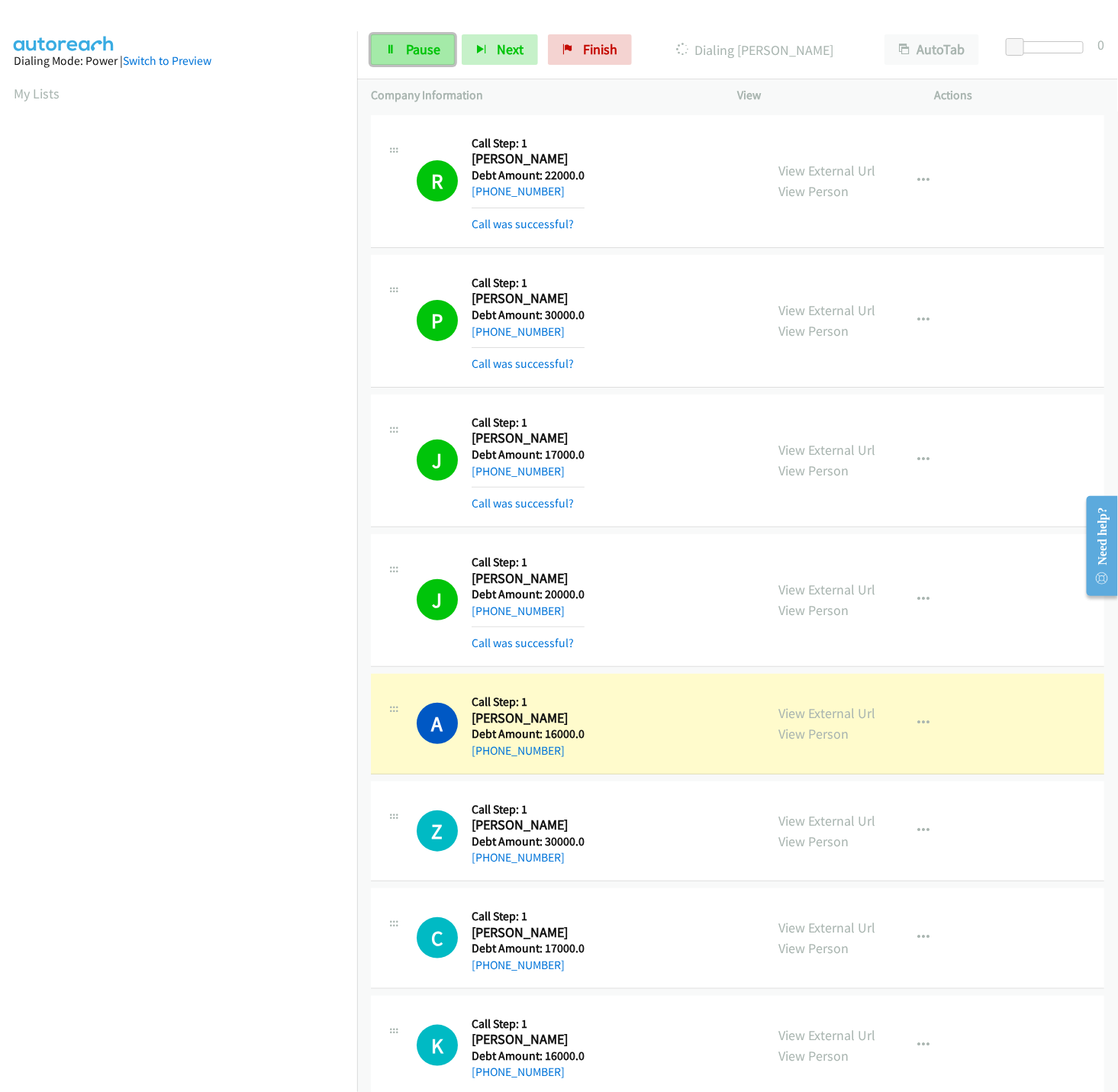
click at [429, 47] on span "Pause" at bounding box center [423, 49] width 35 height 17
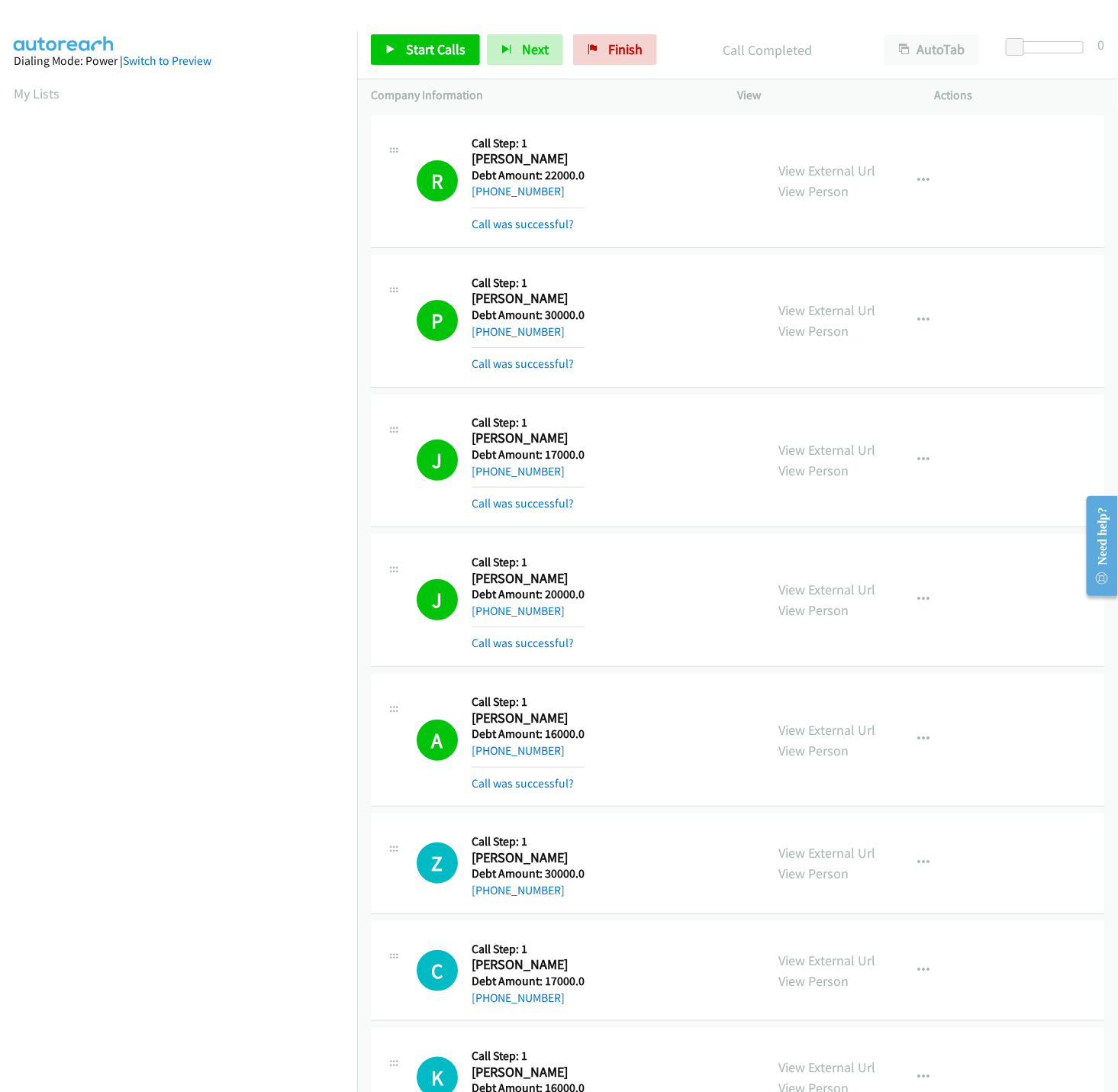
click at [10, 94] on aside "Dialing Mode: Power | Switch to Preview My Lists" at bounding box center [179, 454] width 357 height 845
click at [42, 94] on link "My Lists" at bounding box center [36, 94] width 46 height 17
